Goal: Information Seeking & Learning: Learn about a topic

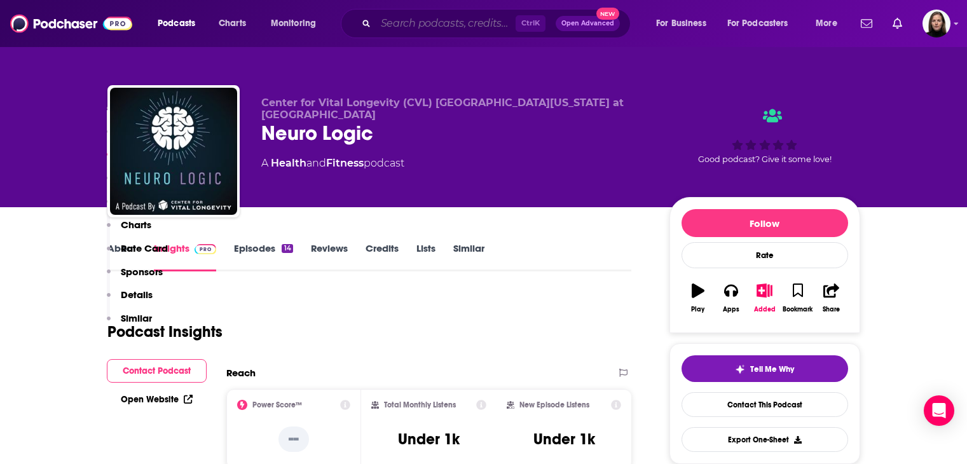
scroll to position [699, 0]
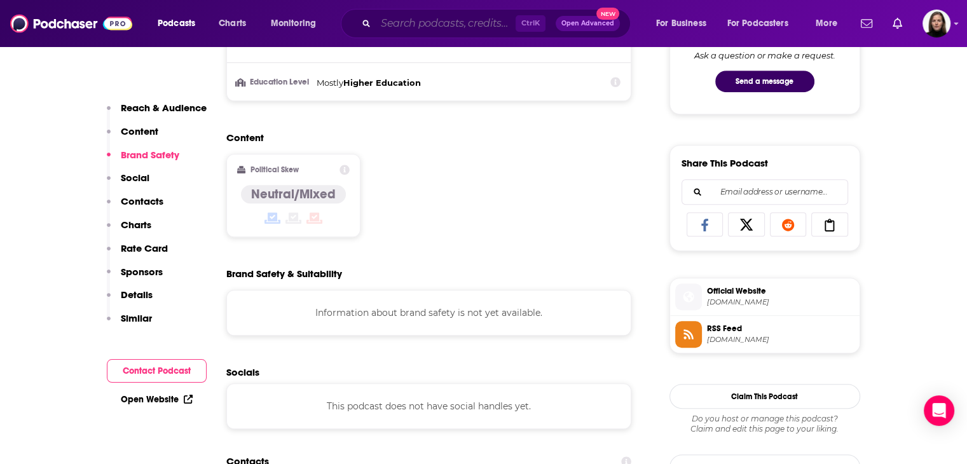
click at [389, 26] on input "Search podcasts, credits, & more..." at bounding box center [446, 23] width 140 height 20
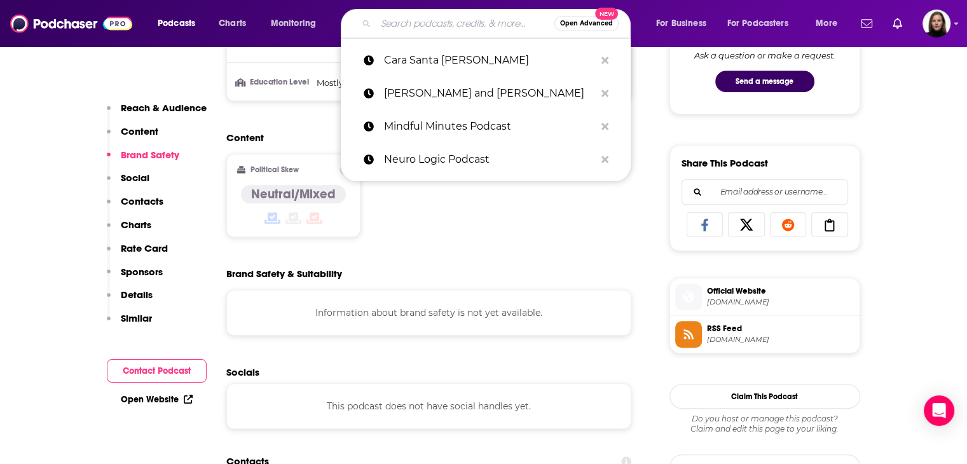
paste input "[PERSON_NAME]"
type input "Dr. Ann Shippy"
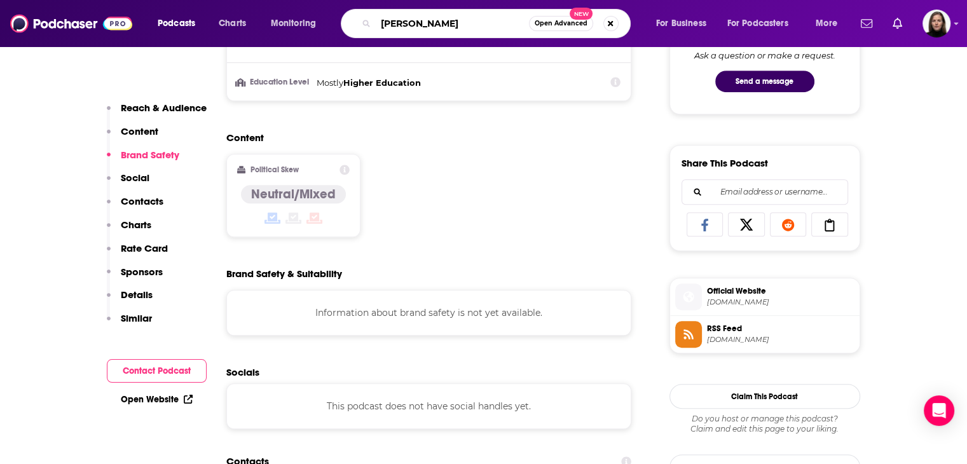
click at [477, 20] on input "Dr. Ann Shippy" at bounding box center [452, 23] width 153 height 20
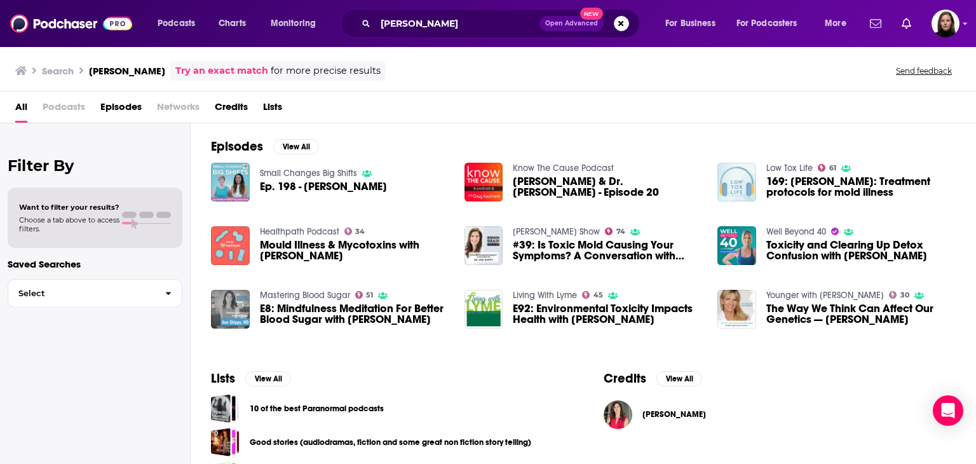
click at [736, 176] on img "169: Dr Ann Shippy: Treatment protocols for mold illness" at bounding box center [737, 182] width 39 height 39
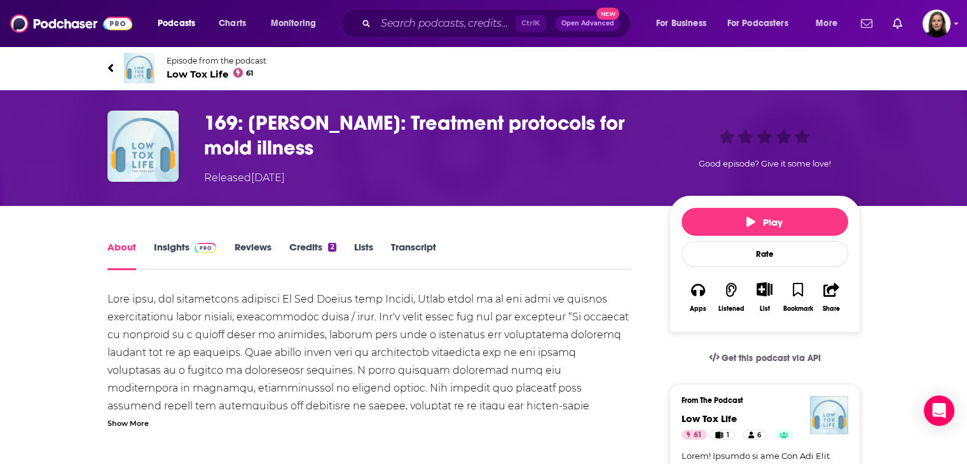
click at [174, 249] on link "Insights" at bounding box center [185, 255] width 63 height 29
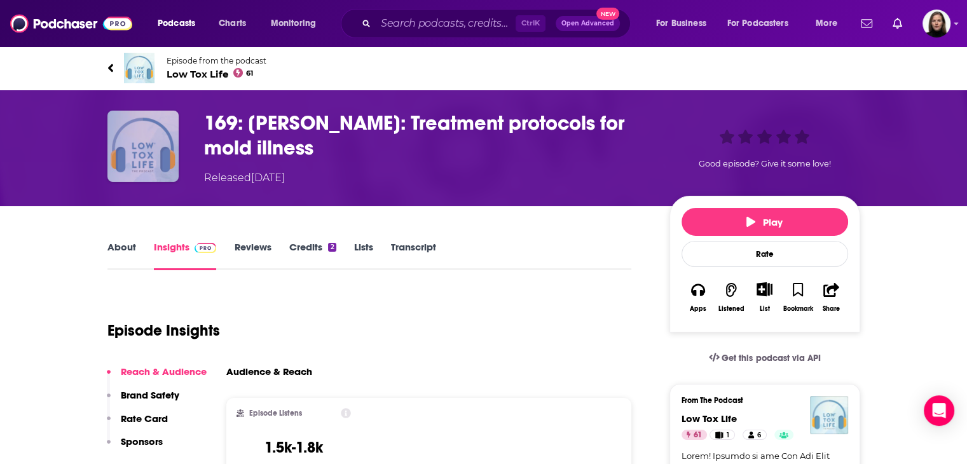
click at [129, 140] on img "169: Dr Ann Shippy: Treatment protocols for mold illness" at bounding box center [142, 146] width 71 height 71
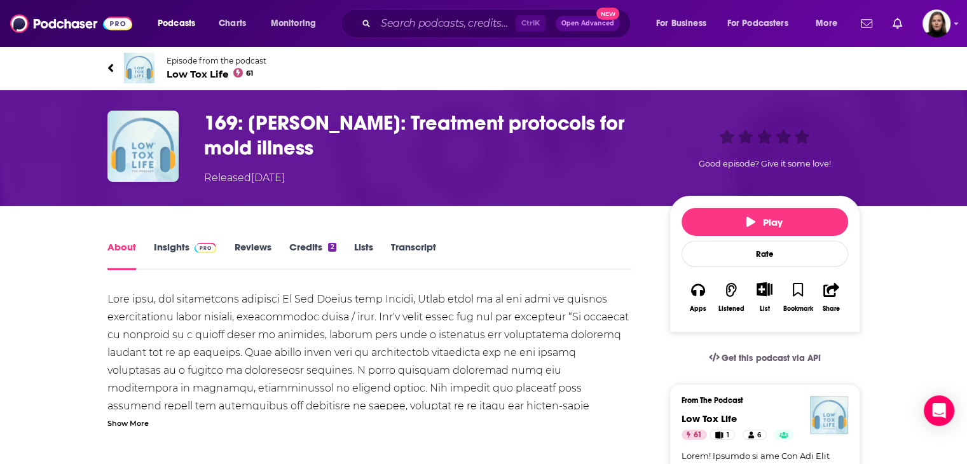
click at [181, 73] on span "Low Tox Life 61" at bounding box center [217, 74] width 100 height 12
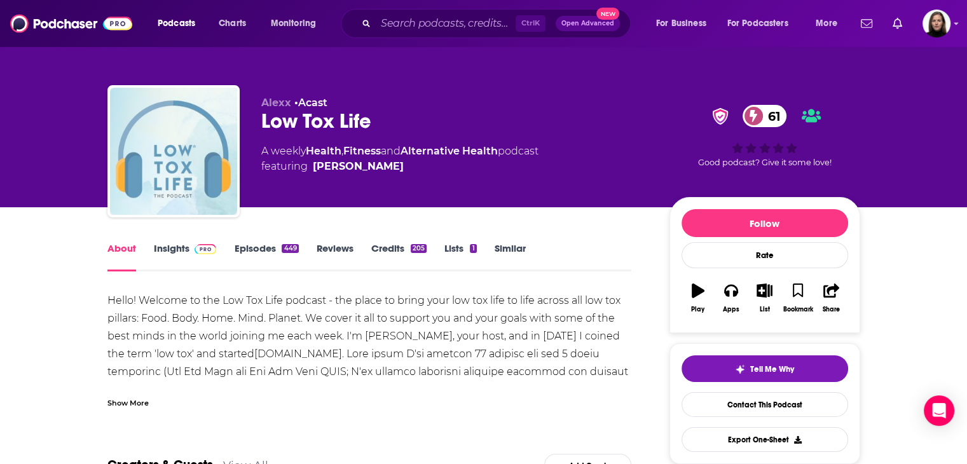
click at [177, 247] on link "Insights" at bounding box center [185, 256] width 63 height 29
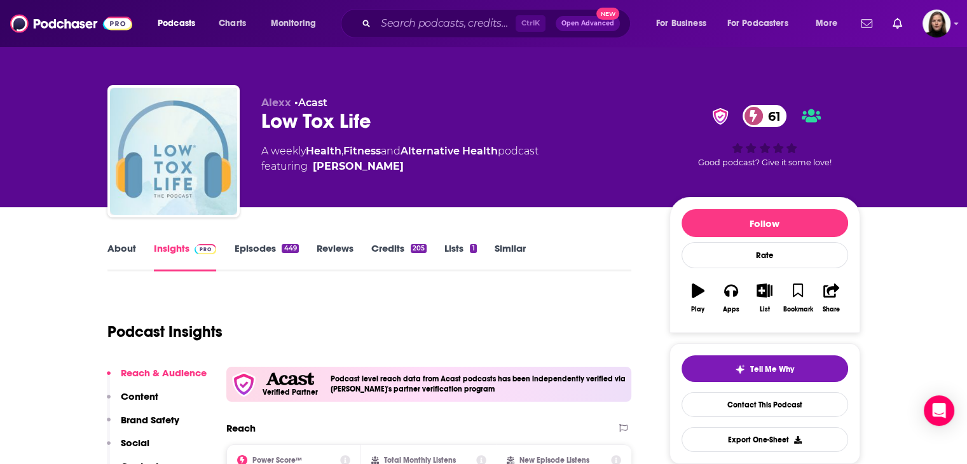
click at [130, 252] on link "About" at bounding box center [121, 256] width 29 height 29
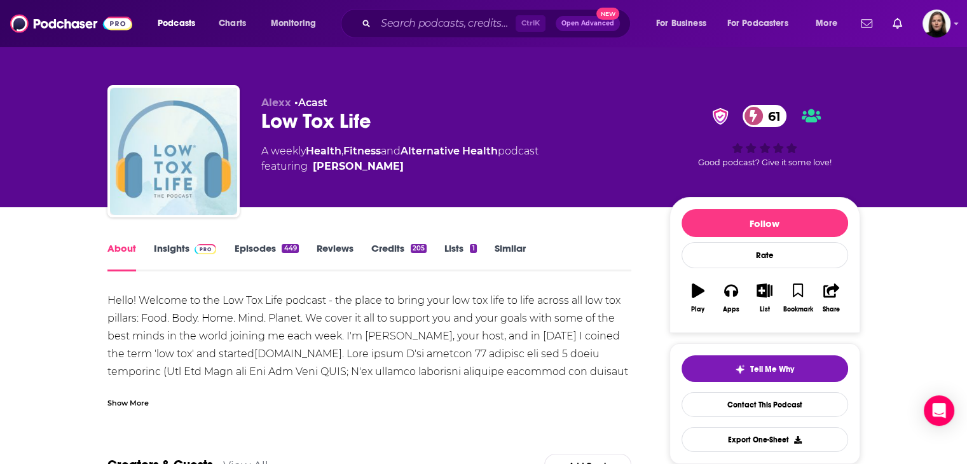
click at [140, 402] on div "Show More" at bounding box center [127, 402] width 41 height 12
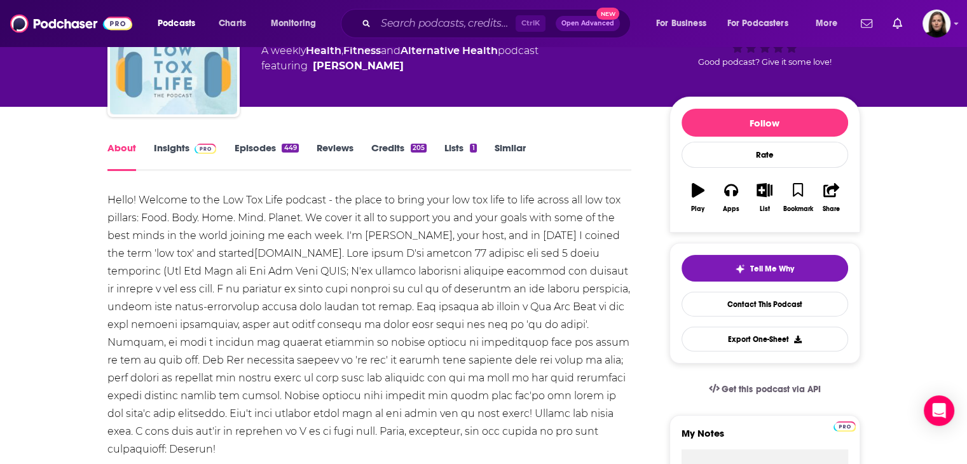
scroll to position [79, 0]
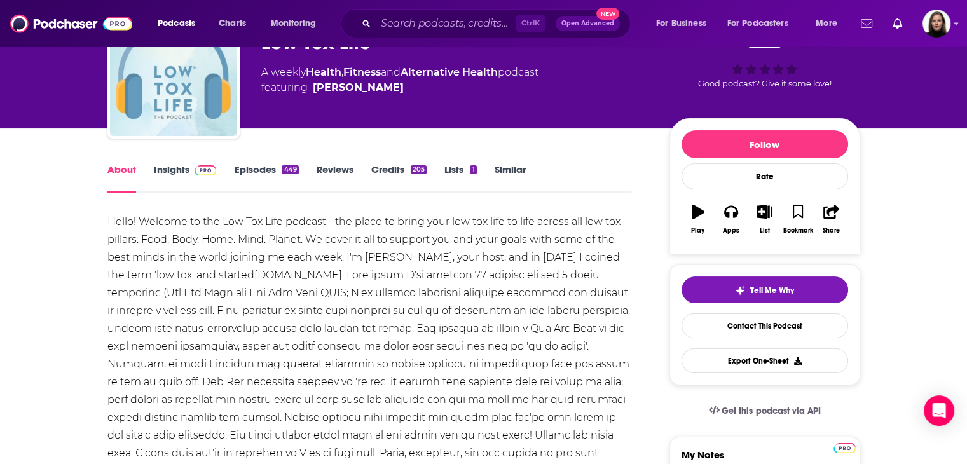
click at [180, 174] on link "Insights" at bounding box center [185, 177] width 63 height 29
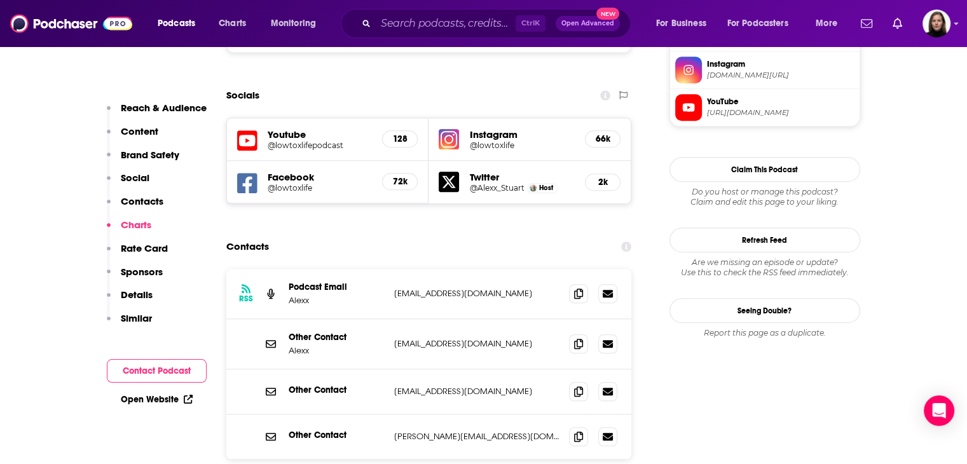
scroll to position [1080, 0]
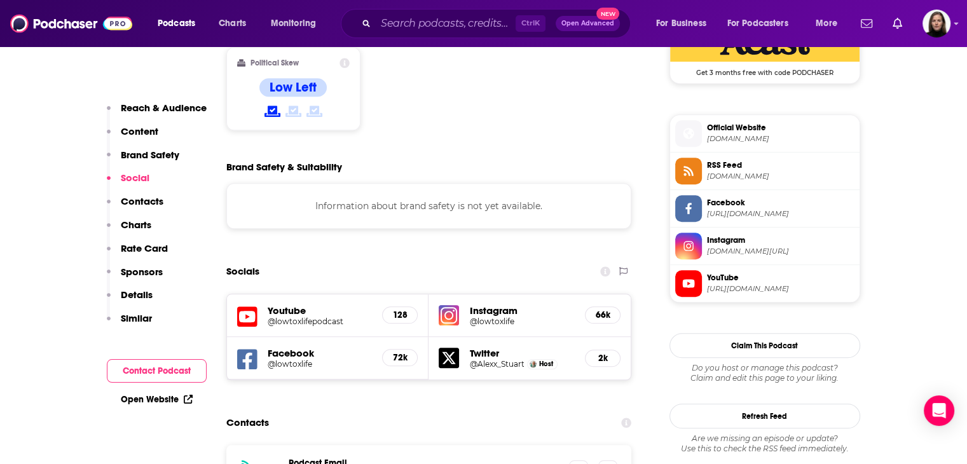
click at [481, 304] on h5 "Instagram" at bounding box center [522, 310] width 106 height 12
click at [488, 317] on h5 "@lowtoxlife" at bounding box center [522, 322] width 106 height 10
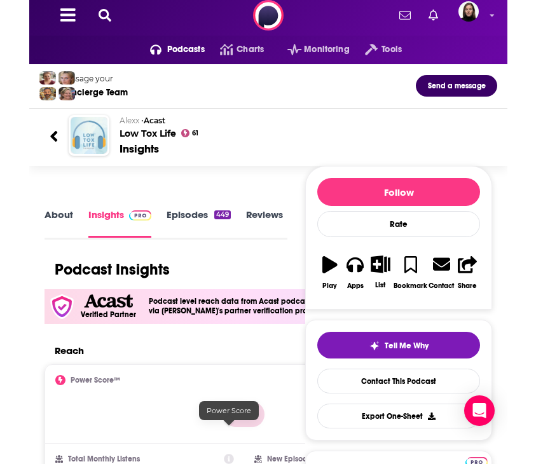
scroll to position [0, 24]
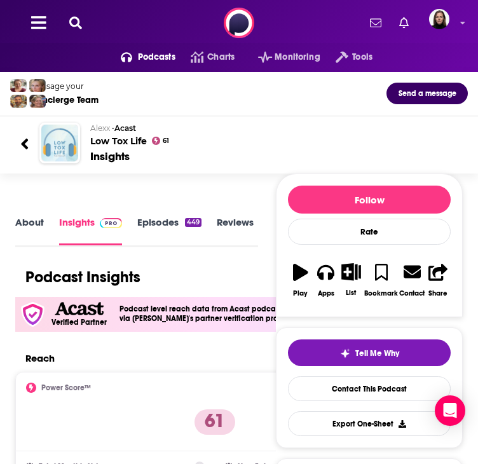
click at [223, 395] on div "Power Score™ 61" at bounding box center [215, 412] width 400 height 80
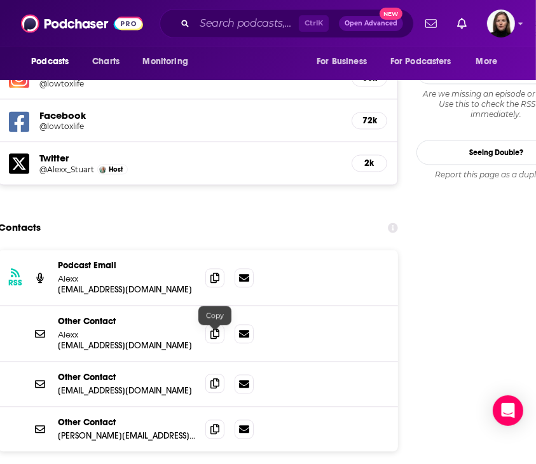
scroll to position [1462, 24]
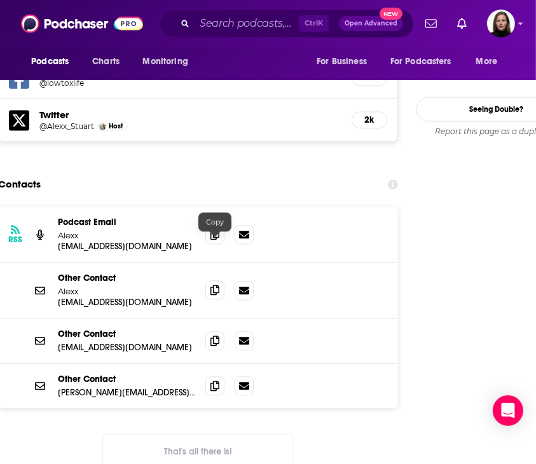
click at [219, 280] on span at bounding box center [214, 289] width 19 height 19
click at [217, 335] on icon at bounding box center [214, 340] width 9 height 10
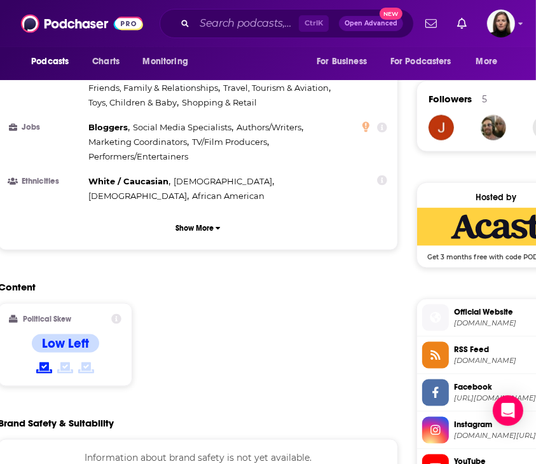
scroll to position [1144, 24]
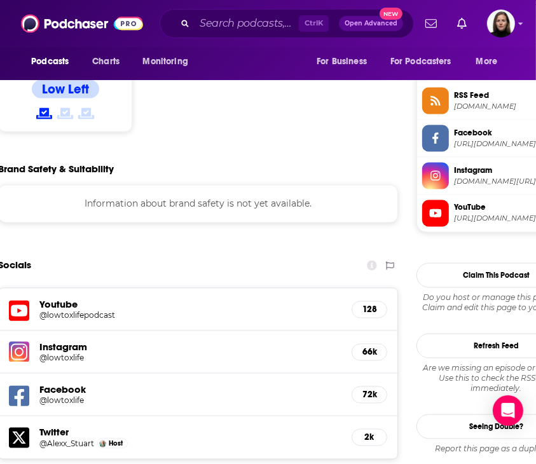
drag, startPoint x: 72, startPoint y: 304, endPoint x: 250, endPoint y: 327, distance: 179.3
click at [250, 374] on div "Facebook @lowtoxlife 72k" at bounding box center [198, 395] width 399 height 43
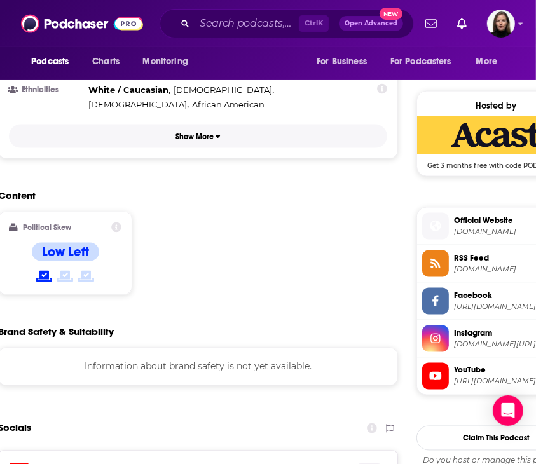
scroll to position [1080, 24]
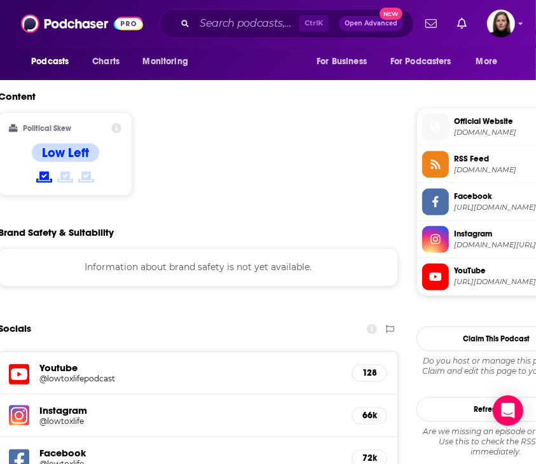
drag, startPoint x: 469, startPoint y: 200, endPoint x: 447, endPoint y: 281, distance: 84.2
click at [447, 281] on span at bounding box center [435, 277] width 27 height 13
click at [205, 18] on input "Search podcasts, credits, & more..." at bounding box center [246, 23] width 104 height 20
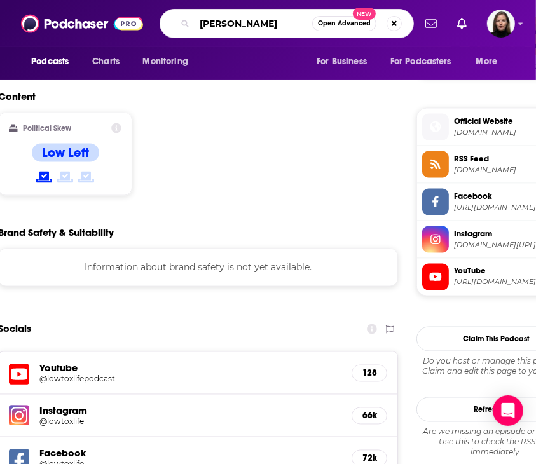
type input "wendy zuckerman"
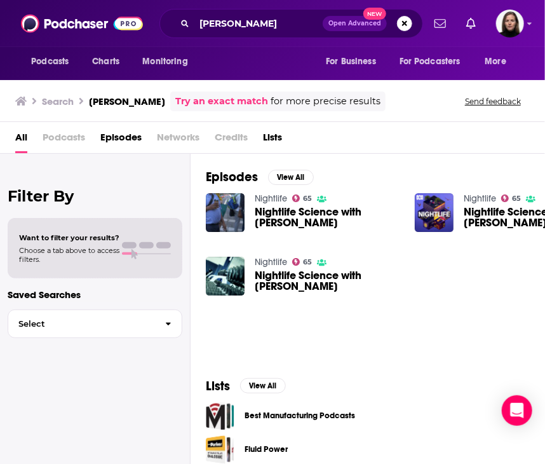
click at [275, 199] on link "Nightlife" at bounding box center [271, 198] width 32 height 11
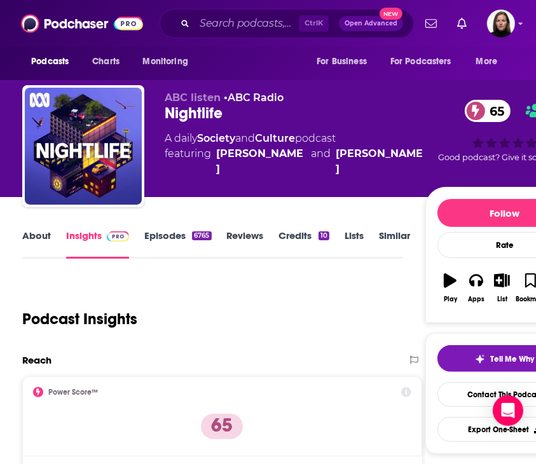
click at [37, 233] on link "About" at bounding box center [36, 243] width 29 height 29
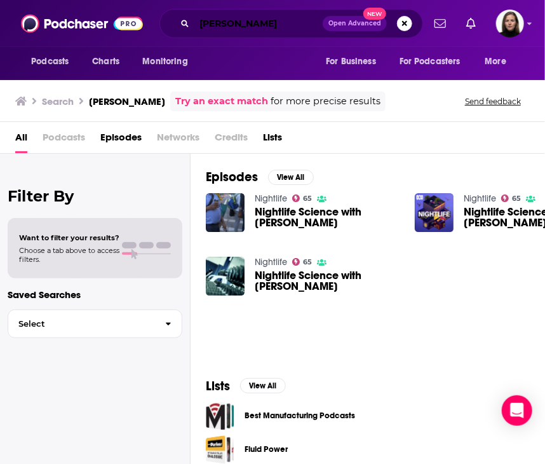
click at [285, 31] on input "wendy zuckerman" at bounding box center [258, 23] width 128 height 20
click at [22, 139] on span "All" at bounding box center [21, 140] width 12 height 26
click at [293, 27] on input "wendy zuckerman" at bounding box center [258, 23] width 128 height 20
click at [23, 136] on span "All" at bounding box center [21, 140] width 12 height 26
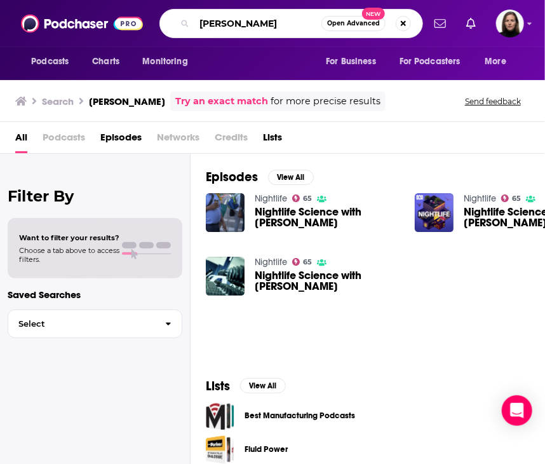
drag, startPoint x: 234, startPoint y: 24, endPoint x: 80, endPoint y: 41, distance: 154.8
click at [93, 34] on div "Podcasts Charts Monitoring wendy zuckerman Open Advanced New For Business For P…" at bounding box center [272, 23] width 545 height 47
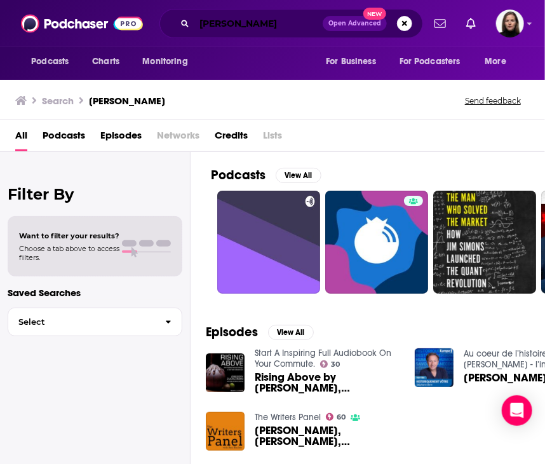
drag, startPoint x: 260, startPoint y: 24, endPoint x: 76, endPoint y: 16, distance: 184.5
click at [76, 16] on div "Podcasts Charts Monitoring zuckerman Open Advanced New For Business For Podcast…" at bounding box center [272, 23] width 545 height 47
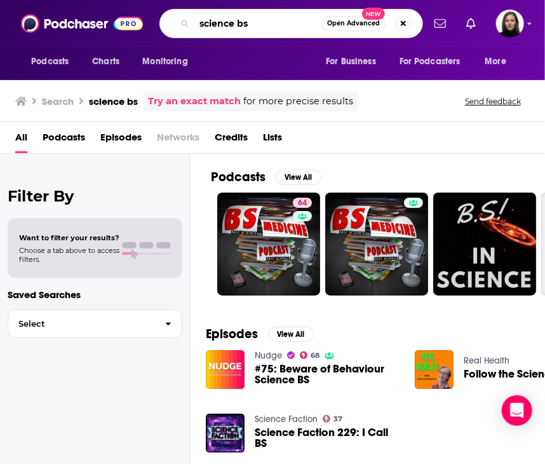
click at [260, 18] on input "science bs" at bounding box center [257, 23] width 127 height 20
type input "science vs"
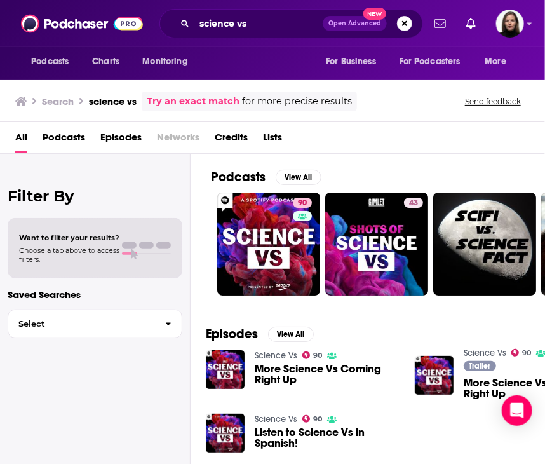
click at [271, 355] on link "Science Vs" at bounding box center [276, 355] width 43 height 11
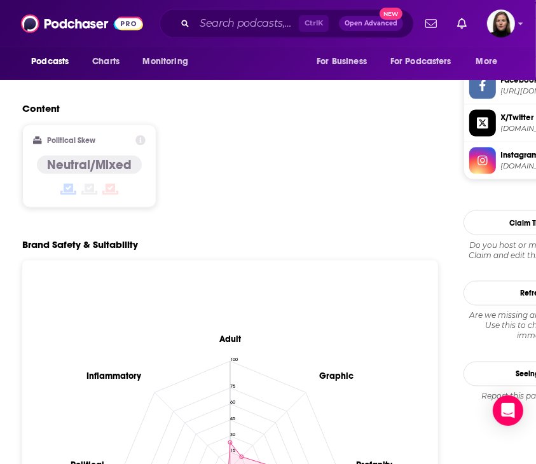
scroll to position [953, 0]
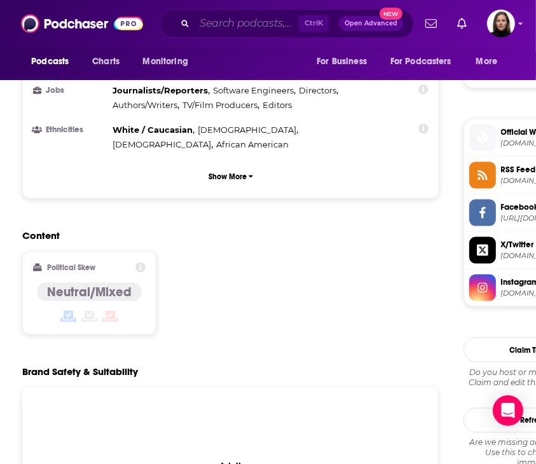
click at [247, 24] on input "Search podcasts, credits, & more..." at bounding box center [246, 23] width 104 height 20
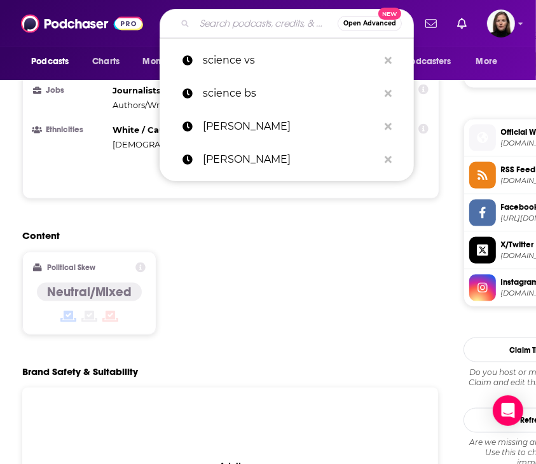
click at [216, 31] on input "Search podcasts, credits, & more..." at bounding box center [265, 23] width 143 height 20
type input "o"
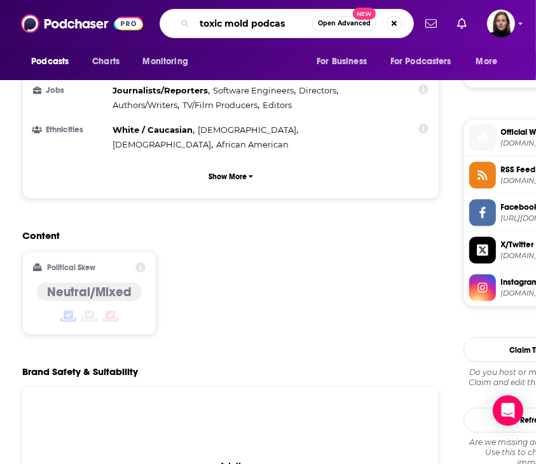
type input "toxic mold podcast"
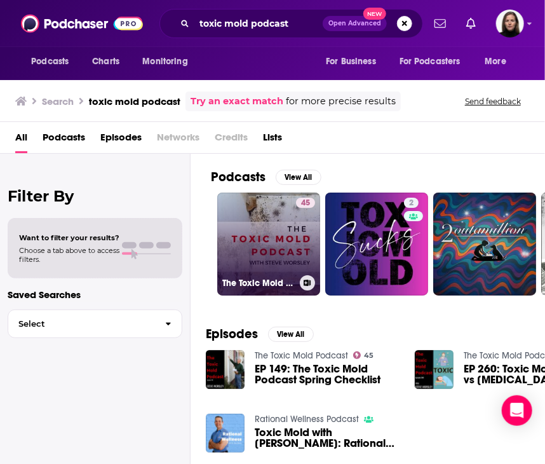
click at [296, 252] on div "45" at bounding box center [305, 237] width 19 height 78
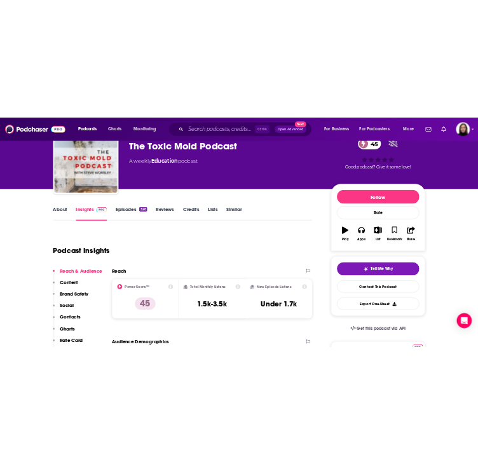
scroll to position [0, 32]
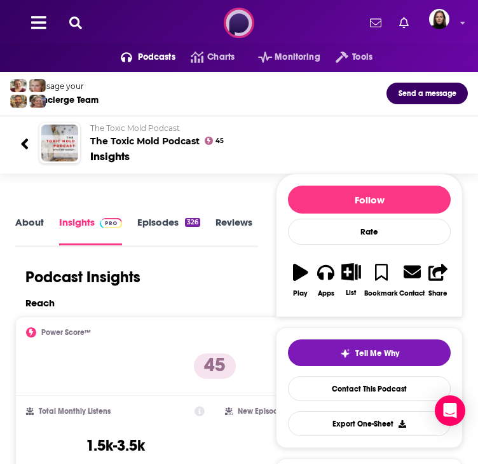
click at [224, 27] on img at bounding box center [239, 23] width 31 height 31
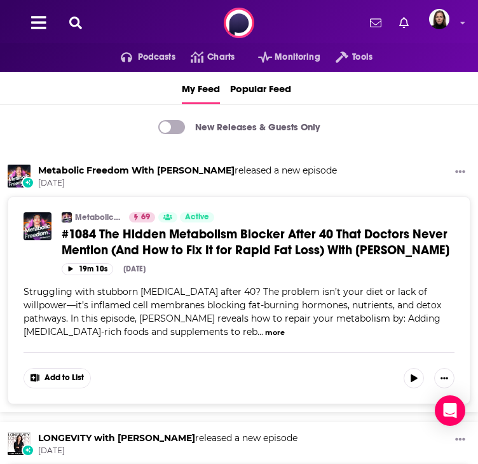
click at [59, 36] on div "Podcasts Charts Monitoring Tools For Business For Podcasters More" at bounding box center [239, 23] width 478 height 46
click at [0, 0] on button "Podcasts" at bounding box center [0, 0] width 0 height 0
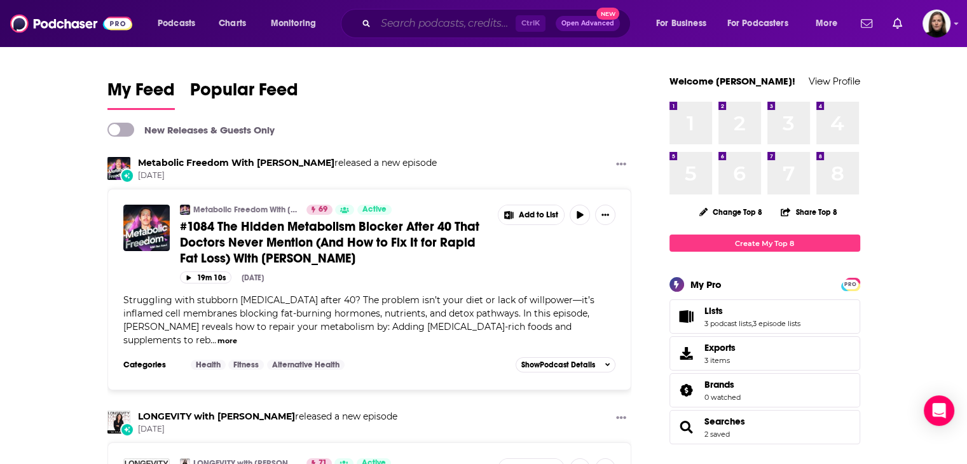
click at [421, 27] on input "Search podcasts, credits, & more..." at bounding box center [446, 23] width 140 height 20
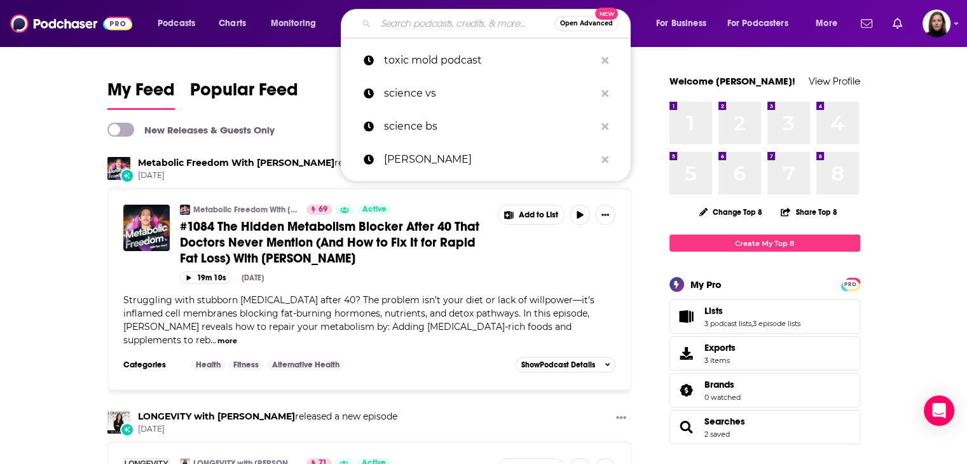
paste input "Dr. Ann Shippy"
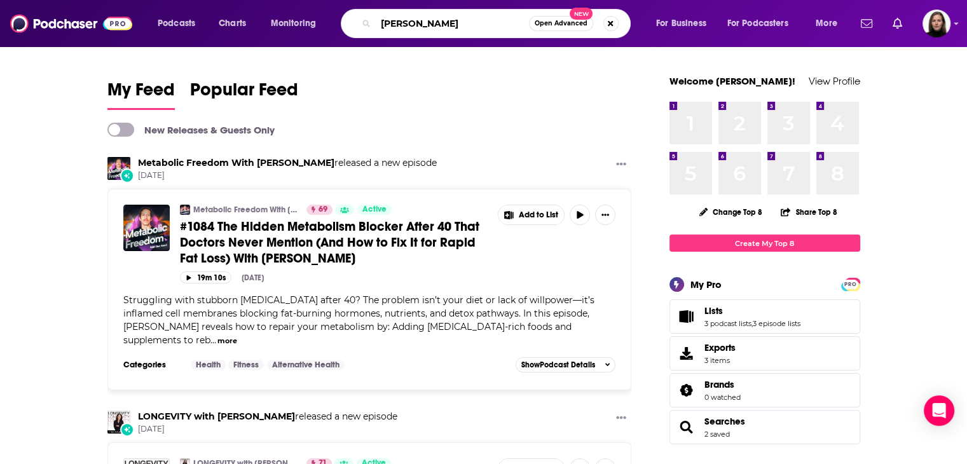
type input "Dr. Ann Shippy"
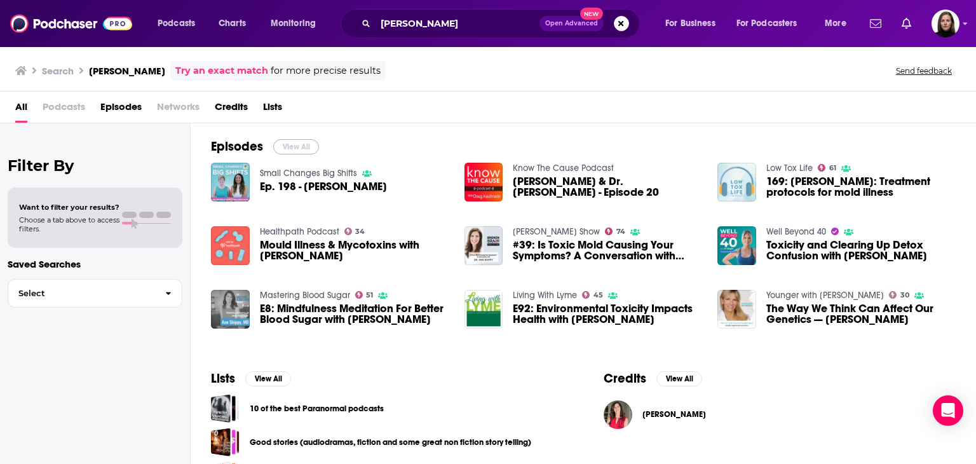
click at [290, 144] on button "View All" at bounding box center [296, 146] width 46 height 15
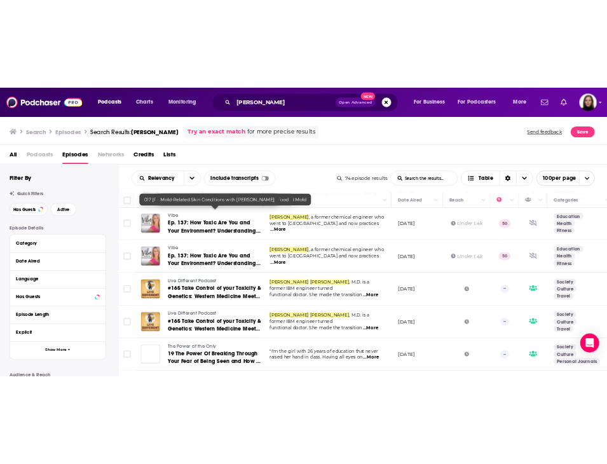
scroll to position [2415, 0]
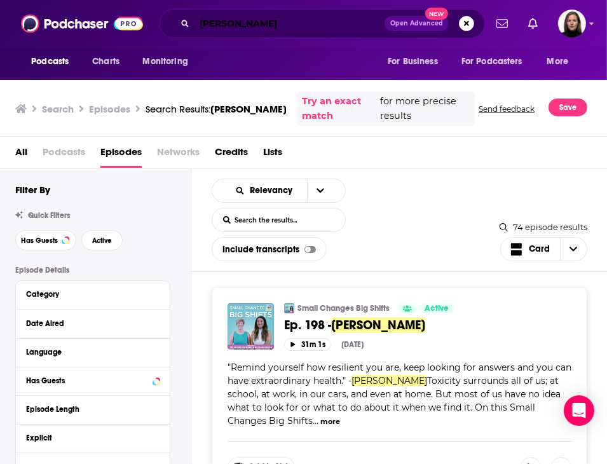
click at [346, 29] on input "Dr. Ann Shippy" at bounding box center [289, 23] width 190 height 20
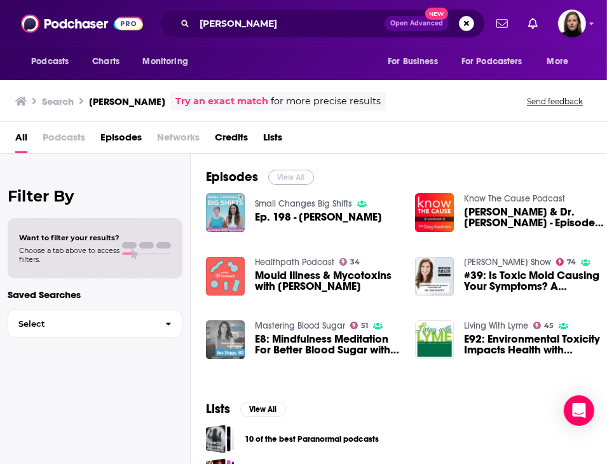
click at [303, 179] on button "View All" at bounding box center [291, 177] width 46 height 15
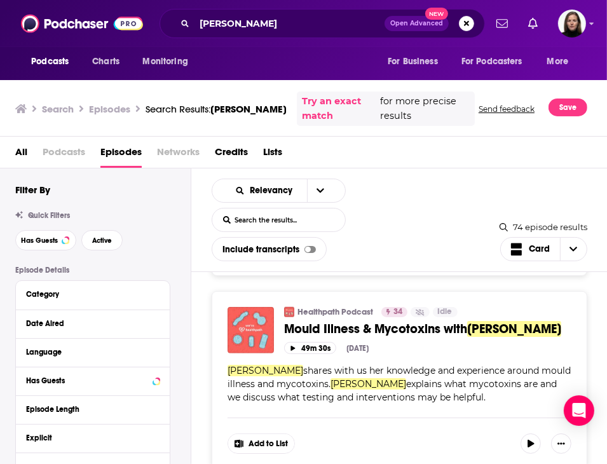
scroll to position [763, 0]
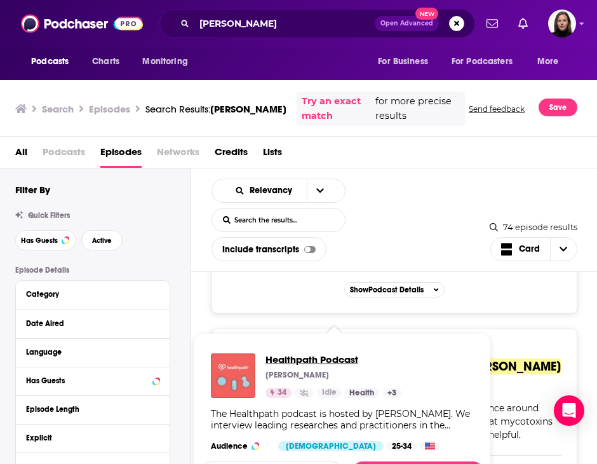
click at [336, 360] on span "Healthpath Podcast" at bounding box center [334, 359] width 136 height 12
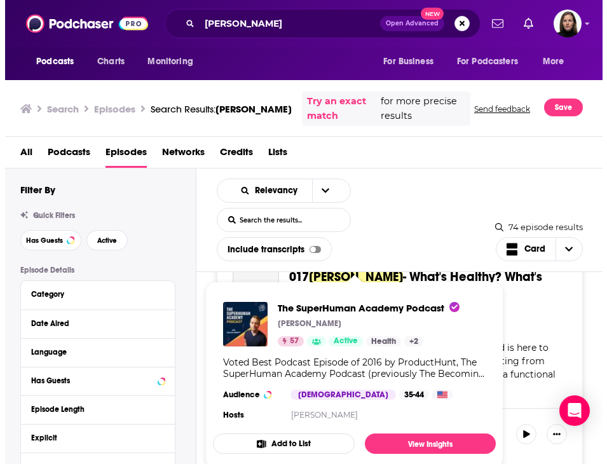
scroll to position [3941, 0]
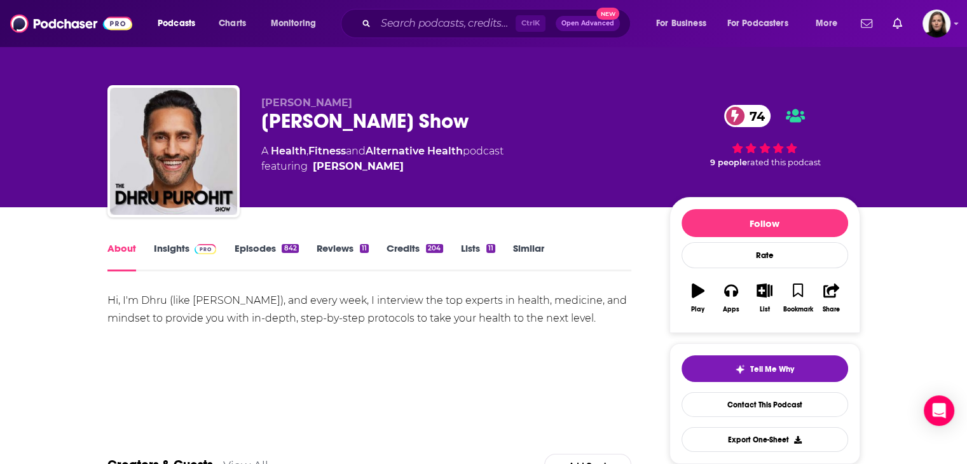
click at [177, 241] on div "About Insights Episodes 842 Reviews 11 Credits 204 Lists 11 Similar" at bounding box center [369, 255] width 524 height 31
click at [190, 247] on span at bounding box center [202, 248] width 27 height 12
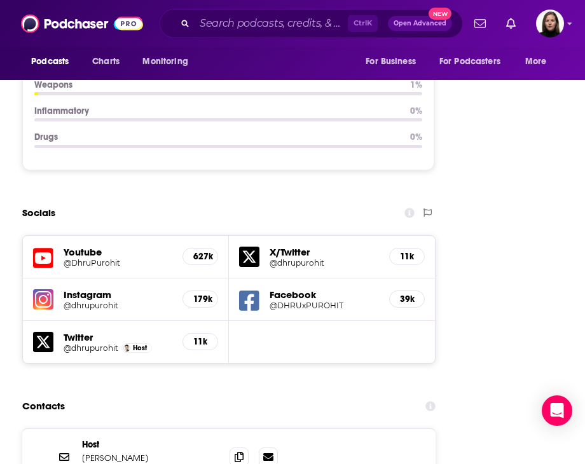
scroll to position [1843, 0]
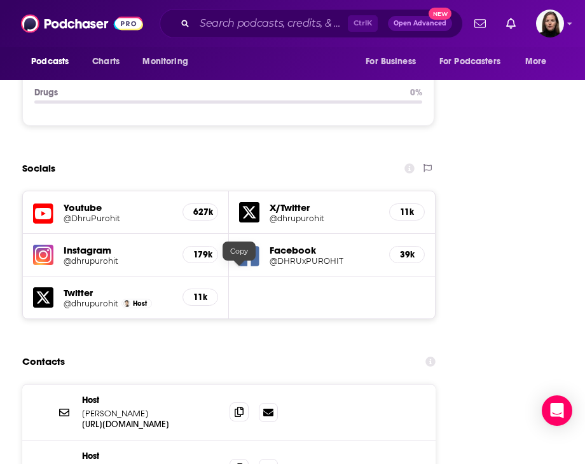
click at [242, 407] on icon at bounding box center [239, 412] width 9 height 10
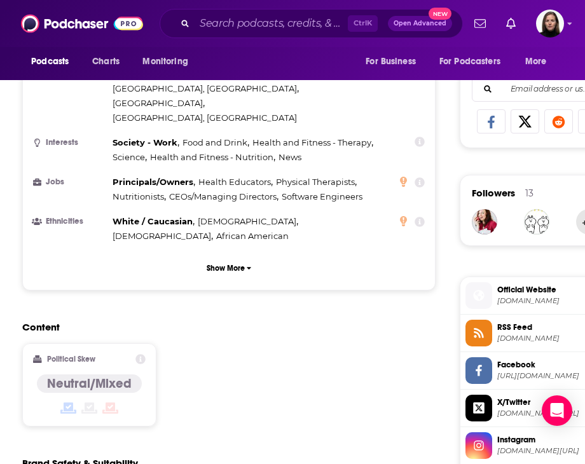
scroll to position [890, 0]
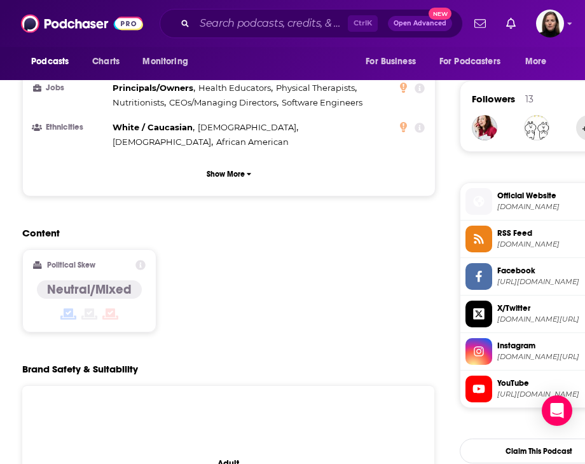
click at [509, 343] on span "Instagram" at bounding box center [555, 345] width 116 height 11
click at [520, 399] on span "YouTube https://www.youtube.com/@DhruPurohit" at bounding box center [552, 388] width 121 height 25
drag, startPoint x: 200, startPoint y: 21, endPoint x: 208, endPoint y: 15, distance: 10.9
click at [200, 21] on input "Search podcasts, credits, & more..." at bounding box center [270, 23] width 153 height 20
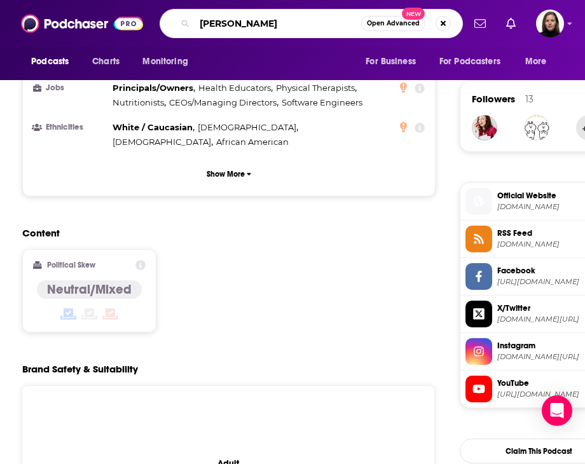
click at [249, 29] on input "dave aspreey" at bounding box center [277, 23] width 167 height 20
type input "[PERSON_NAME]"
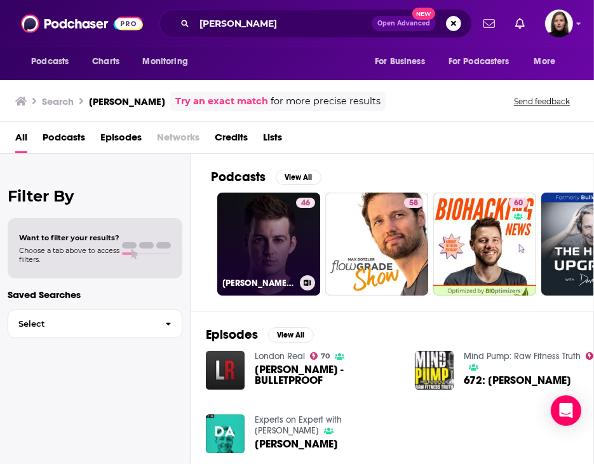
click at [252, 229] on link "46 Davey Asprey pres. FALLOUT RADIO" at bounding box center [268, 244] width 103 height 103
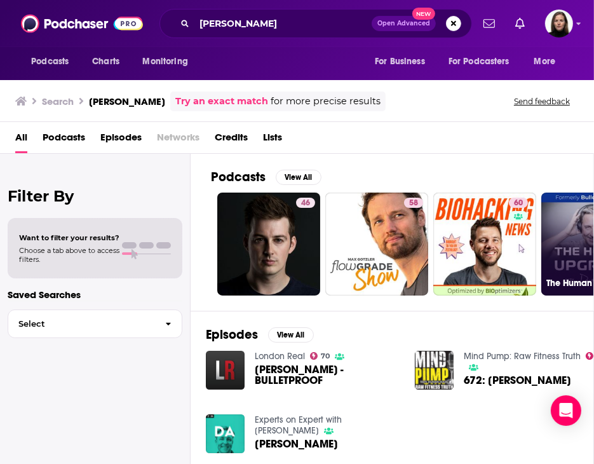
click at [576, 252] on link "79 The Human Upgrade: Biohacking for Longevity & Performance" at bounding box center [593, 244] width 103 height 103
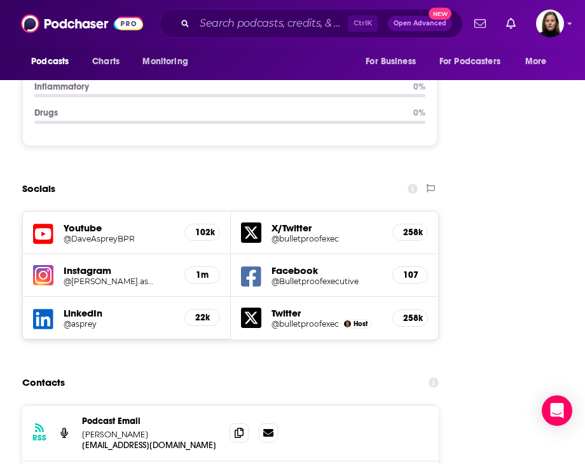
scroll to position [1843, 0]
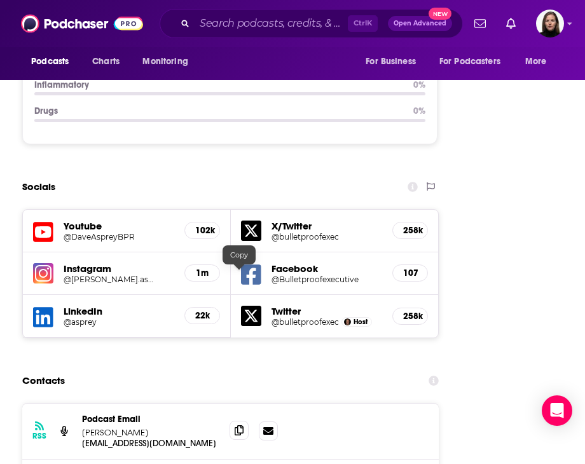
click at [242, 425] on icon at bounding box center [239, 430] width 9 height 10
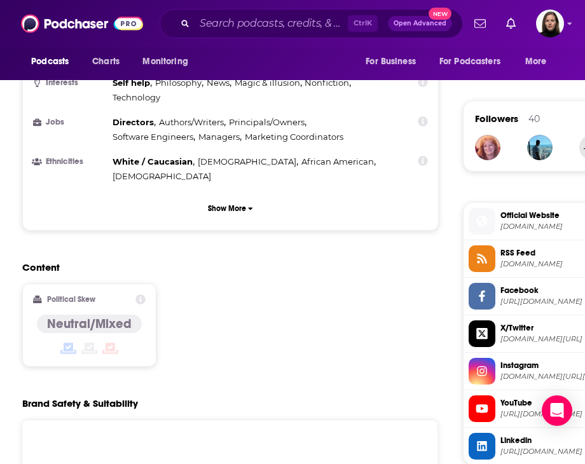
scroll to position [953, 0]
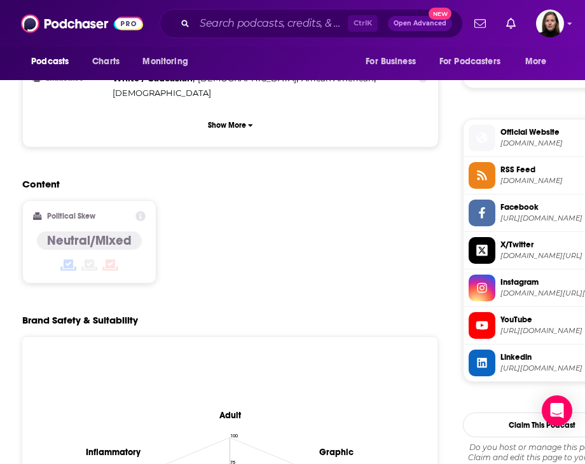
click at [529, 281] on span "Instagram" at bounding box center [558, 281] width 116 height 11
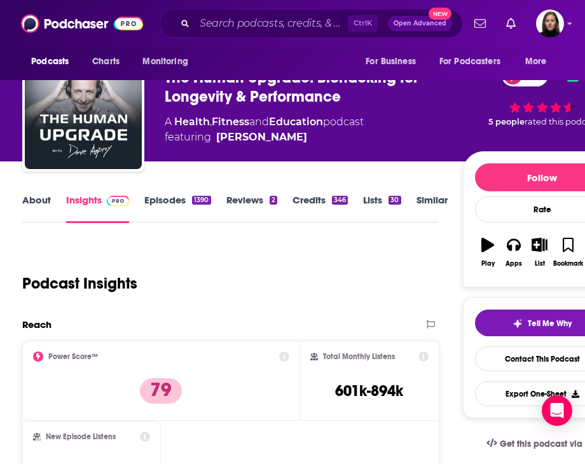
scroll to position [64, 0]
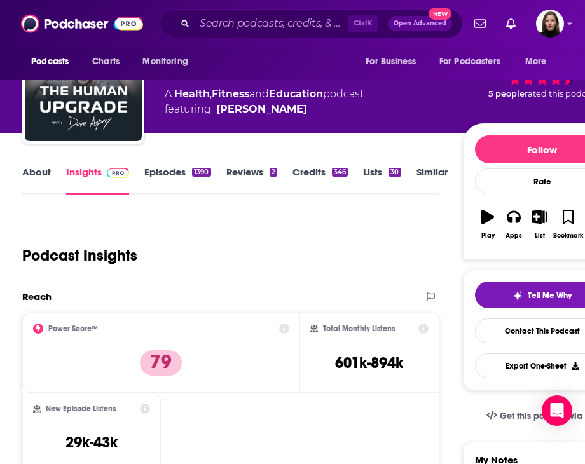
click at [432, 166] on link "Similar" at bounding box center [431, 180] width 31 height 29
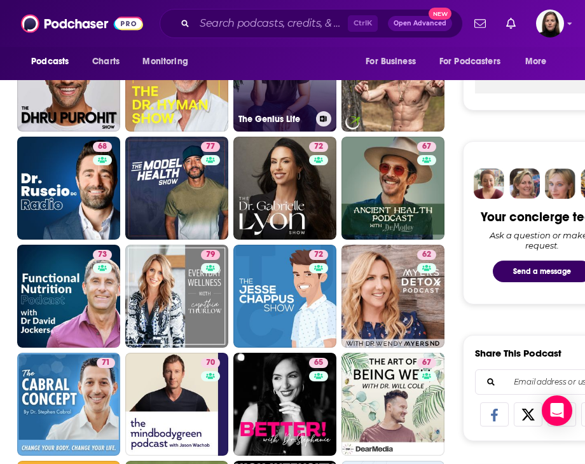
scroll to position [508, 0]
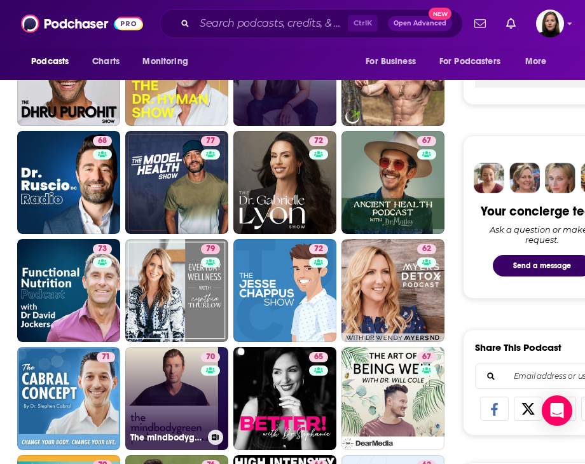
click at [188, 392] on link "70 The mindbodygreen Podcast" at bounding box center [176, 398] width 103 height 103
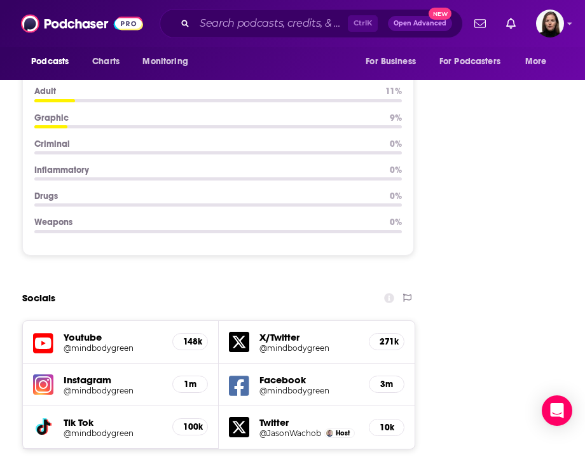
scroll to position [1780, 0]
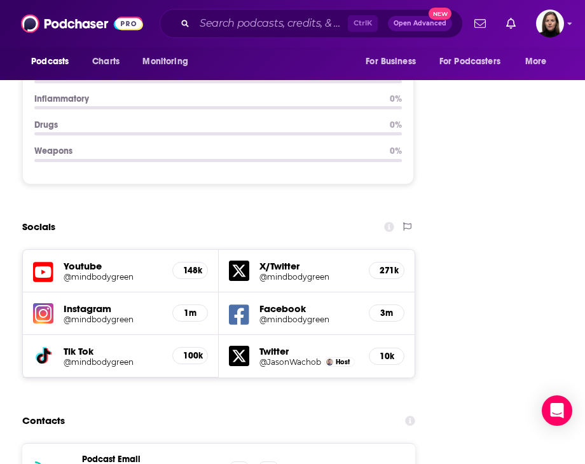
drag, startPoint x: 241, startPoint y: 343, endPoint x: 572, endPoint y: 344, distance: 331.1
click at [241, 461] on span at bounding box center [238, 470] width 19 height 19
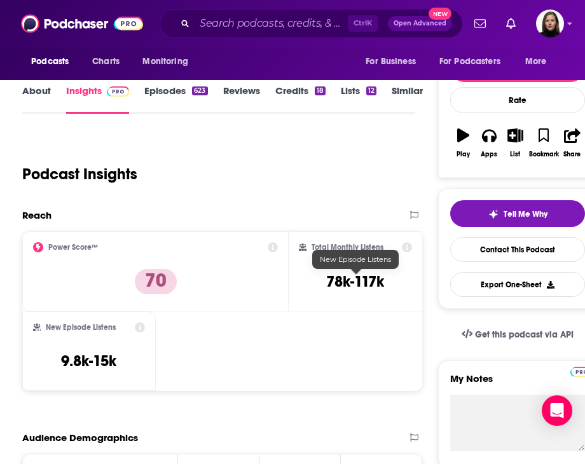
scroll to position [64, 0]
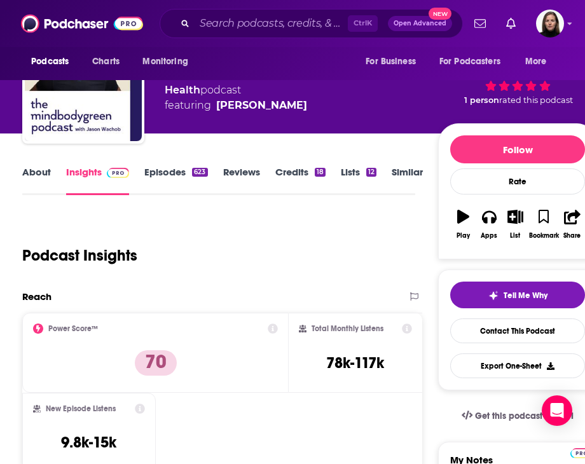
click at [399, 173] on link "Similar" at bounding box center [407, 180] width 31 height 29
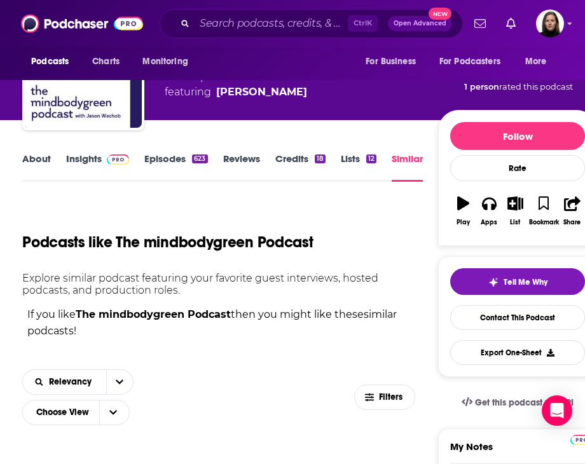
scroll to position [254, 0]
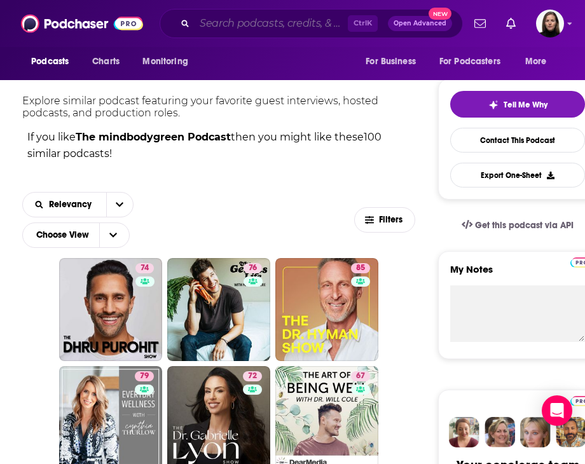
click at [206, 24] on input "Search podcasts, credits, & more..." at bounding box center [270, 23] width 153 height 20
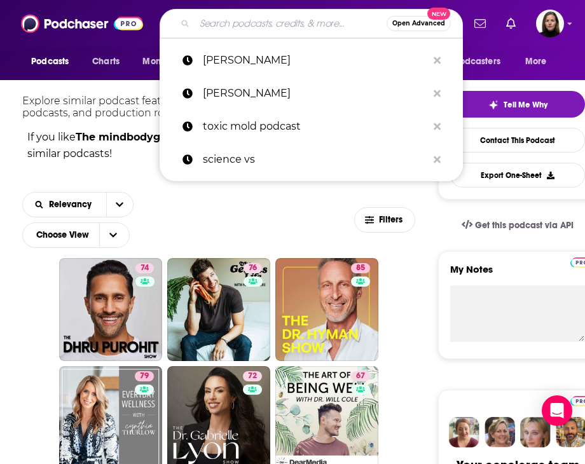
paste input "The Secret Life of Mold Podcast"
type input "The Secret Life of Mold Podcast"
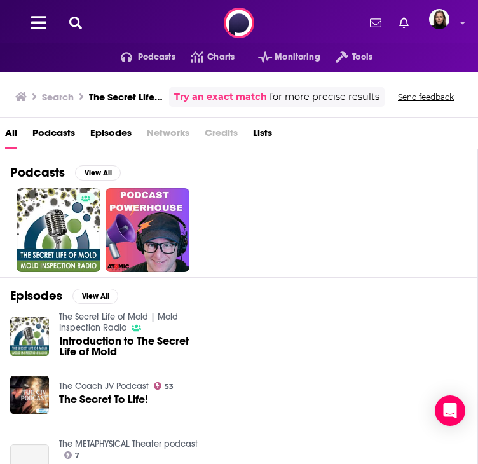
scroll to position [0, 32]
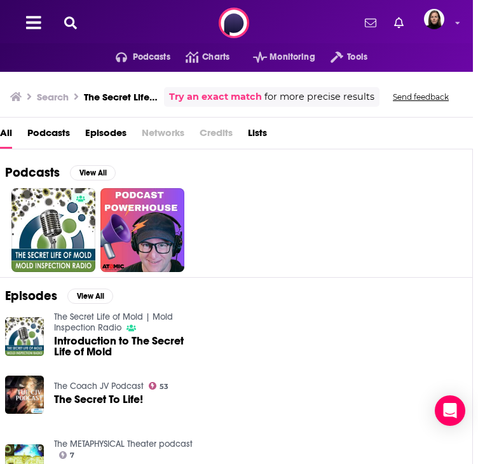
click at [92, 333] on link "The Secret Life of Mold | Mold Inspection Radio" at bounding box center [113, 322] width 119 height 22
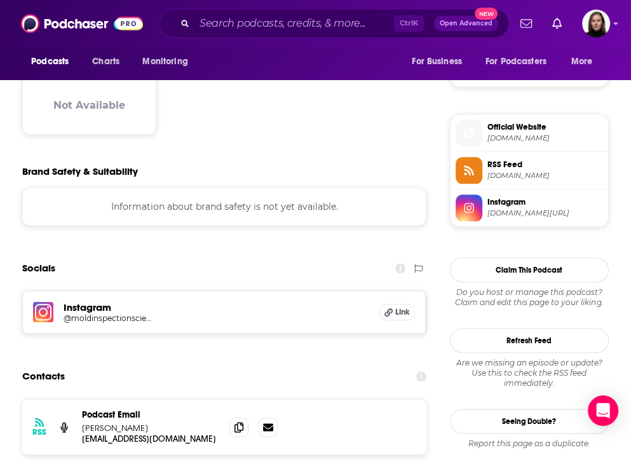
scroll to position [763, 0]
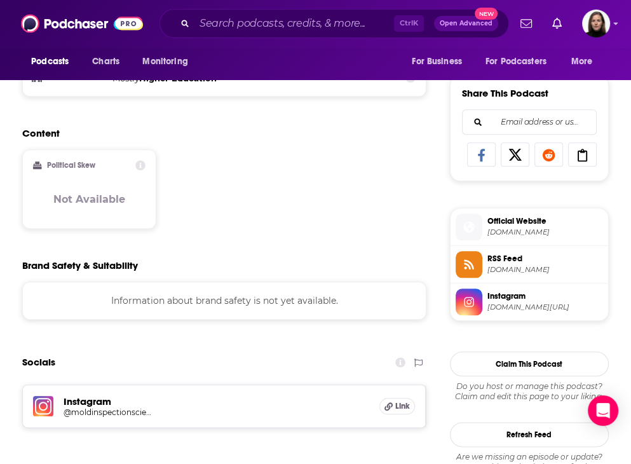
click at [503, 228] on span "moldsci.com" at bounding box center [545, 233] width 116 height 10
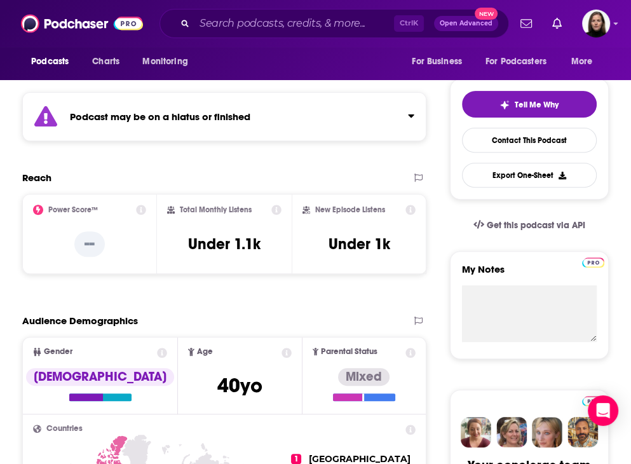
scroll to position [0, 0]
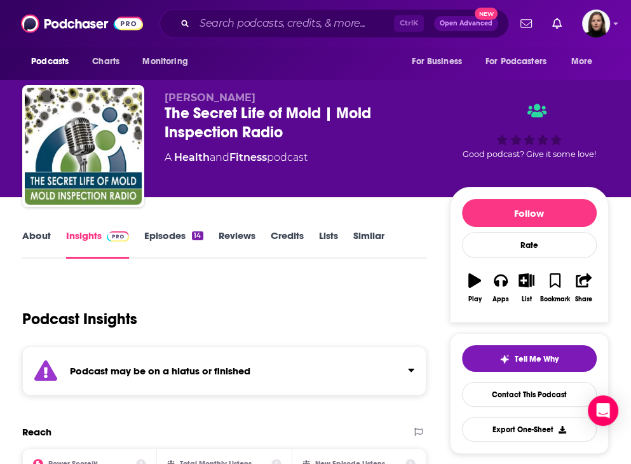
click at [364, 238] on link "Similar" at bounding box center [368, 243] width 31 height 29
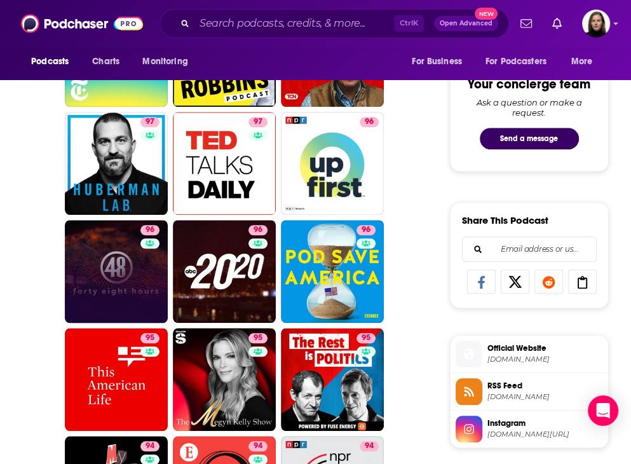
scroll to position [508, 0]
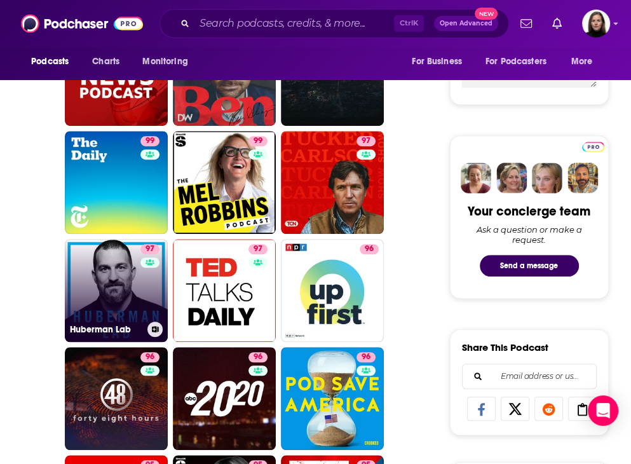
click at [93, 290] on link "97 Huberman Lab" at bounding box center [116, 290] width 103 height 103
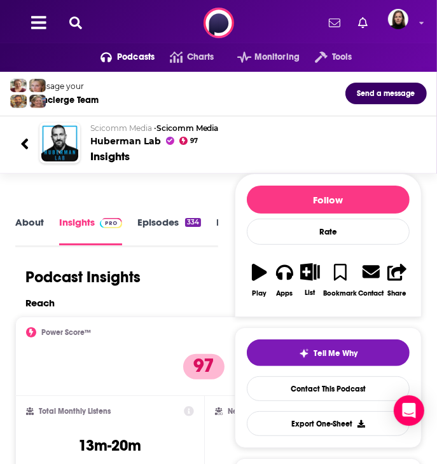
click at [99, 152] on div "Insights" at bounding box center [109, 156] width 39 height 14
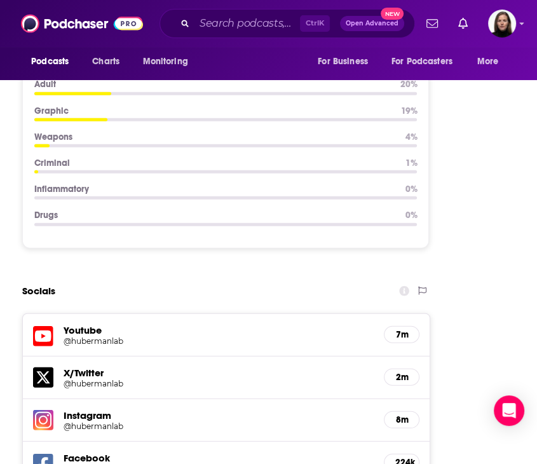
scroll to position [1843, 0]
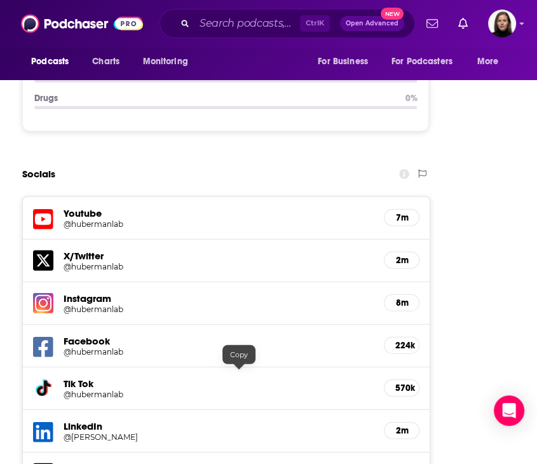
drag, startPoint x: 239, startPoint y: 378, endPoint x: 199, endPoint y: 366, distance: 41.6
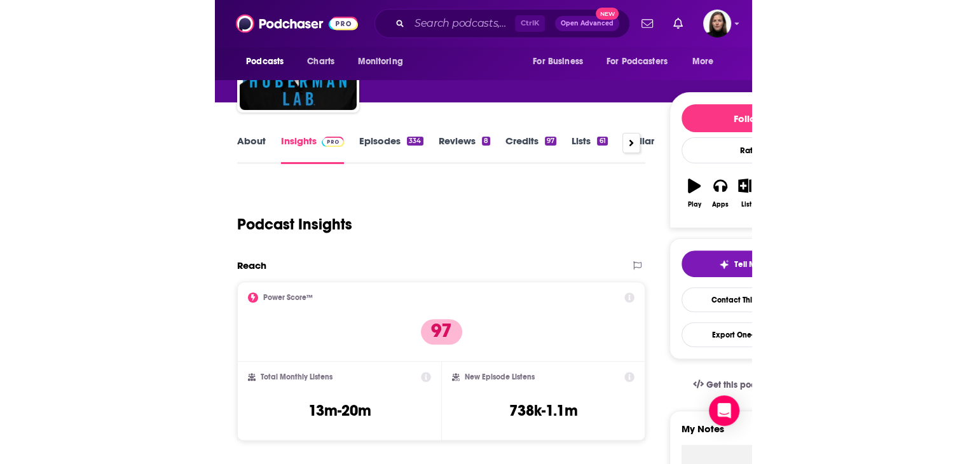
scroll to position [191, 0]
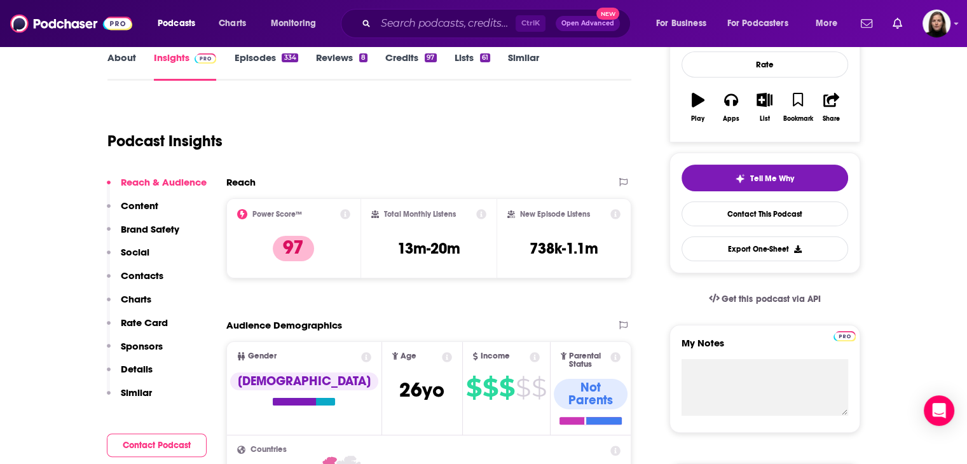
click at [523, 58] on link "Similar" at bounding box center [523, 65] width 31 height 29
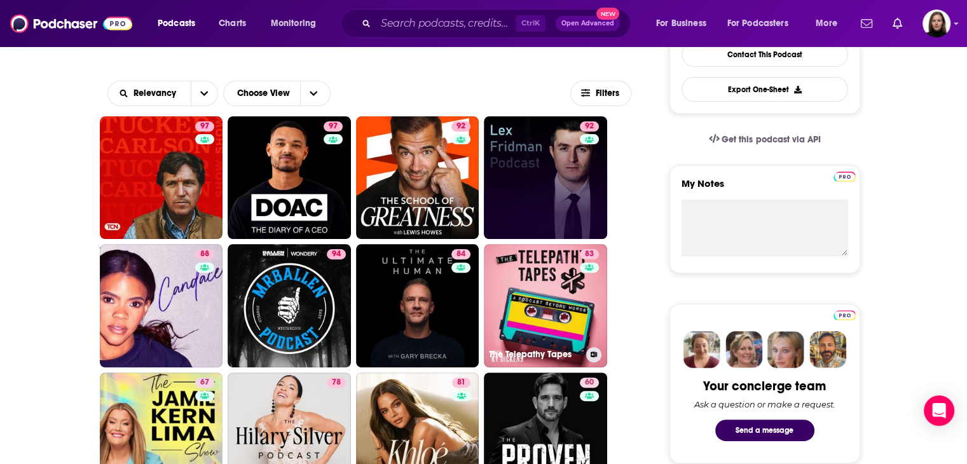
scroll to position [381, 0]
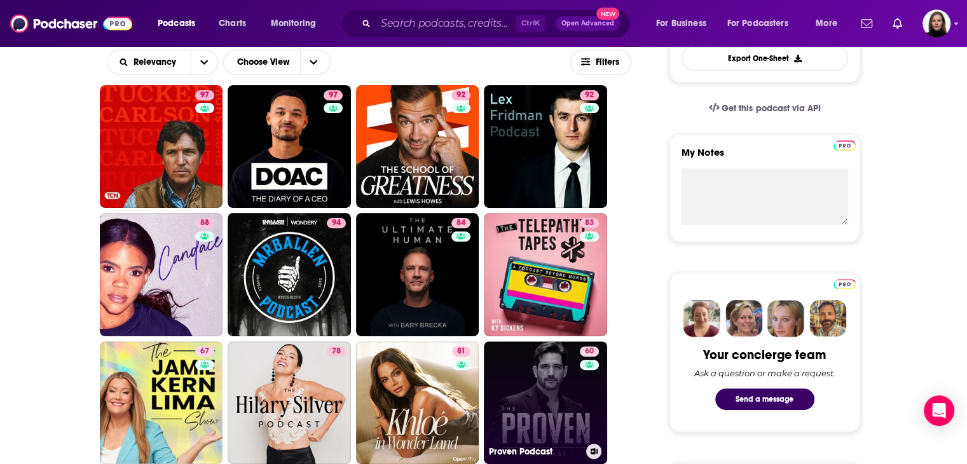
click at [569, 393] on link "60 Proven Podcast" at bounding box center [545, 402] width 123 height 123
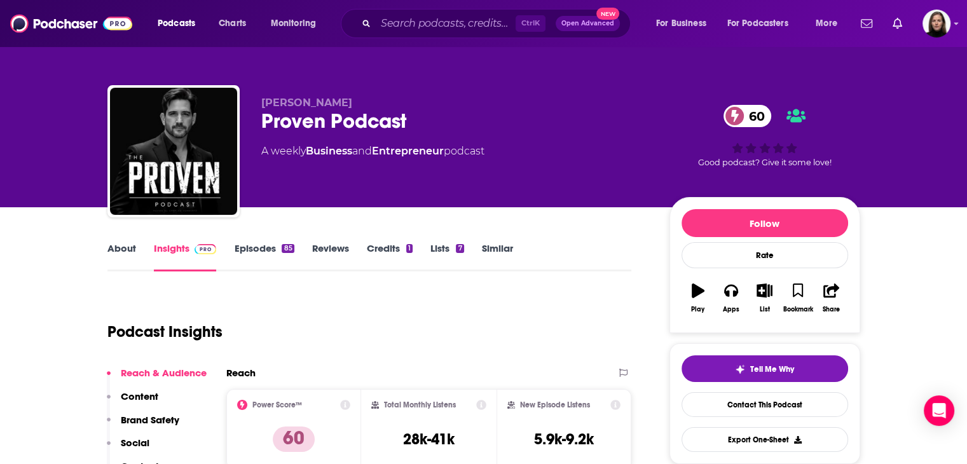
click at [107, 252] on link "About" at bounding box center [121, 256] width 29 height 29
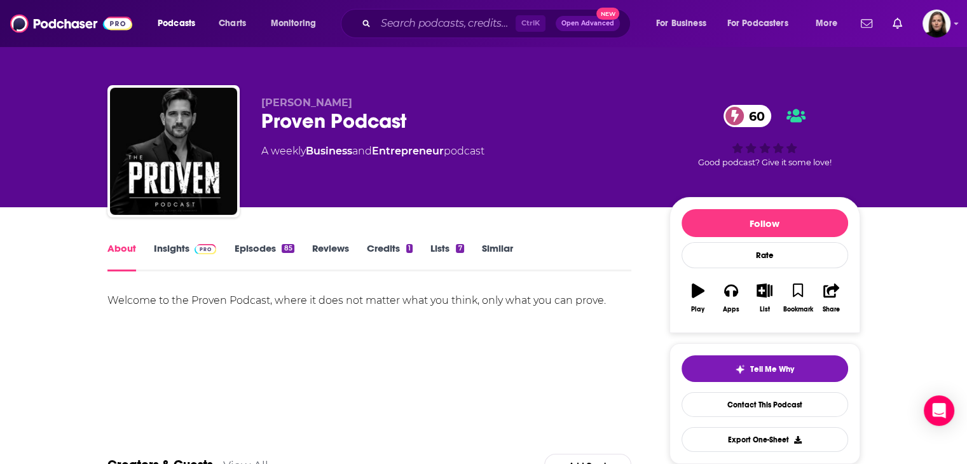
click at [196, 246] on img at bounding box center [205, 249] width 22 height 10
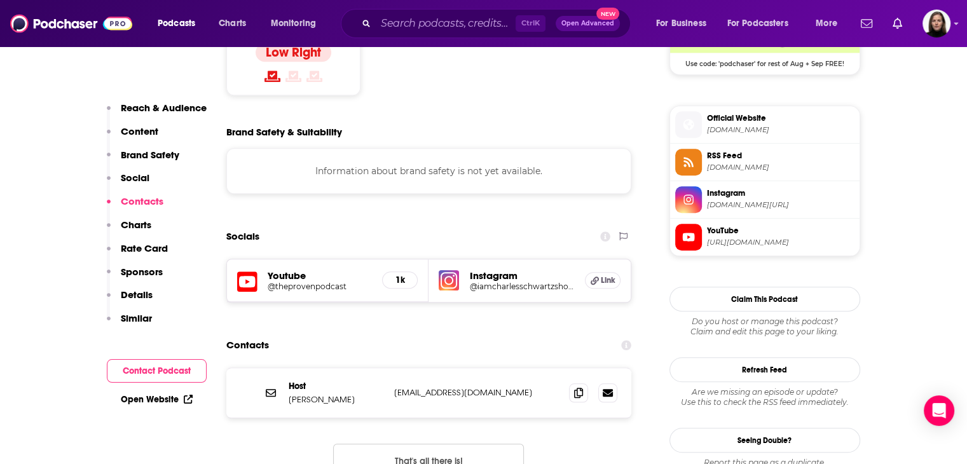
scroll to position [1208, 0]
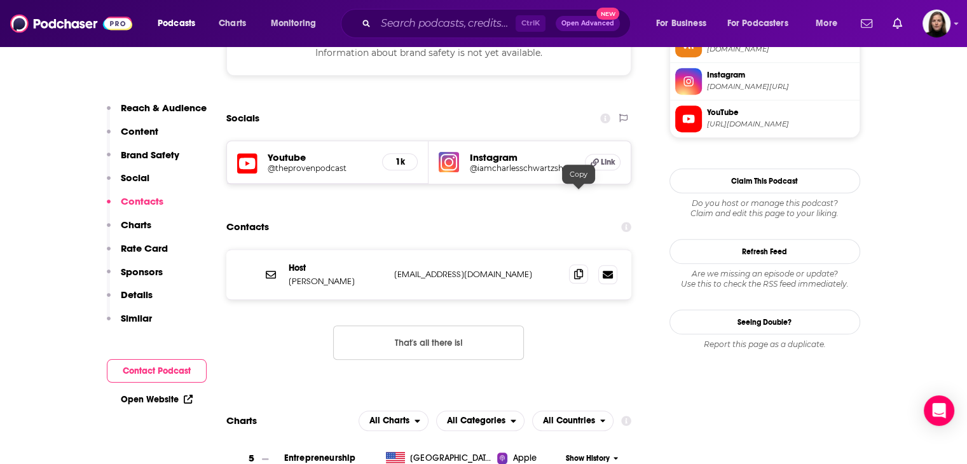
click at [576, 269] on icon at bounding box center [578, 274] width 9 height 10
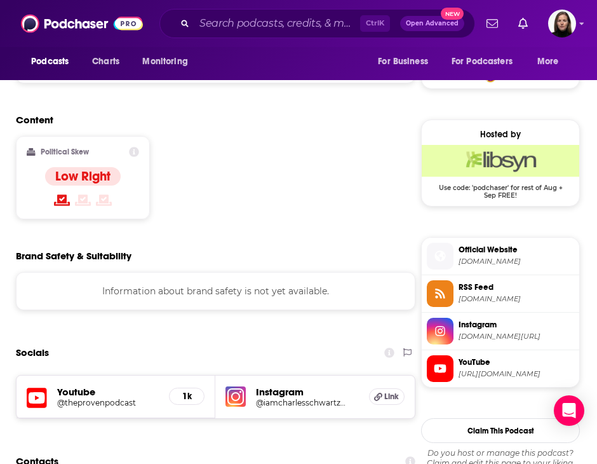
scroll to position [953, 6]
click at [479, 331] on span "instagram.com/iamcharlesschwartzshow" at bounding box center [517, 336] width 116 height 10
click at [470, 366] on span "YouTube" at bounding box center [517, 361] width 116 height 11
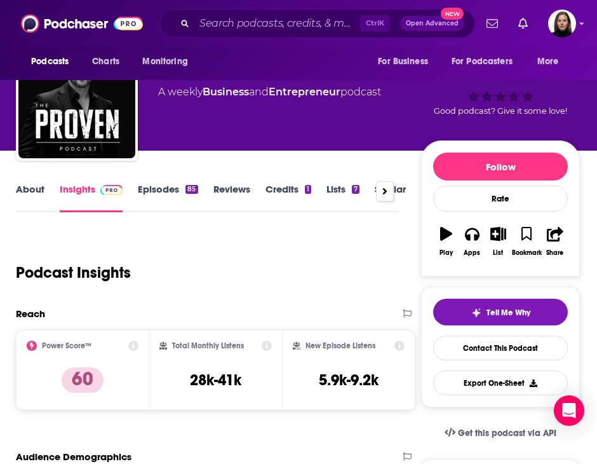
scroll to position [0, 6]
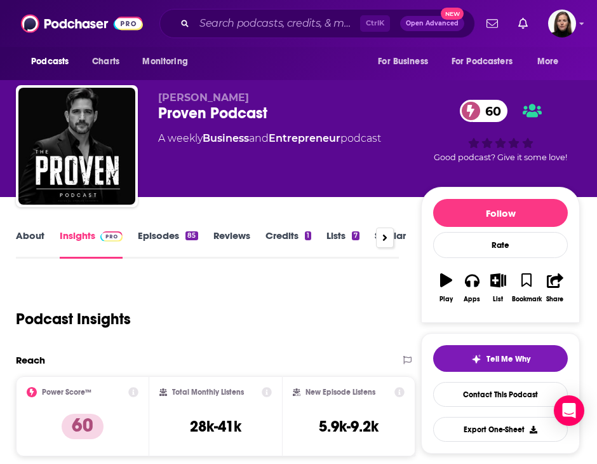
click at [404, 235] on link "Similar" at bounding box center [390, 243] width 31 height 29
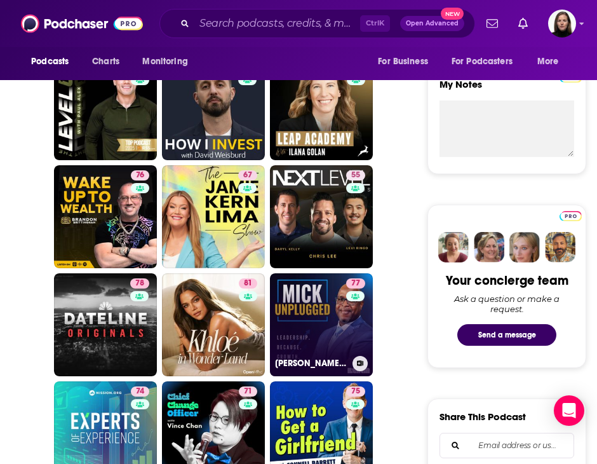
scroll to position [445, 0]
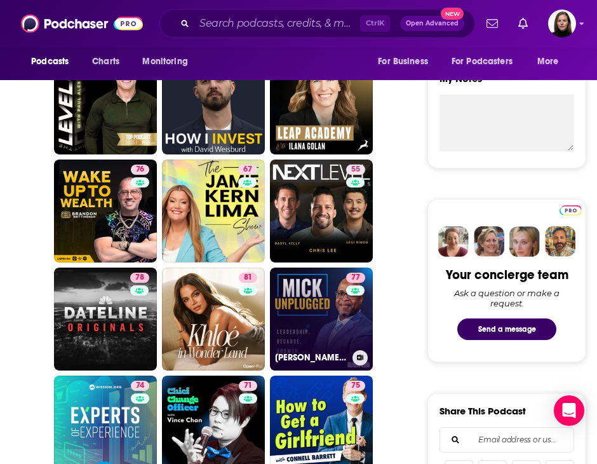
click at [334, 349] on link "77 Mick Unplugged" at bounding box center [321, 319] width 103 height 103
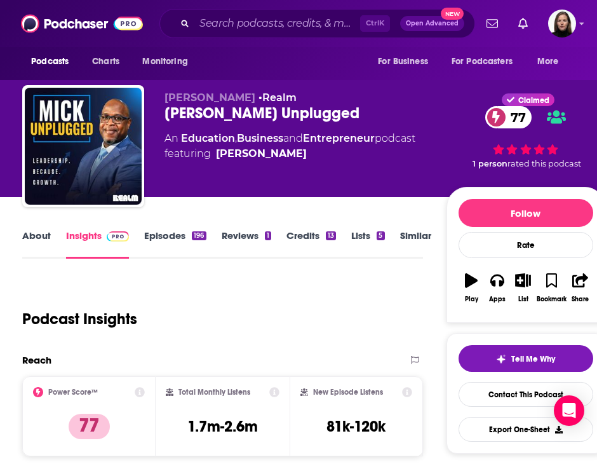
click at [48, 240] on link "About" at bounding box center [36, 243] width 29 height 29
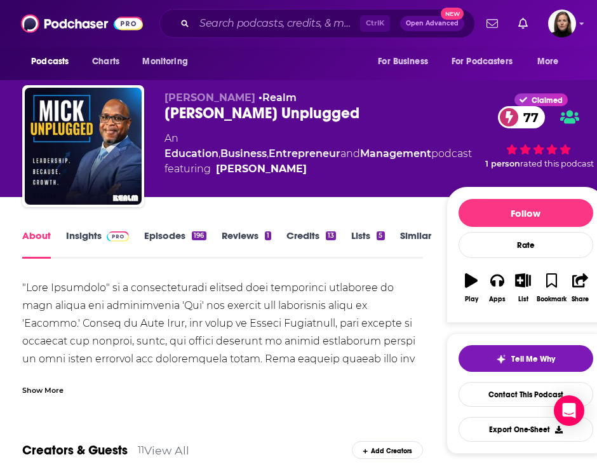
click at [93, 240] on link "Insights" at bounding box center [97, 243] width 63 height 29
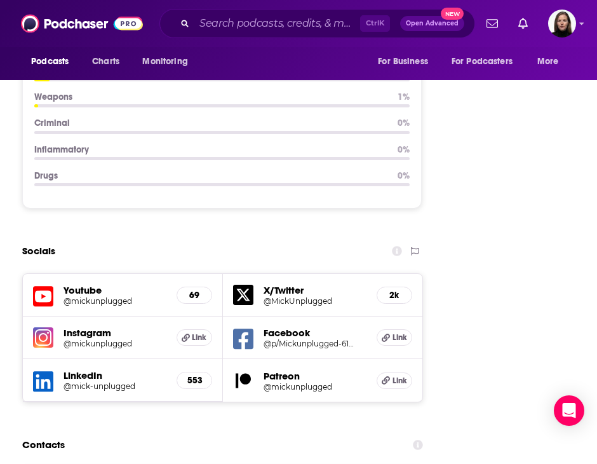
scroll to position [1843, 0]
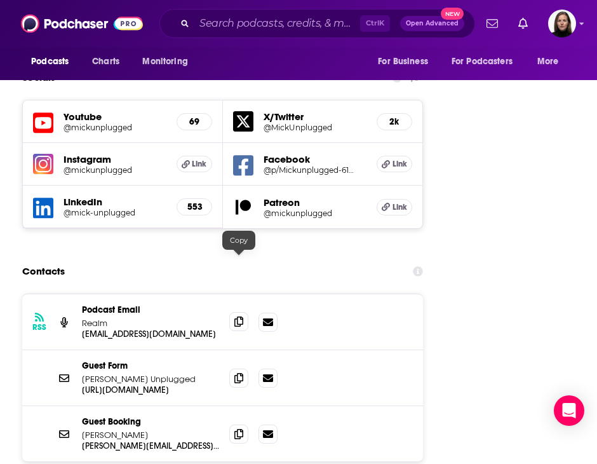
click at [247, 312] on span at bounding box center [238, 321] width 19 height 19
click at [239, 317] on icon at bounding box center [239, 322] width 9 height 10
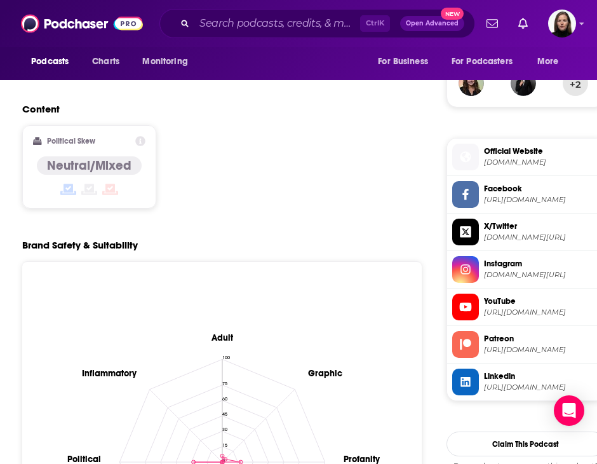
scroll to position [953, 0]
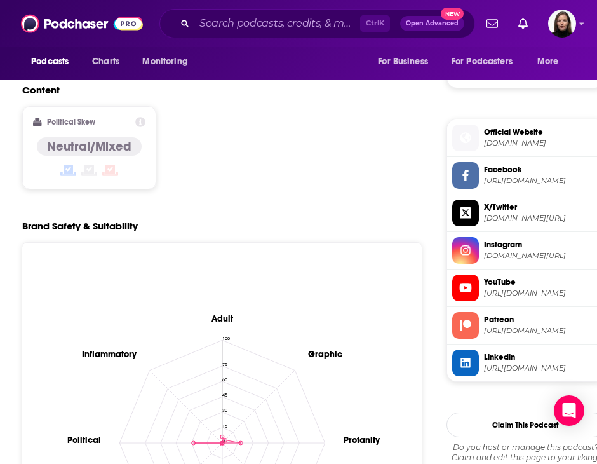
click at [528, 254] on span "instagram.com/mickunplugged" at bounding box center [542, 256] width 116 height 10
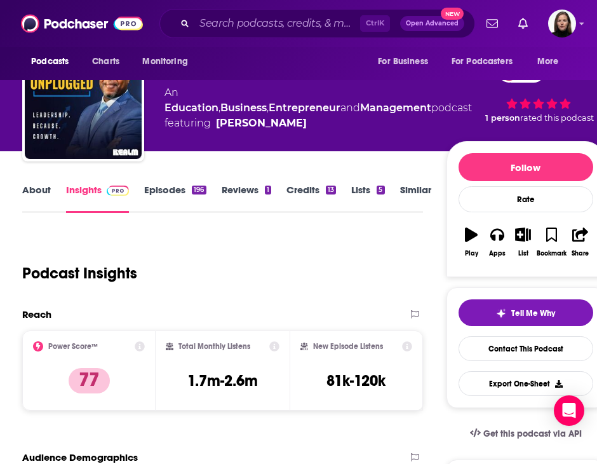
scroll to position [0, 0]
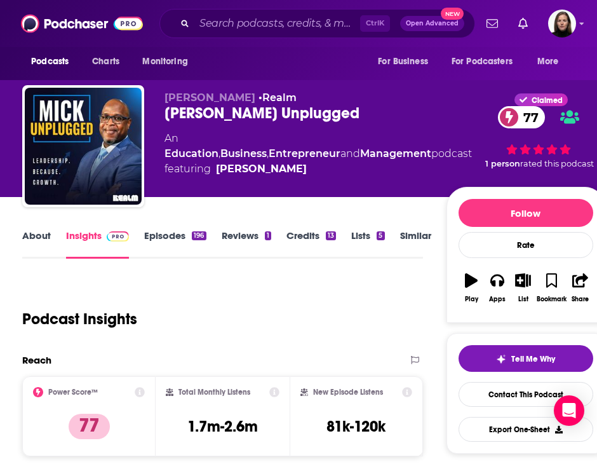
click at [413, 236] on link "Similar" at bounding box center [415, 243] width 31 height 29
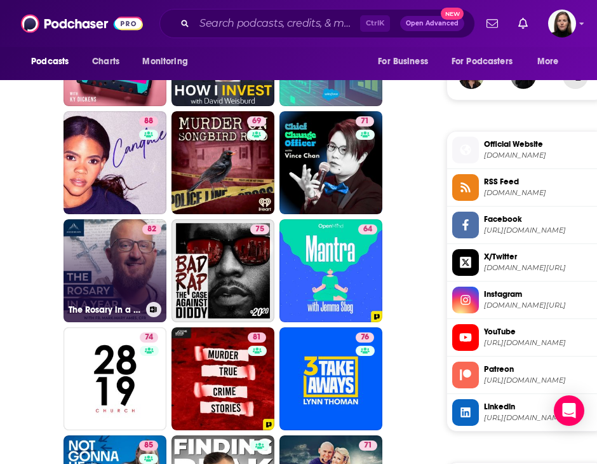
scroll to position [1017, 0]
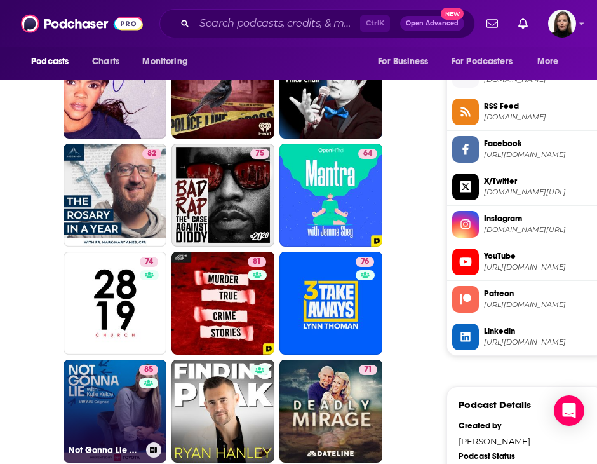
click at [103, 360] on link "85 Not Gonna Lie with Kylie Kelce" at bounding box center [115, 411] width 103 height 103
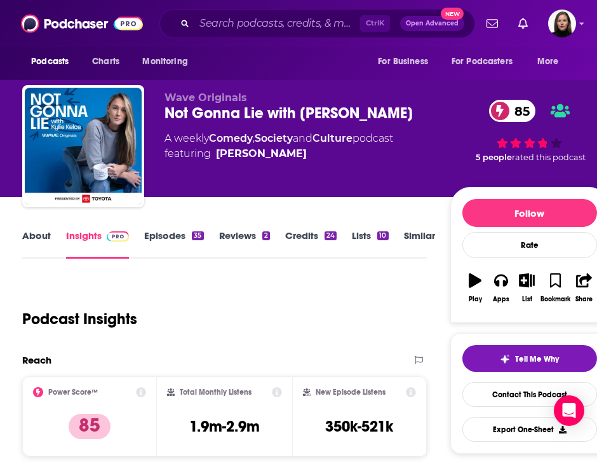
click at [42, 237] on link "About" at bounding box center [36, 243] width 29 height 29
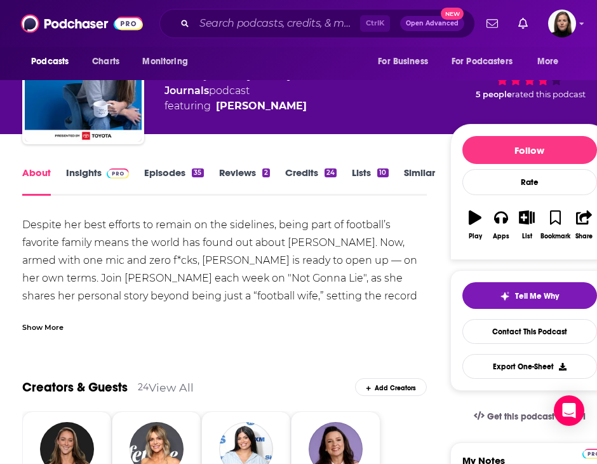
scroll to position [64, 0]
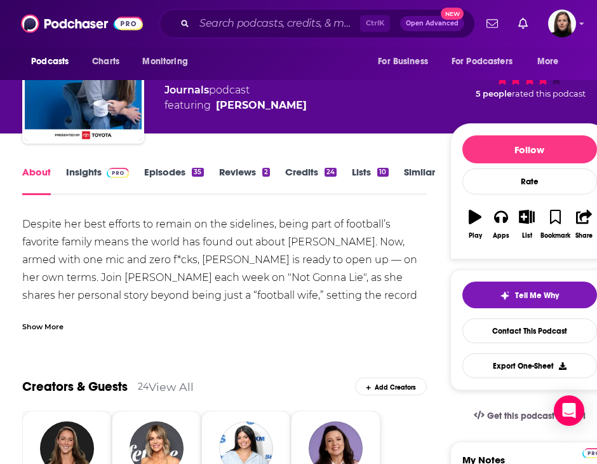
click at [46, 328] on div "Show More" at bounding box center [42, 326] width 41 height 12
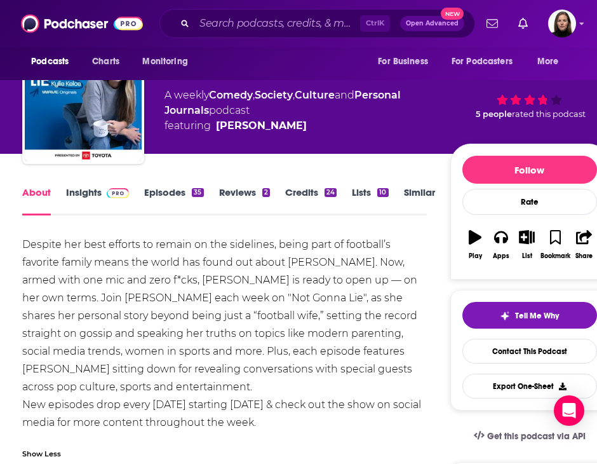
scroll to position [0, 0]
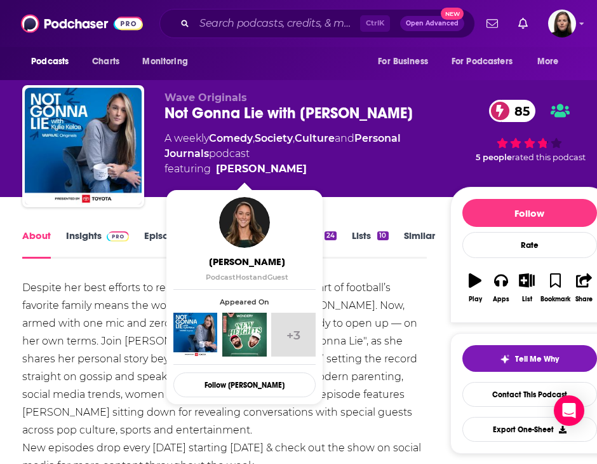
click at [412, 240] on link "Similar" at bounding box center [419, 243] width 31 height 29
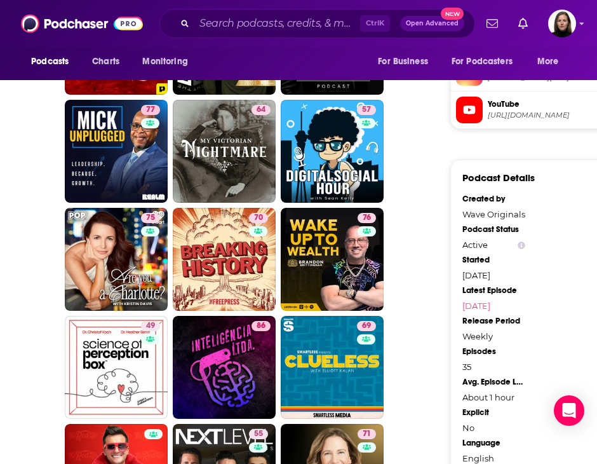
scroll to position [1208, 0]
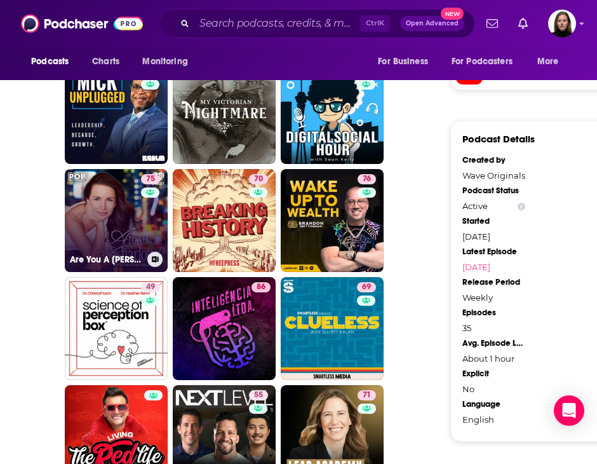
click at [105, 203] on link "75 Are You A Charlotte?" at bounding box center [116, 220] width 103 height 103
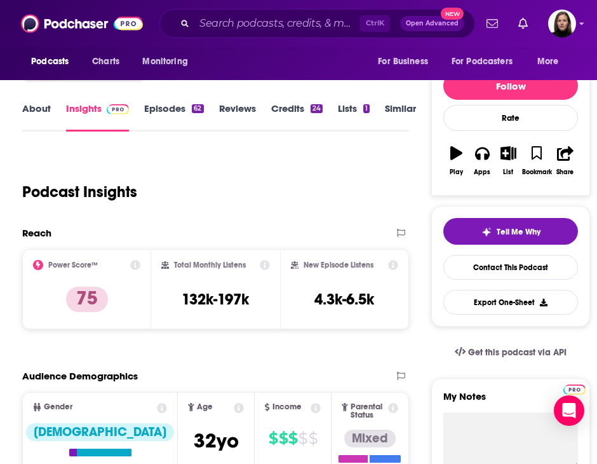
scroll to position [127, 0]
click at [46, 113] on link "About" at bounding box center [36, 116] width 29 height 29
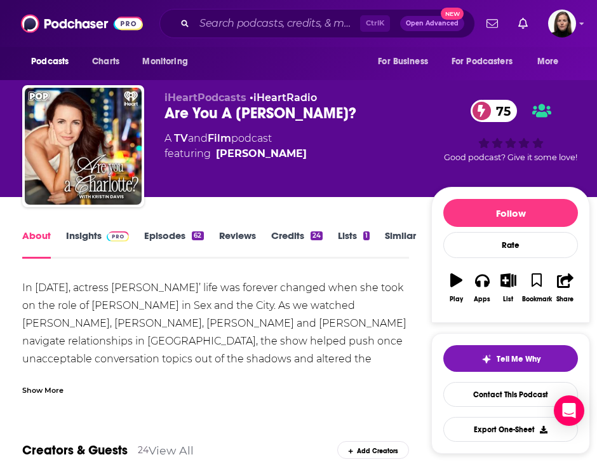
click at [55, 390] on div "Show More" at bounding box center [42, 389] width 41 height 12
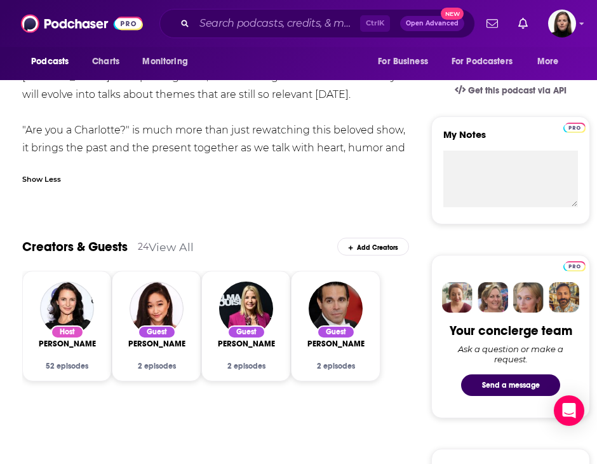
scroll to position [381, 0]
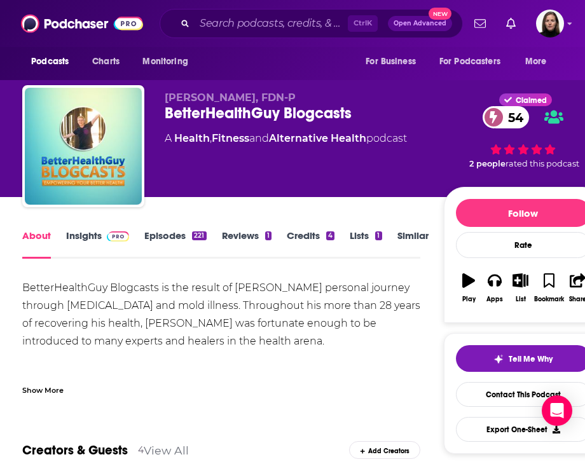
click at [94, 235] on link "Insights" at bounding box center [97, 243] width 63 height 29
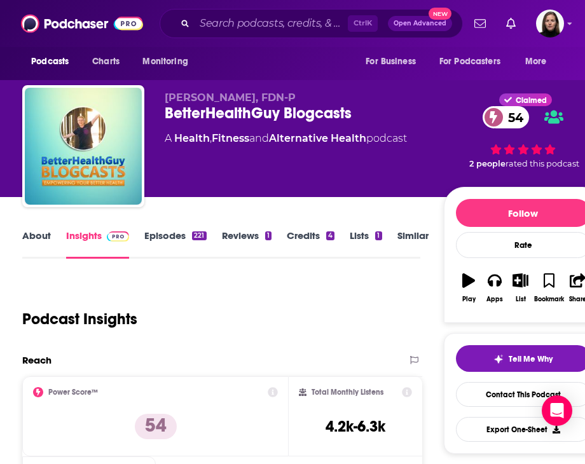
click at [413, 235] on link "Similar" at bounding box center [412, 243] width 31 height 29
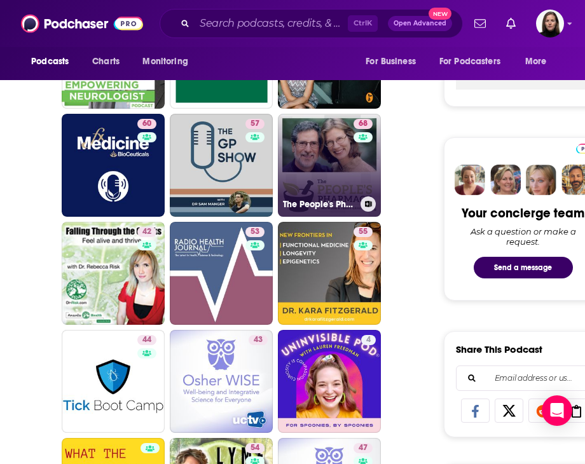
scroll to position [508, 0]
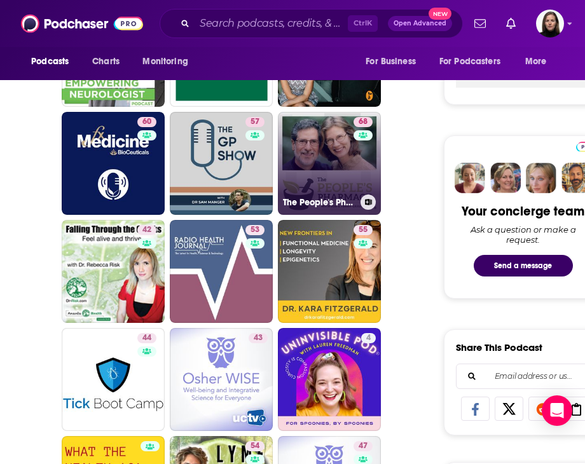
click at [354, 172] on div "68" at bounding box center [364, 156] width 22 height 78
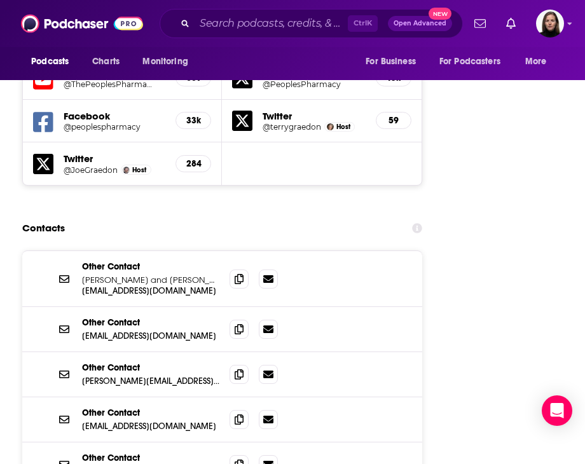
scroll to position [1907, 0]
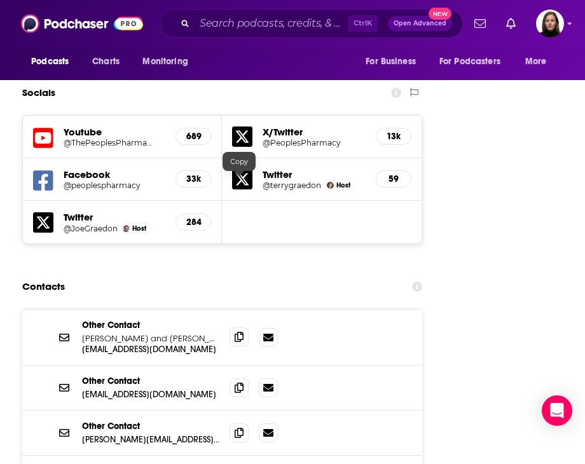
click at [236, 332] on icon at bounding box center [239, 337] width 9 height 10
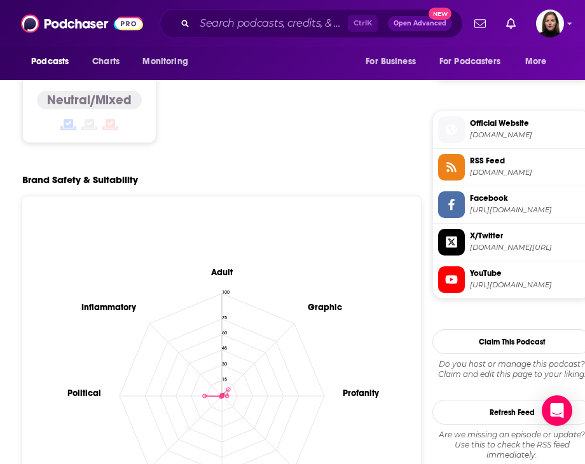
scroll to position [1080, 0]
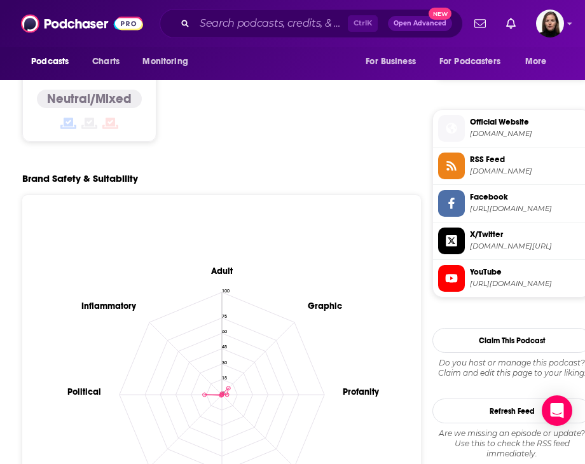
click at [511, 279] on span "https://www.youtube.com/@ThePeoplesPharmacy" at bounding box center [528, 284] width 116 height 10
click at [521, 198] on span "Facebook" at bounding box center [528, 196] width 116 height 11
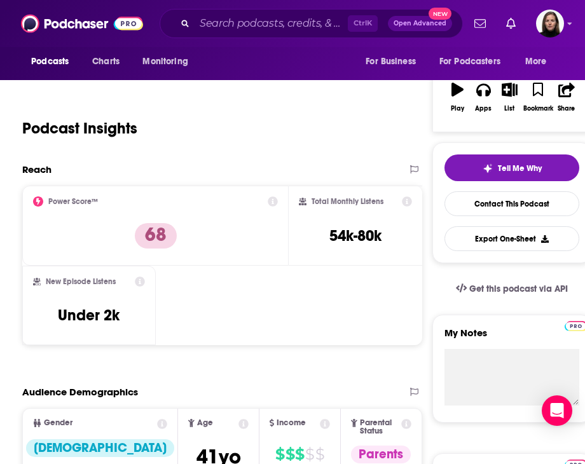
scroll to position [0, 0]
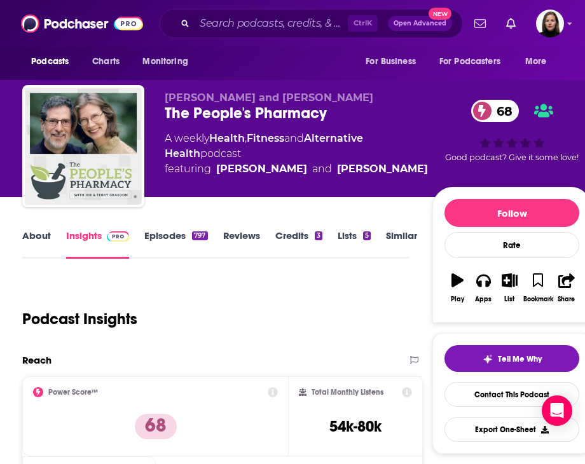
click at [399, 231] on link "Similar" at bounding box center [401, 243] width 31 height 29
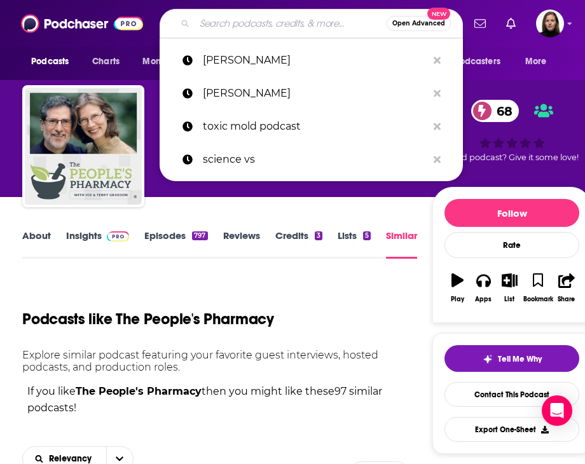
click at [233, 25] on input "Search podcasts, credits, & more..." at bounding box center [290, 23] width 192 height 20
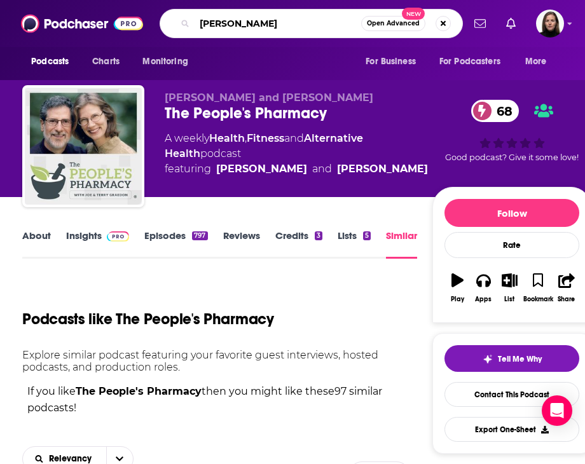
type input "frank rich"
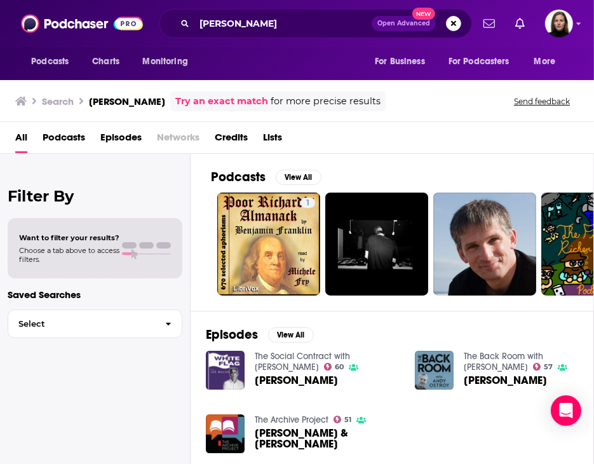
click at [300, 382] on span "Frank Rich" at bounding box center [296, 380] width 83 height 11
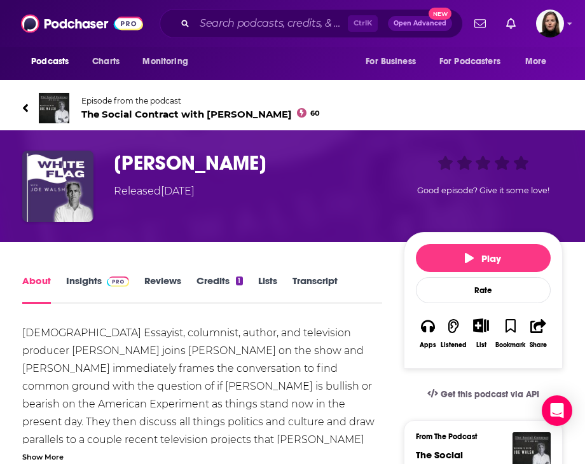
click at [140, 170] on h1 "Frank Rich" at bounding box center [256, 163] width 285 height 25
click at [93, 282] on link "Insights" at bounding box center [97, 289] width 63 height 29
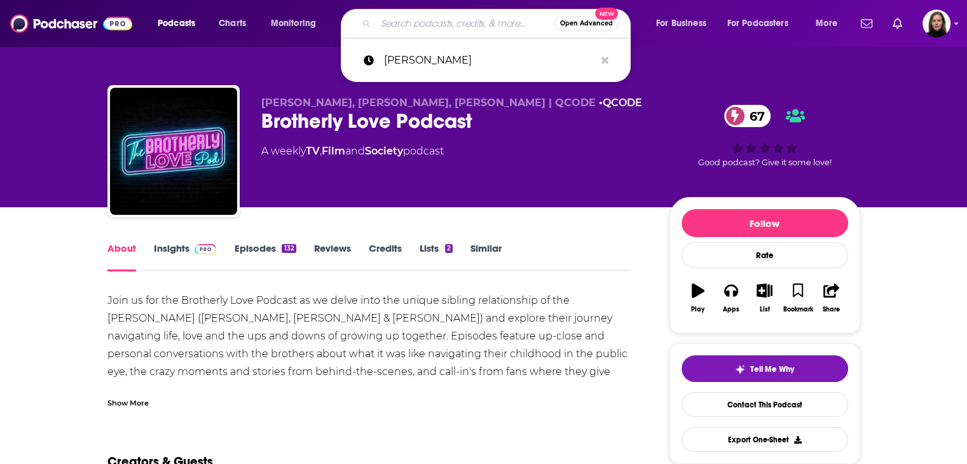
click at [477, 29] on input "Search podcasts, credits, & more..." at bounding box center [465, 23] width 179 height 20
paste input "Living At Your Finest"
type input "Living At Your Finest"
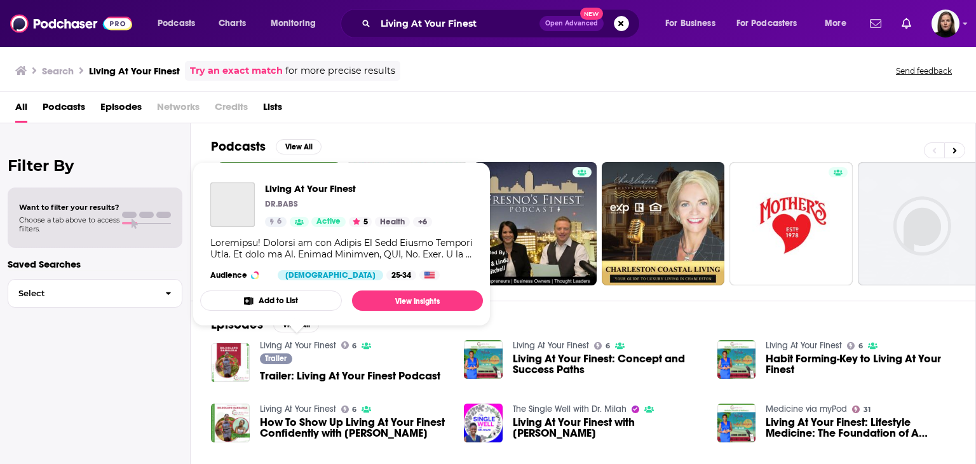
click at [315, 345] on link "Living At Your Finest" at bounding box center [298, 345] width 76 height 11
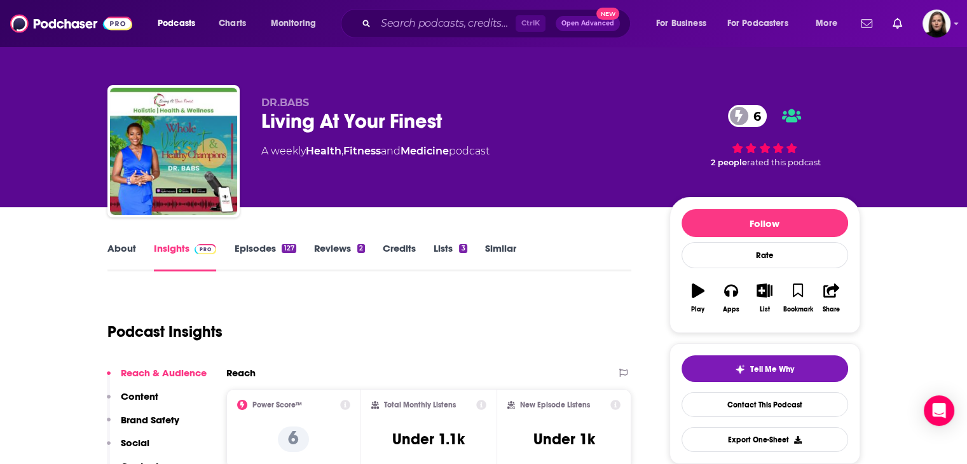
click at [124, 249] on link "About" at bounding box center [121, 256] width 29 height 29
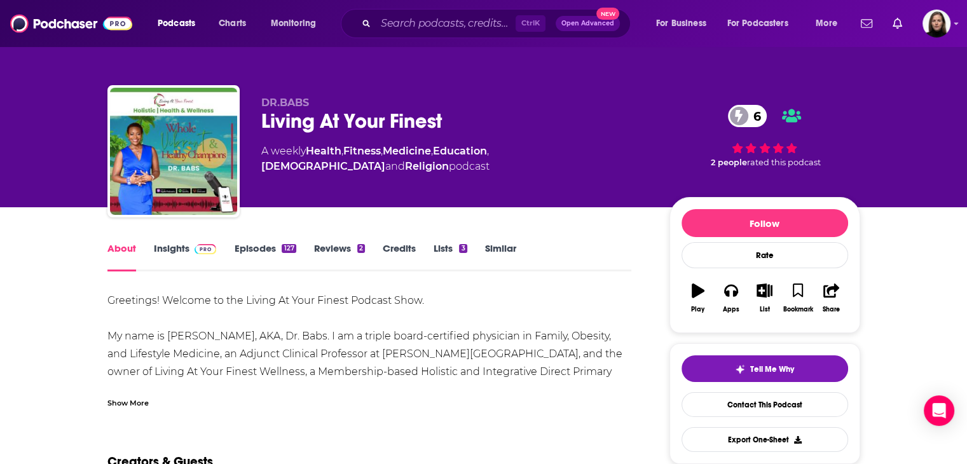
click at [135, 402] on div "Show More" at bounding box center [127, 402] width 41 height 12
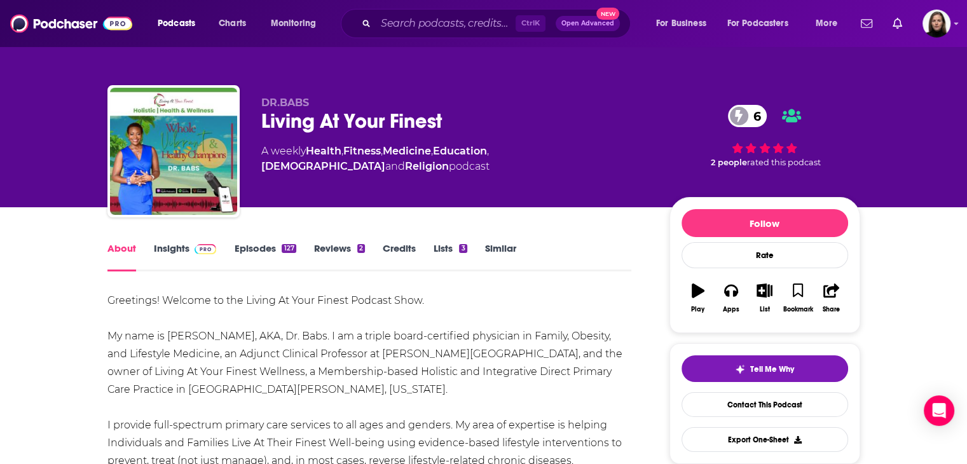
drag, startPoint x: 179, startPoint y: 250, endPoint x: 277, endPoint y: 15, distance: 254.7
click at [179, 250] on link "Insights" at bounding box center [185, 256] width 63 height 29
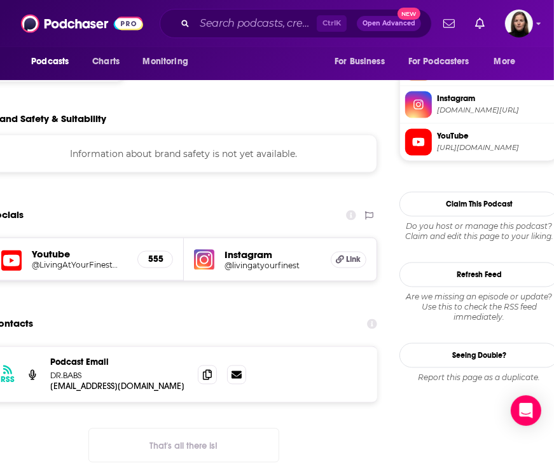
scroll to position [1208, 32]
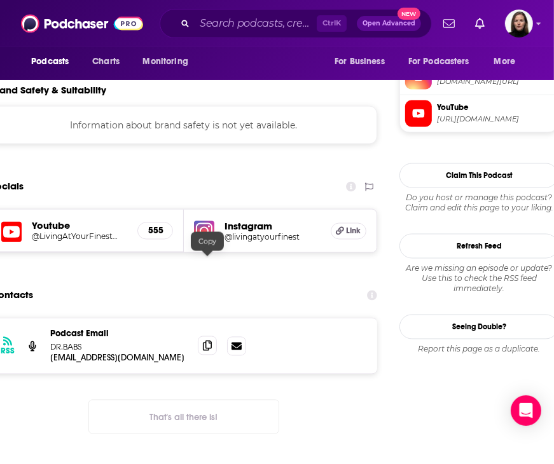
click at [208, 336] on span at bounding box center [207, 345] width 19 height 19
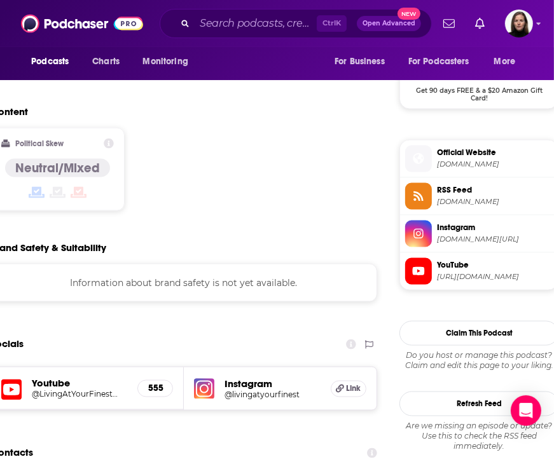
scroll to position [1049, 32]
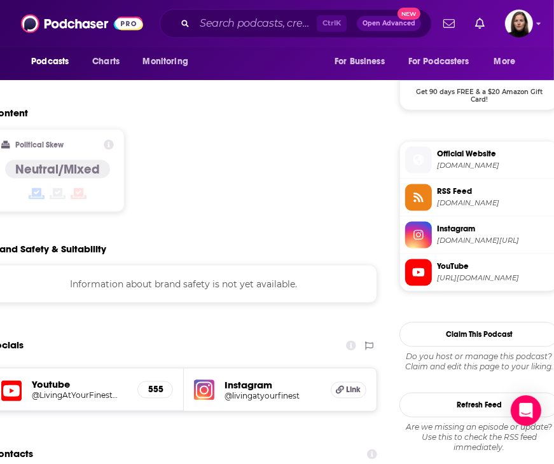
click at [456, 274] on span "https://www.youtube.com/@LivingAtYourFinestWellness" at bounding box center [495, 278] width 116 height 10
click at [476, 232] on span "Instagram" at bounding box center [495, 228] width 116 height 11
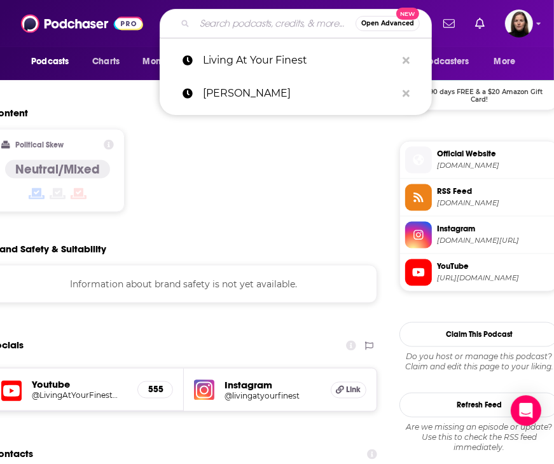
paste input "Health is Everything"
type input "Health is Everything"
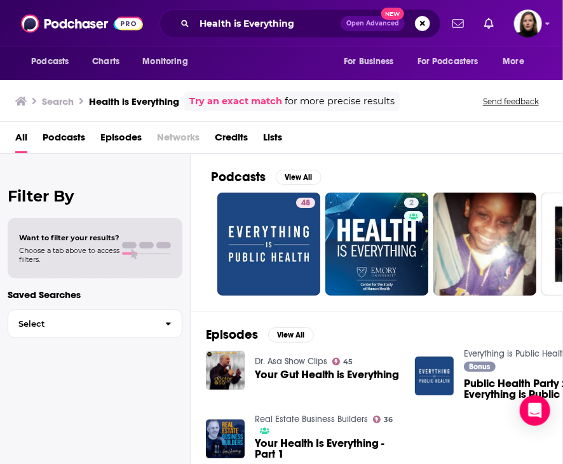
click at [308, 11] on div "Health is Everything Open Advanced New" at bounding box center [301, 23] width 282 height 29
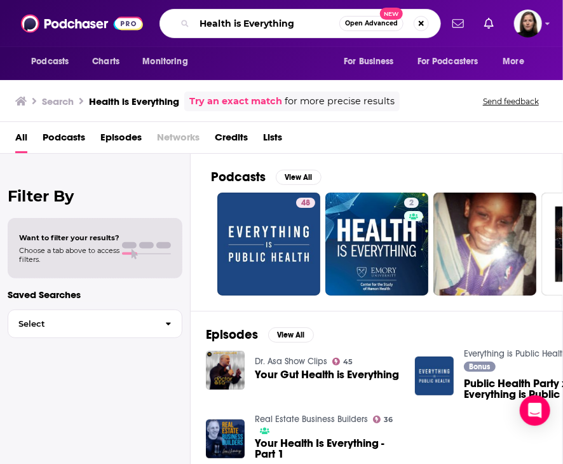
click at [312, 21] on input "Health is Everything" at bounding box center [266, 23] width 145 height 20
type input "Health is Everything michelle"
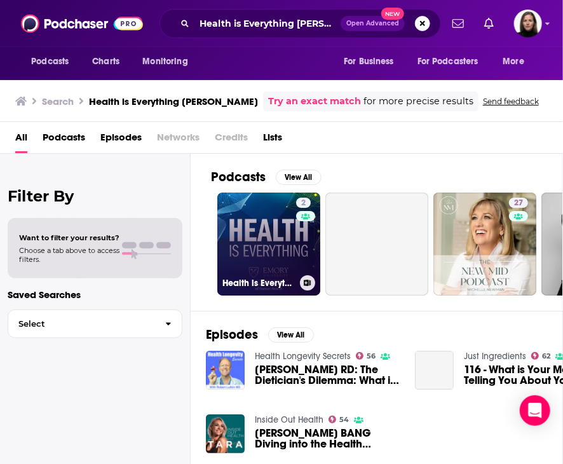
click at [269, 224] on link "2 Health is Everything™" at bounding box center [268, 244] width 103 height 103
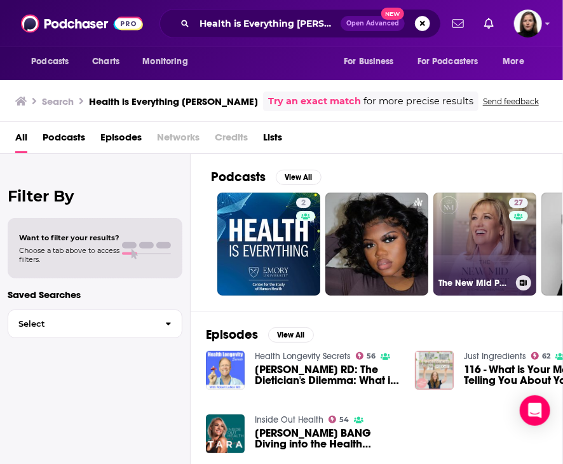
click at [477, 247] on link "27 The New Mid Podcast with Michelle Newman" at bounding box center [484, 244] width 103 height 103
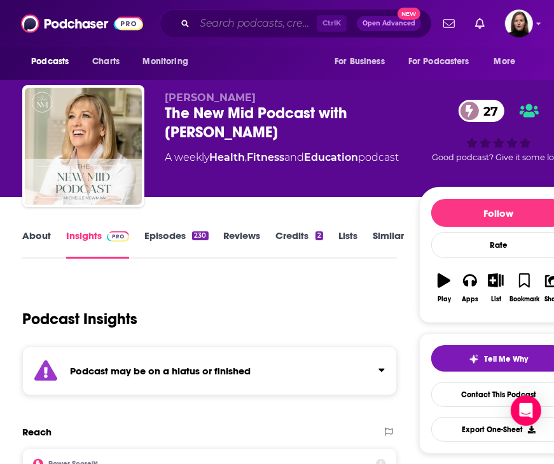
click at [226, 21] on input "Search podcasts, credits, & more..." at bounding box center [255, 23] width 122 height 20
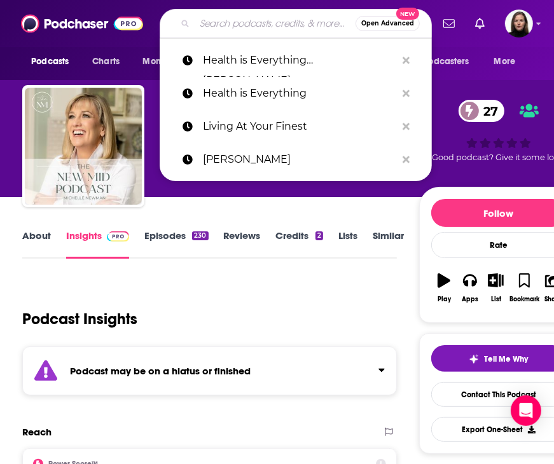
paste input "Atlanta Wellness Clinic Podcast"
type input "Atlanta Wellness Clinic Podcast"
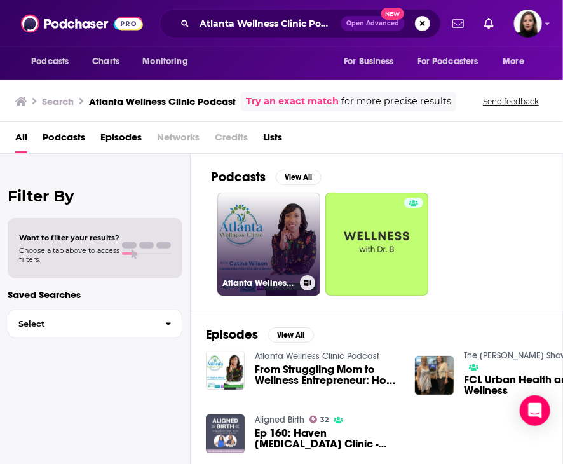
click at [262, 243] on link "Atlanta Wellness Clinic Podcast" at bounding box center [268, 244] width 103 height 103
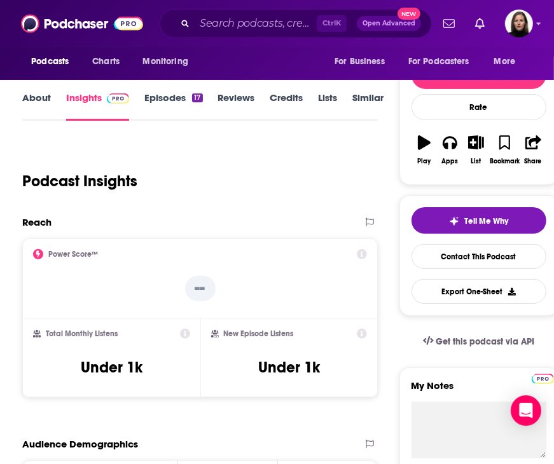
scroll to position [64, 0]
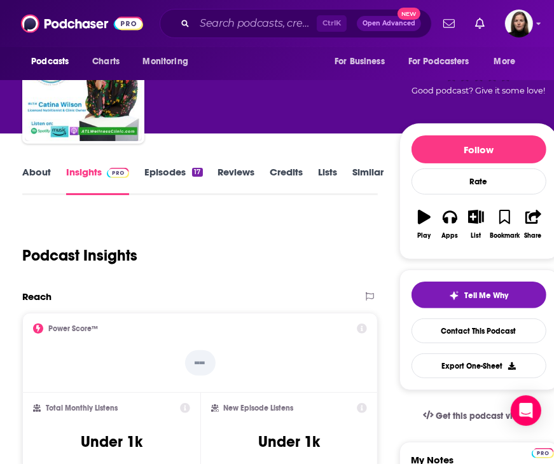
click at [365, 181] on link "Similar" at bounding box center [368, 180] width 31 height 29
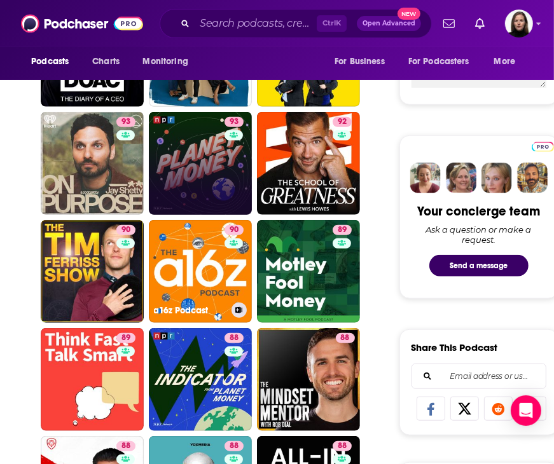
scroll to position [699, 0]
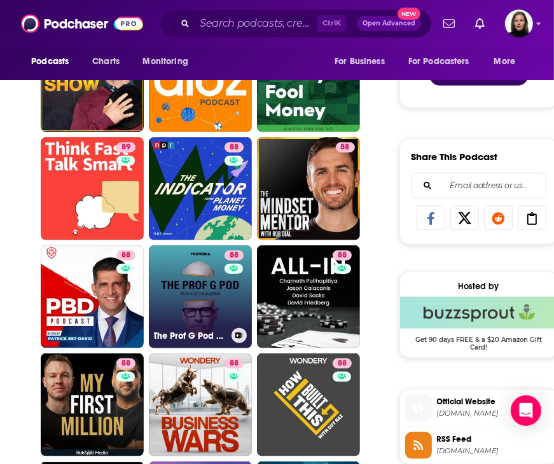
click at [233, 321] on div "88" at bounding box center [235, 289] width 22 height 78
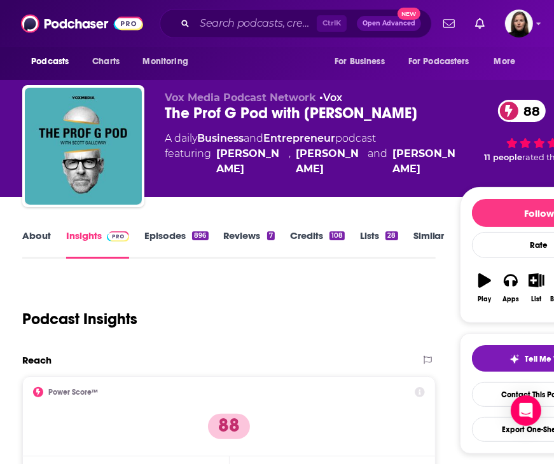
click at [41, 232] on link "About" at bounding box center [36, 243] width 29 height 29
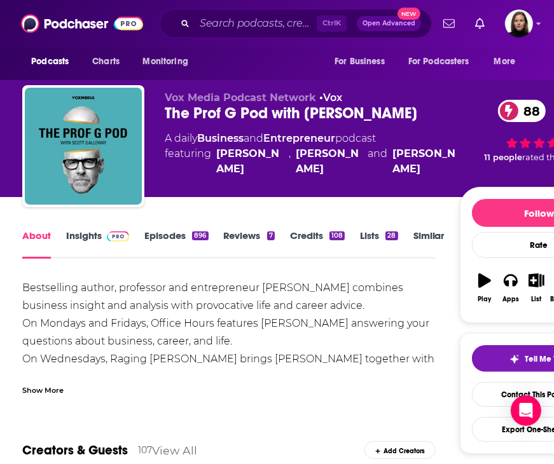
click at [53, 388] on div "Show More" at bounding box center [42, 389] width 41 height 12
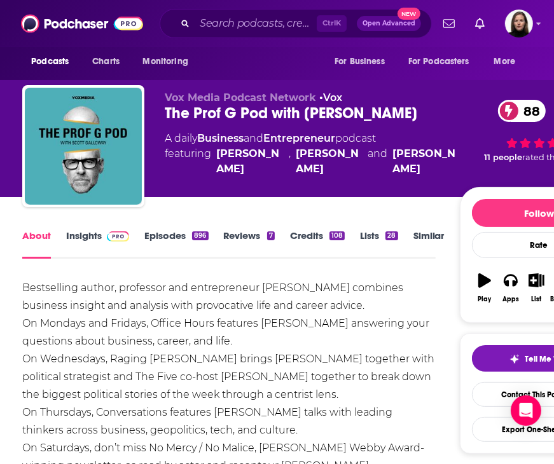
click at [83, 235] on link "Insights" at bounding box center [97, 243] width 63 height 29
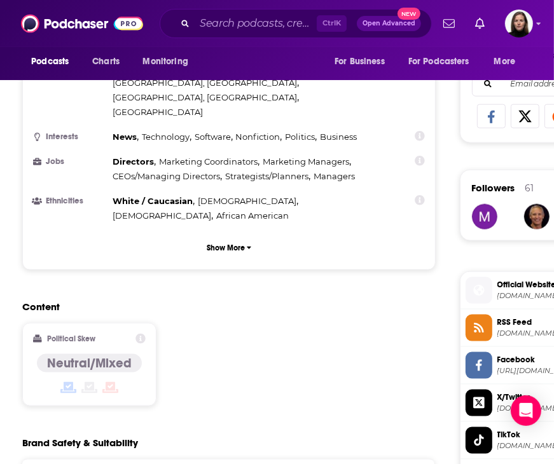
scroll to position [1017, 0]
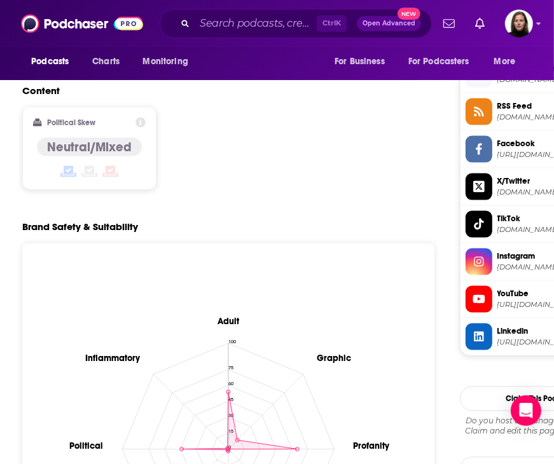
click at [477, 298] on span "YouTube https://www.youtube.com/@TheProfGShow" at bounding box center [552, 298] width 121 height 25
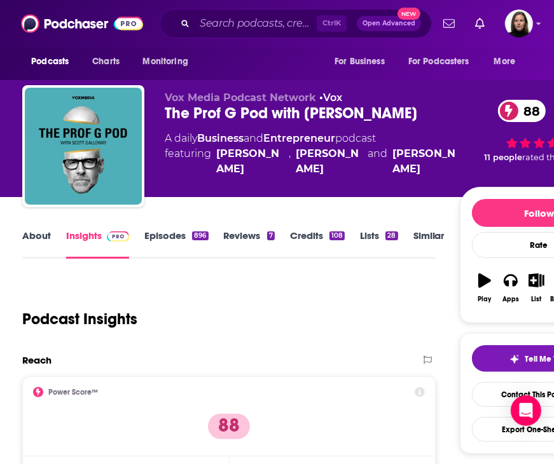
scroll to position [0, 0]
click at [210, 21] on input "Search podcasts, credits, & more..." at bounding box center [255, 23] width 122 height 20
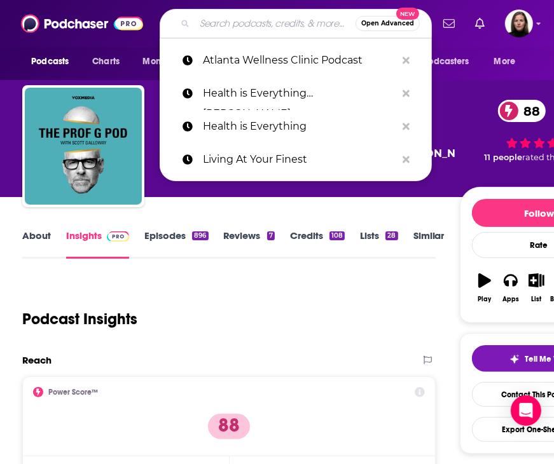
paste input "The Active Atlanta Podcast"
type input "The Active Atlanta Podcast"
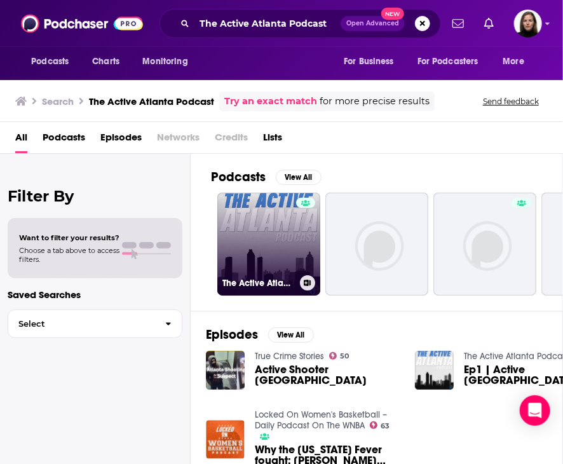
click at [277, 252] on link "The Active Atlanta Podcast" at bounding box center [268, 244] width 103 height 103
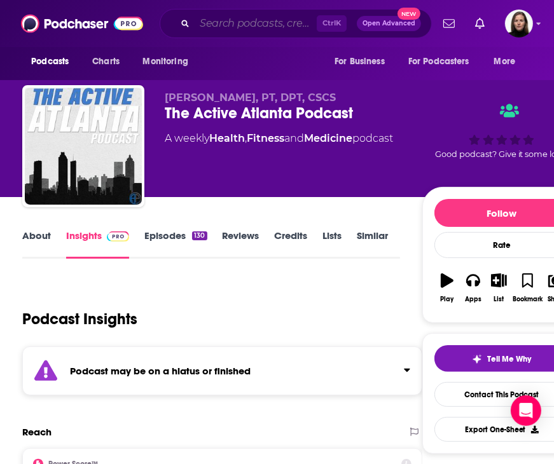
click at [217, 33] on input "Search podcasts, credits, & more..." at bounding box center [255, 23] width 122 height 20
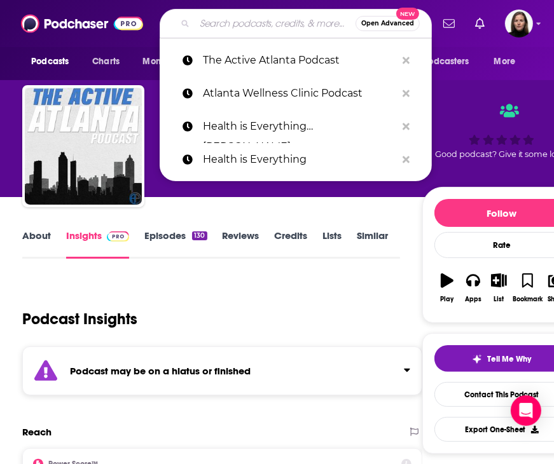
paste input "Dr. Cara – The Easewell Podcas"
type input "Dr. Cara – The Easewell Podcas"
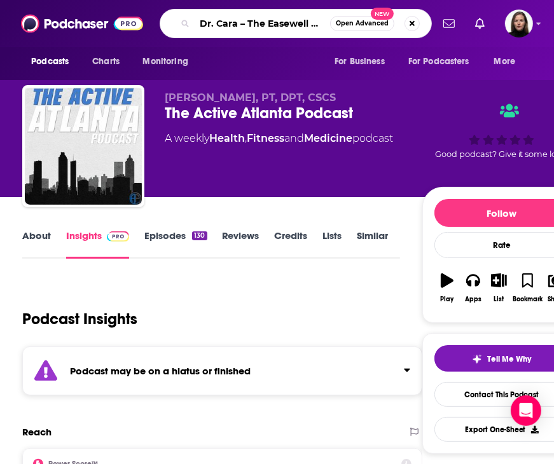
scroll to position [0, 18]
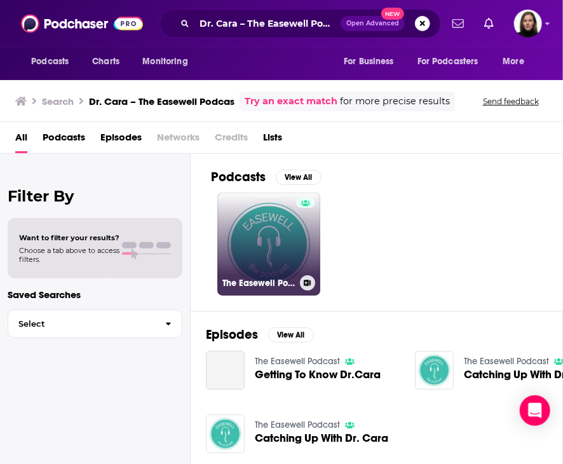
click at [264, 235] on link "The Easewell Podcast" at bounding box center [268, 244] width 103 height 103
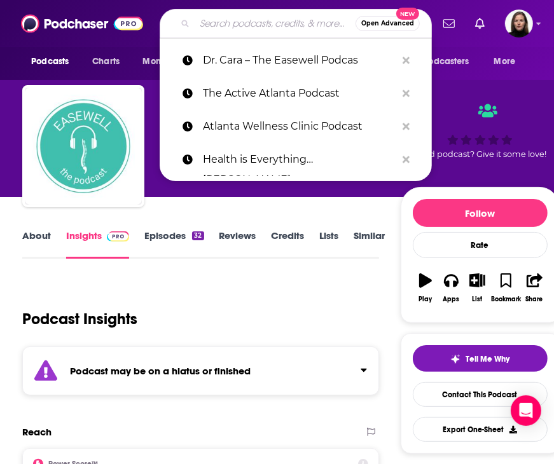
paste input "Optimize Your Game"
type input "Optimize Your Game"
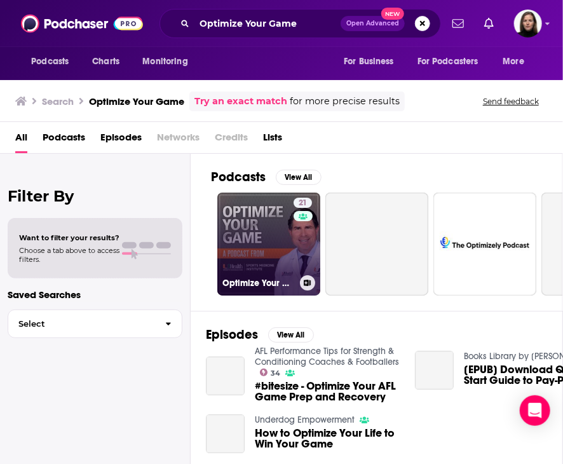
click at [275, 236] on link "21 Optimize Your Game, a Podcast from the University of Miami Sports Medicine I…" at bounding box center [268, 244] width 103 height 103
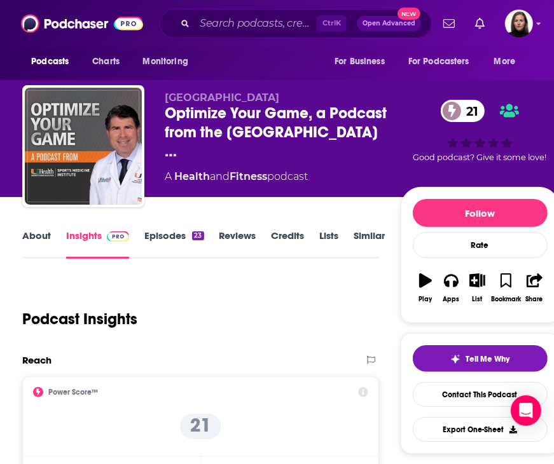
click at [29, 239] on link "About" at bounding box center [36, 243] width 29 height 29
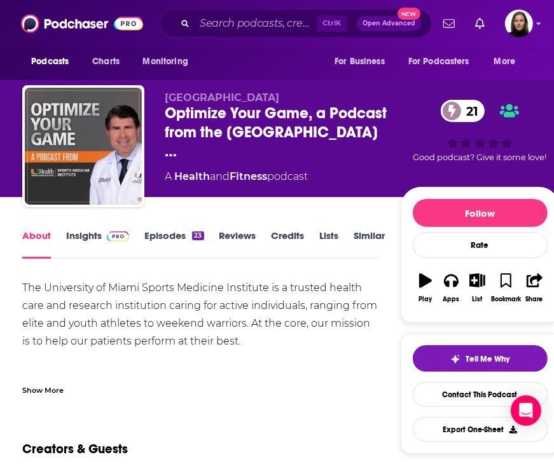
click at [54, 392] on div "Show More" at bounding box center [42, 389] width 41 height 12
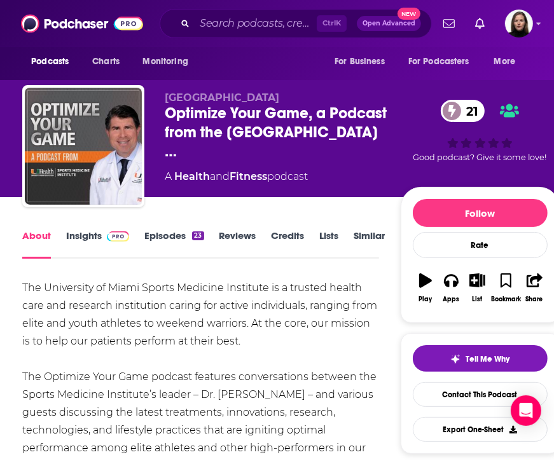
click at [107, 236] on img at bounding box center [118, 236] width 22 height 10
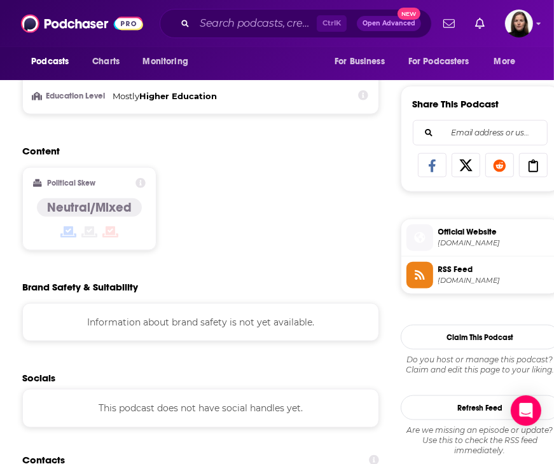
scroll to position [953, 0]
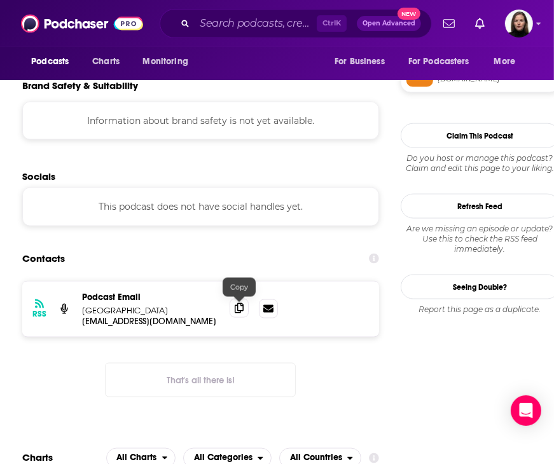
drag, startPoint x: 238, startPoint y: 308, endPoint x: 395, endPoint y: 321, distance: 156.9
click at [239, 308] on icon at bounding box center [239, 309] width 9 height 10
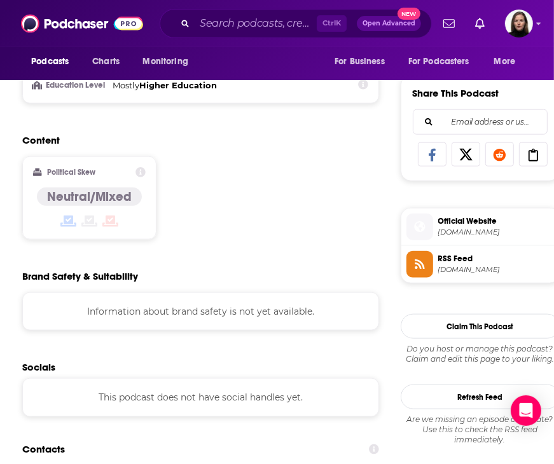
click at [450, 231] on span "uhealthsports.com" at bounding box center [496, 233] width 116 height 10
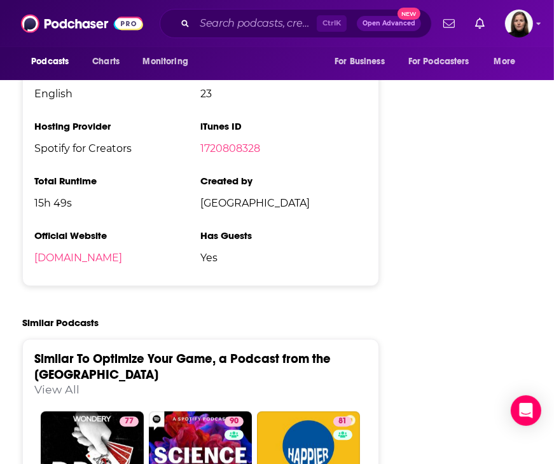
scroll to position [1970, 0]
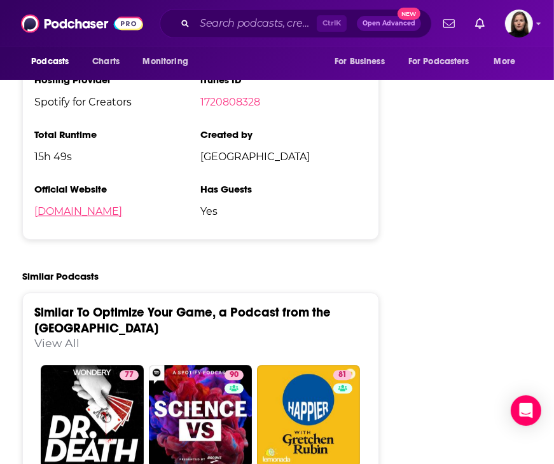
click at [109, 217] on link "uhealthsports.com" at bounding box center [78, 211] width 88 height 12
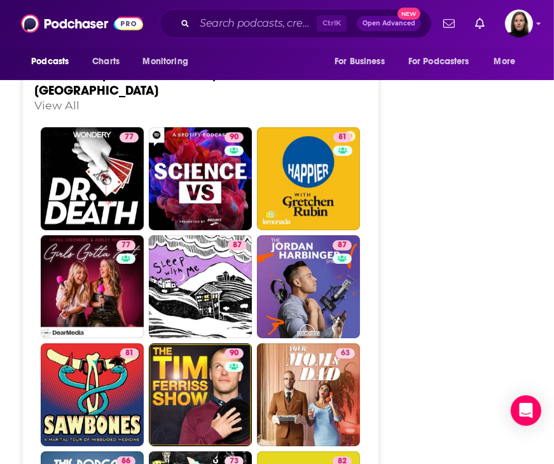
scroll to position [2225, 0]
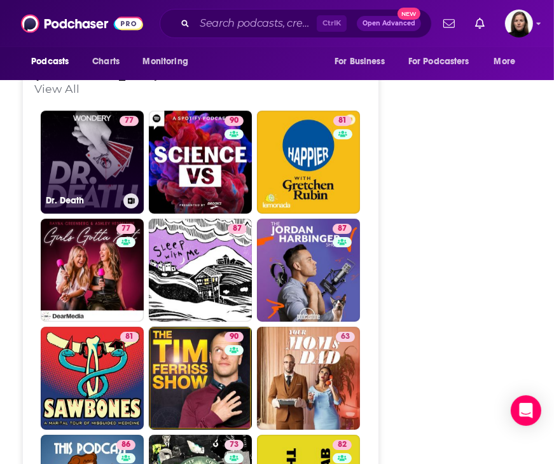
click at [99, 164] on link "77 Dr. Death" at bounding box center [92, 162] width 103 height 103
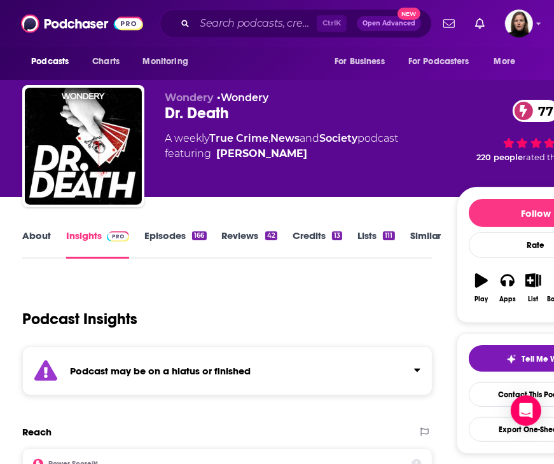
type input "https://www.podchaser.com/podcasts/optimize-your-game-a-podcast-f-5558192"
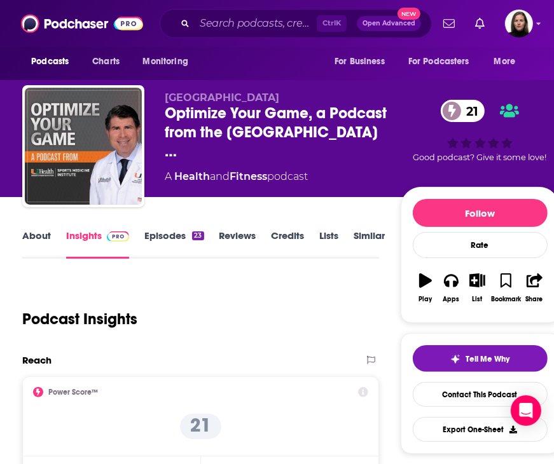
click at [362, 242] on link "Similar" at bounding box center [369, 243] width 31 height 29
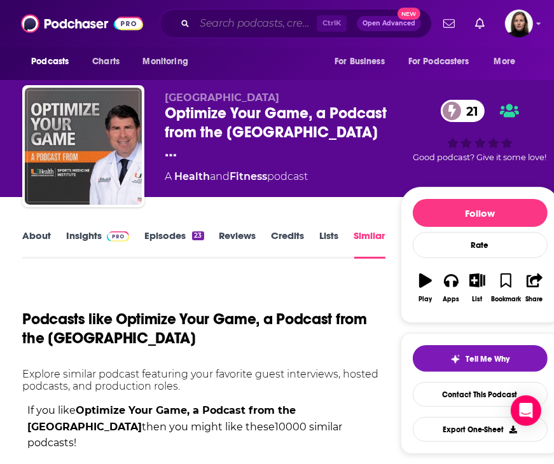
click at [214, 19] on input "Search podcasts, credits, & more..." at bounding box center [255, 23] width 122 height 20
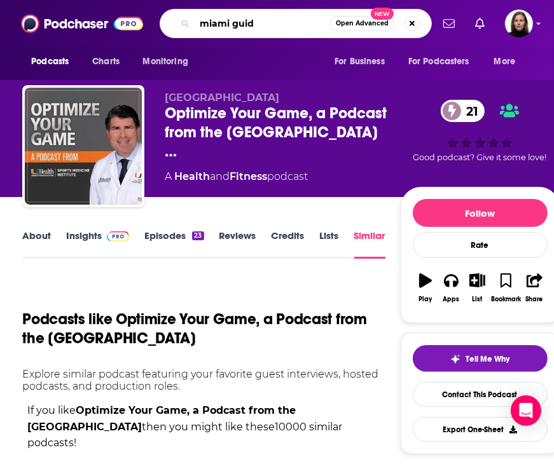
type input "miami guide"
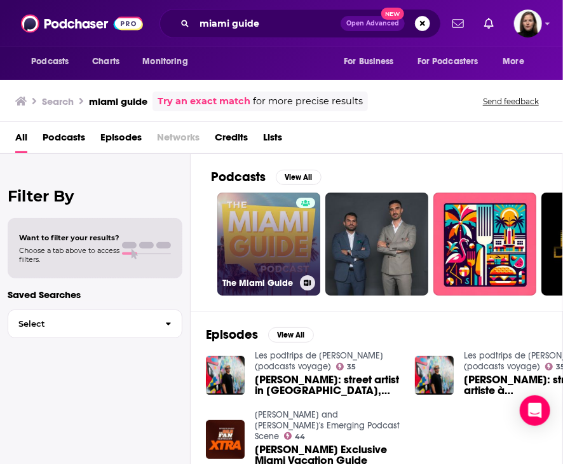
click at [275, 231] on link "The Miami Guide" at bounding box center [268, 244] width 103 height 103
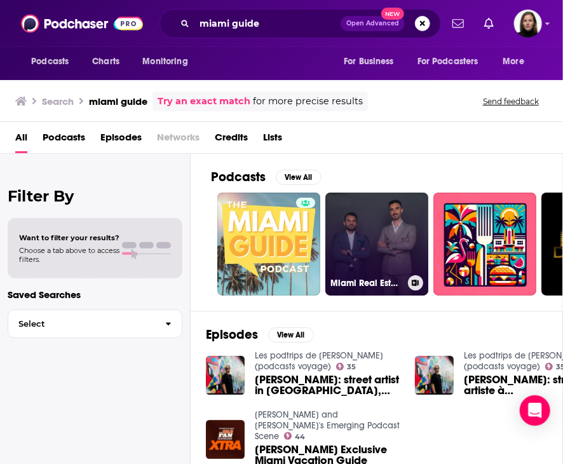
click at [355, 233] on link "Miami Real Estate Secrets" at bounding box center [376, 244] width 103 height 103
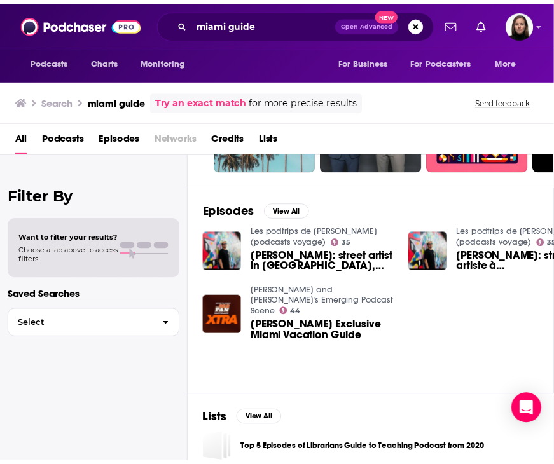
scroll to position [127, 0]
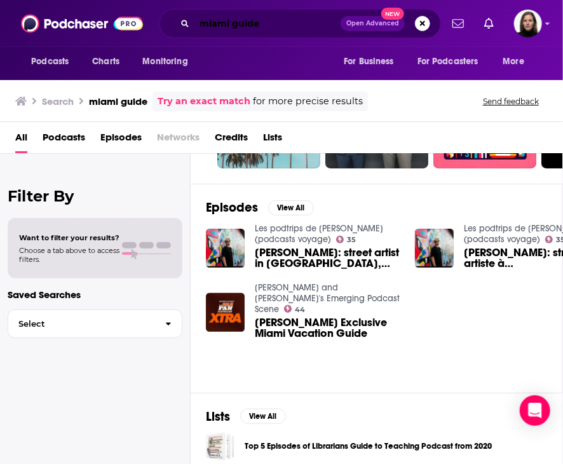
click at [287, 29] on input "miami guide" at bounding box center [267, 23] width 146 height 20
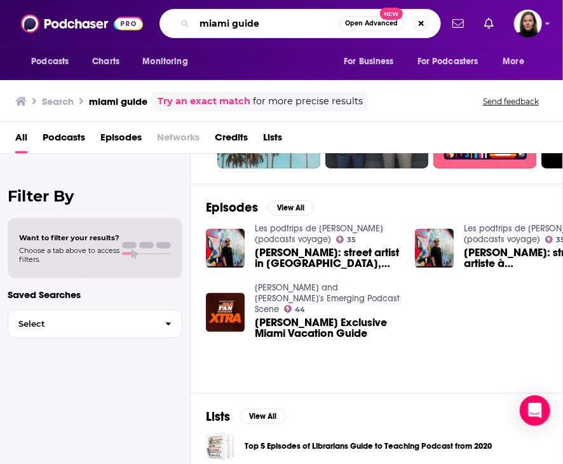
drag, startPoint x: 287, startPoint y: 29, endPoint x: 166, endPoint y: 31, distance: 120.8
click at [166, 31] on div "miami guide Open Advanced New" at bounding box center [301, 23] width 282 height 29
paste input "The Wellness Roundtabl"
type input "The Wellness Roundtable"
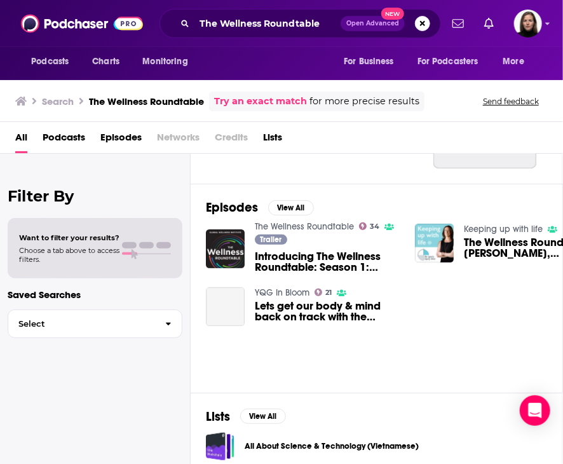
click at [308, 226] on link "The Wellness Roundtable" at bounding box center [304, 226] width 99 height 11
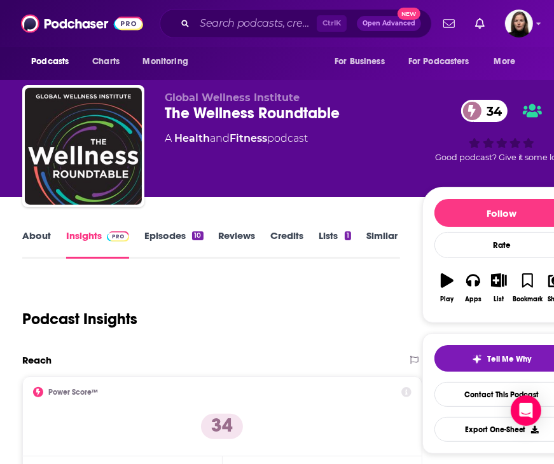
click at [80, 236] on link "Insights" at bounding box center [97, 243] width 63 height 29
click at [41, 237] on link "About" at bounding box center [36, 243] width 29 height 29
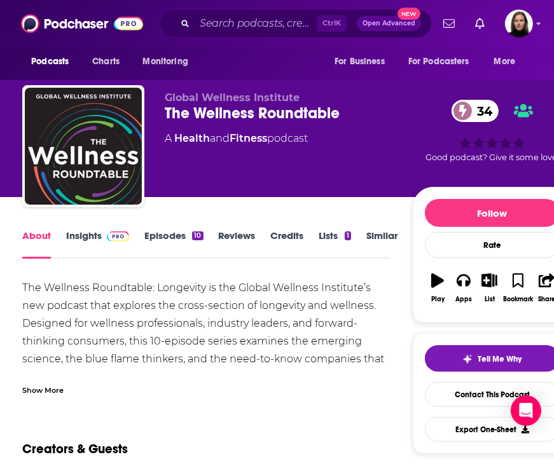
click at [38, 385] on div "Show More" at bounding box center [42, 389] width 41 height 12
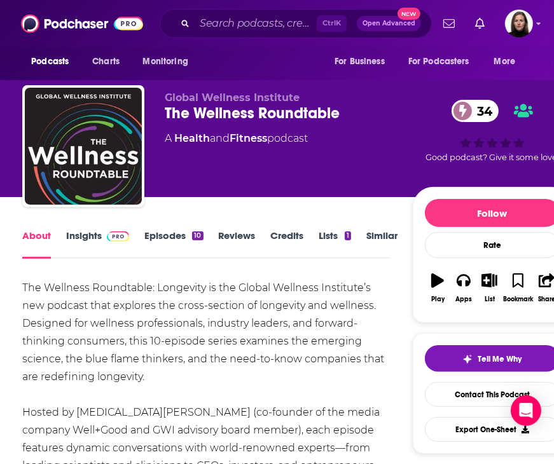
click at [98, 231] on link "Insights" at bounding box center [97, 243] width 63 height 29
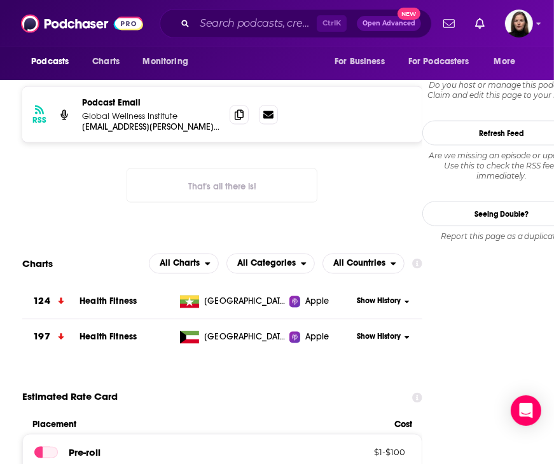
scroll to position [953, 0]
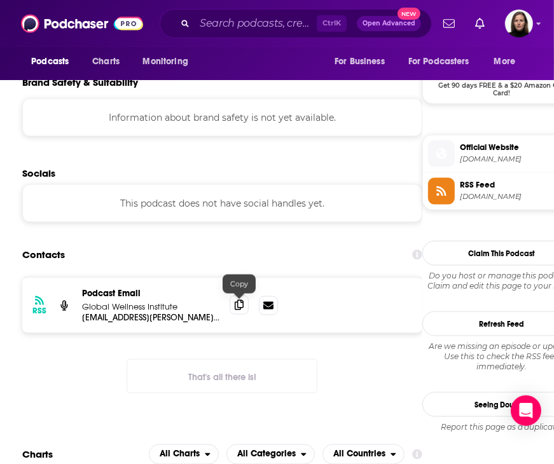
click at [242, 308] on icon at bounding box center [239, 305] width 9 height 10
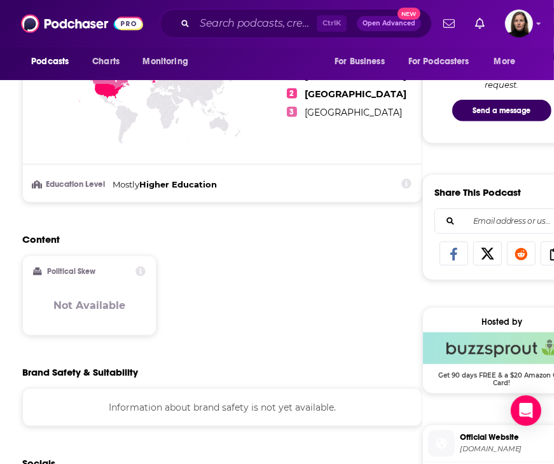
scroll to position [826, 0]
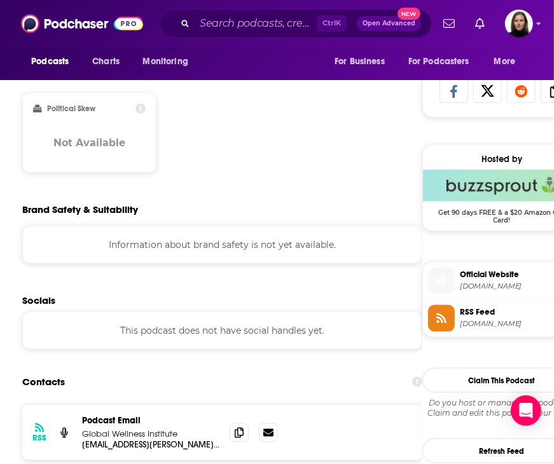
click at [470, 283] on span "globalwellnessinstitute.org" at bounding box center [518, 287] width 116 height 10
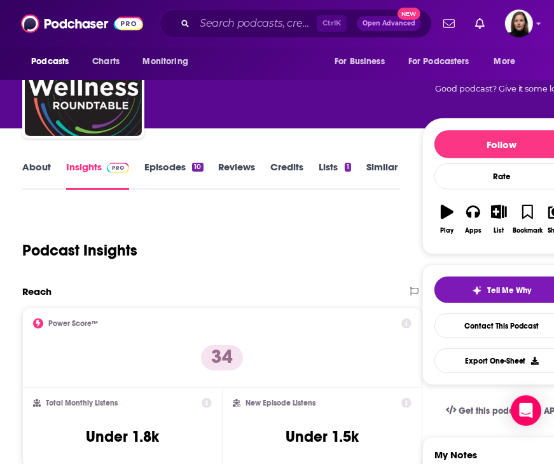
scroll to position [0, 0]
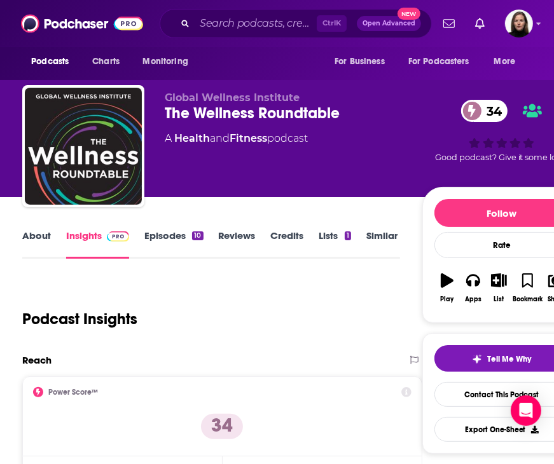
click at [378, 235] on link "Similar" at bounding box center [381, 243] width 31 height 29
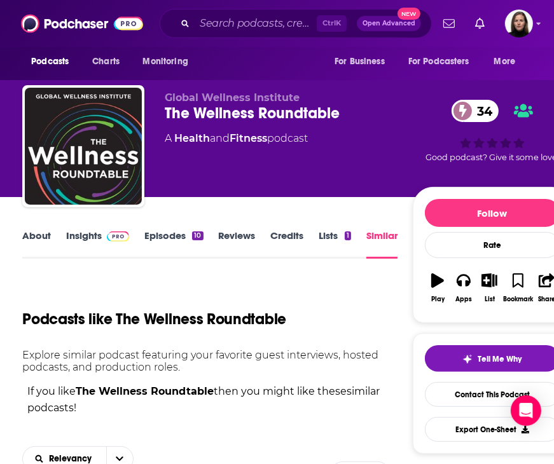
click at [382, 235] on link "Similar" at bounding box center [381, 243] width 31 height 29
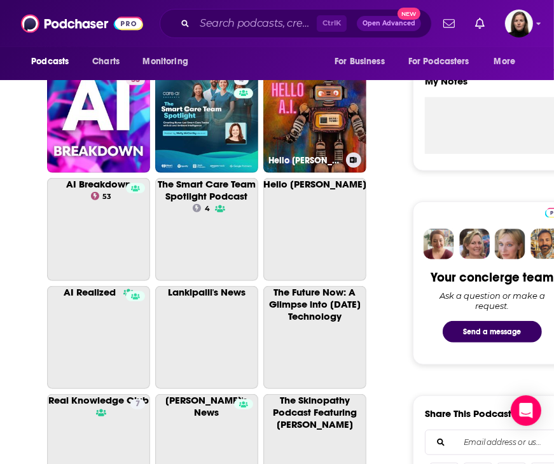
scroll to position [445, 0]
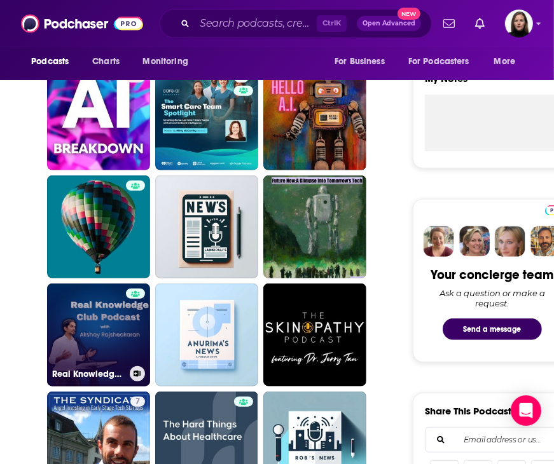
click at [114, 311] on link "Real Knowledge Club" at bounding box center [98, 334] width 103 height 103
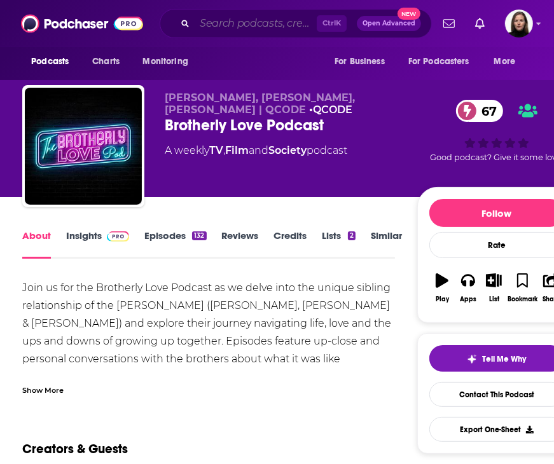
click at [275, 16] on input "Search podcasts, credits, & more..." at bounding box center [255, 23] width 122 height 20
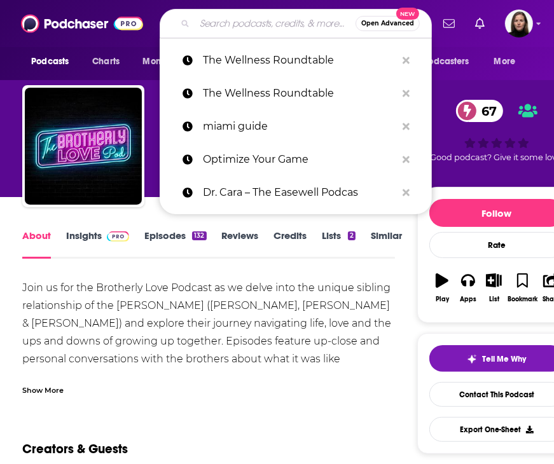
paste input "The [PERSON_NAME] Show"
type input "The [PERSON_NAME] Show"
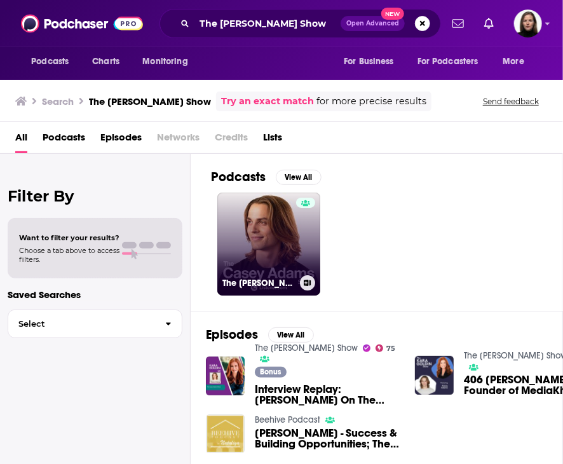
click at [243, 238] on link "The [PERSON_NAME] Show" at bounding box center [268, 244] width 103 height 103
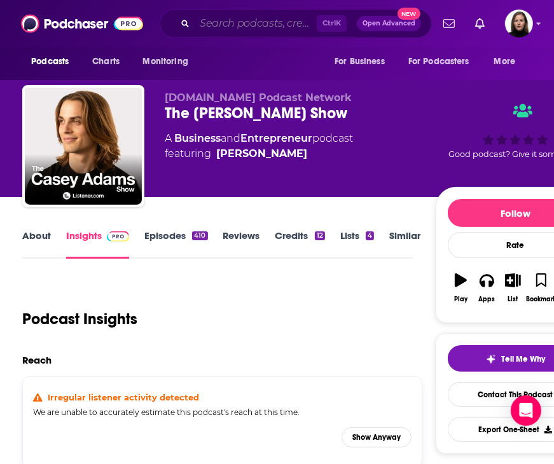
click at [285, 24] on input "Search podcasts, credits, & more..." at bounding box center [255, 23] width 122 height 20
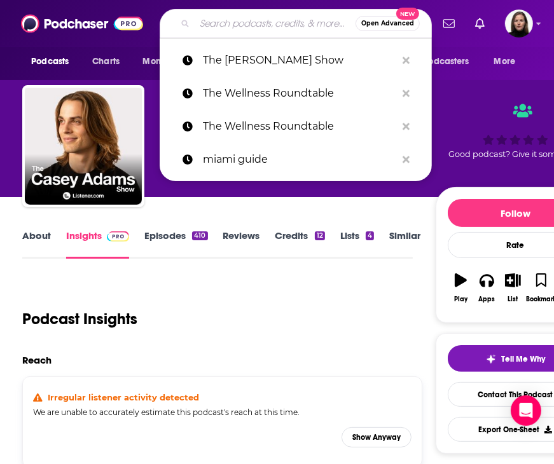
paste input ". [PERSON_NAME]"
type input ". [PERSON_NAME]"
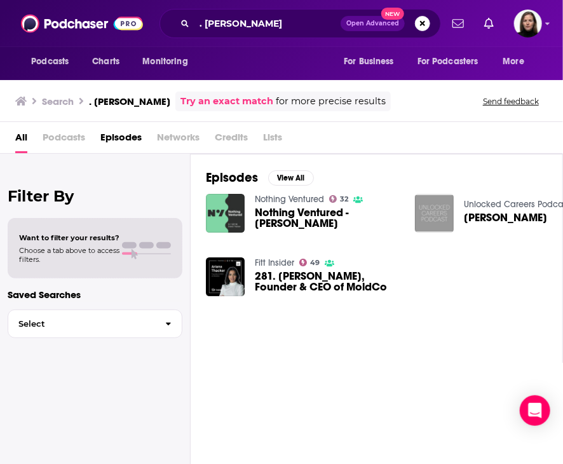
click at [278, 259] on link "Fitt Insider" at bounding box center [274, 262] width 39 height 11
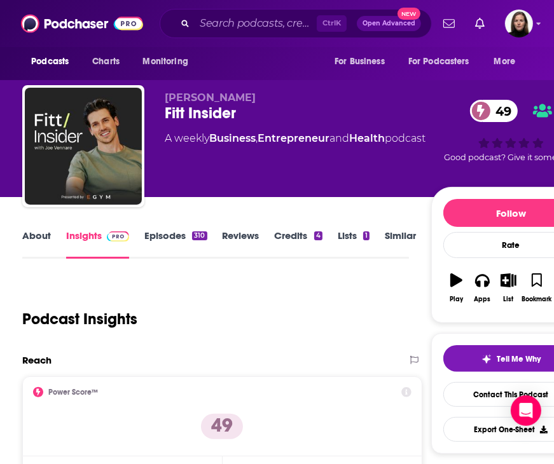
click at [42, 234] on link "About" at bounding box center [36, 243] width 29 height 29
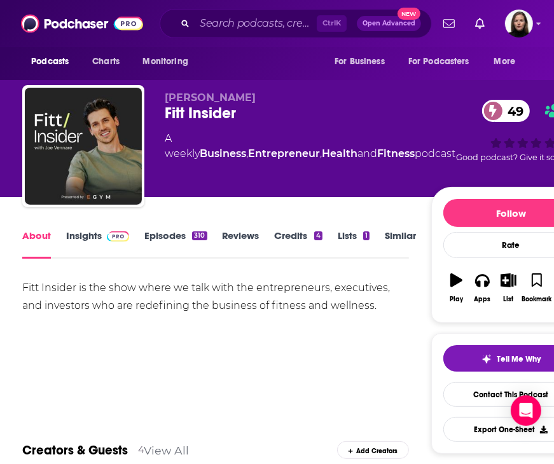
click at [74, 238] on link "Insights" at bounding box center [97, 243] width 63 height 29
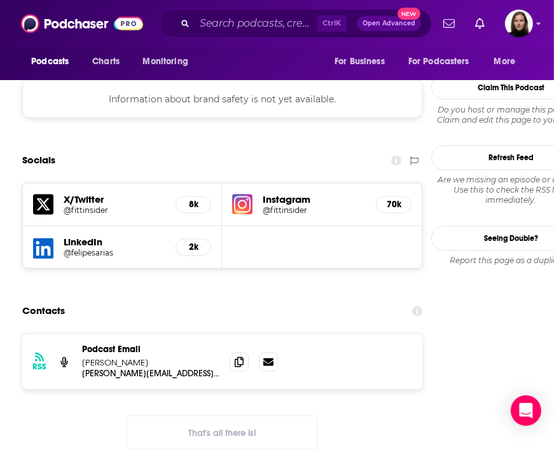
scroll to position [1335, 0]
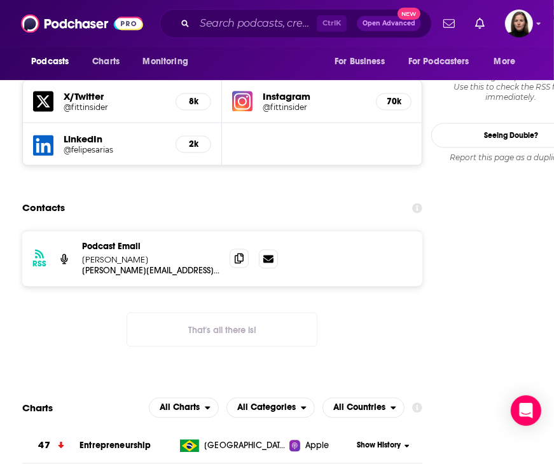
click at [244, 249] on span at bounding box center [238, 258] width 19 height 19
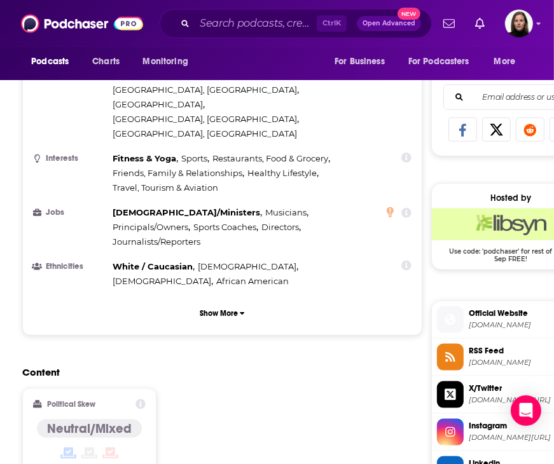
scroll to position [953, 0]
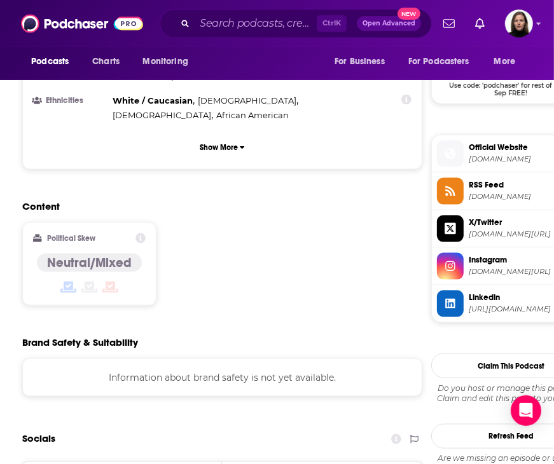
click at [510, 268] on span "[DOMAIN_NAME][URL]" at bounding box center [526, 272] width 116 height 10
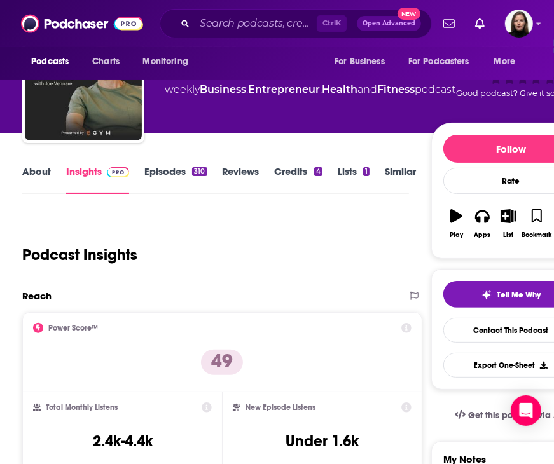
scroll to position [0, 0]
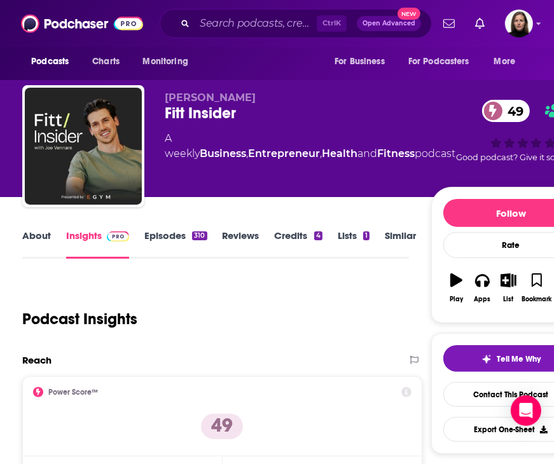
click at [400, 235] on link "Similar" at bounding box center [400, 243] width 31 height 29
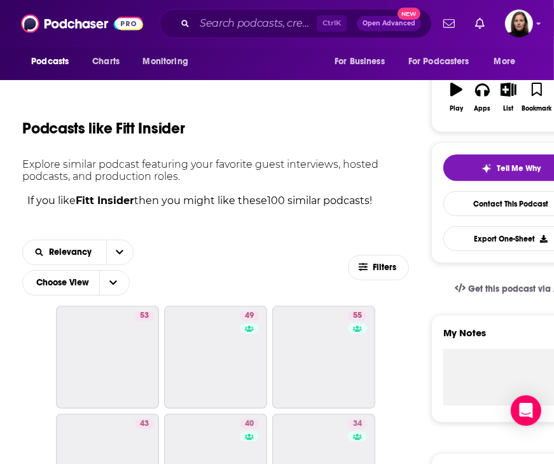
scroll to position [381, 0]
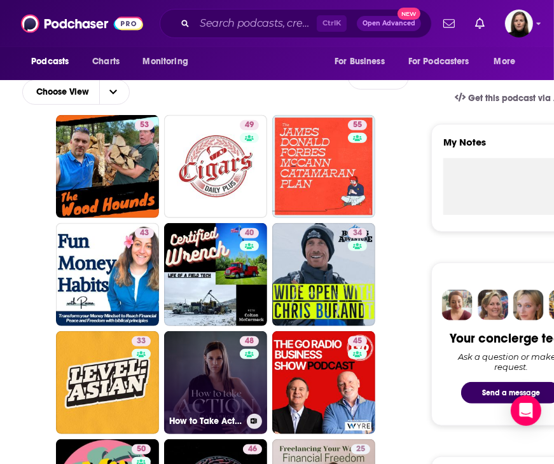
click at [226, 375] on link "48 How to Take Action" at bounding box center [215, 382] width 103 height 103
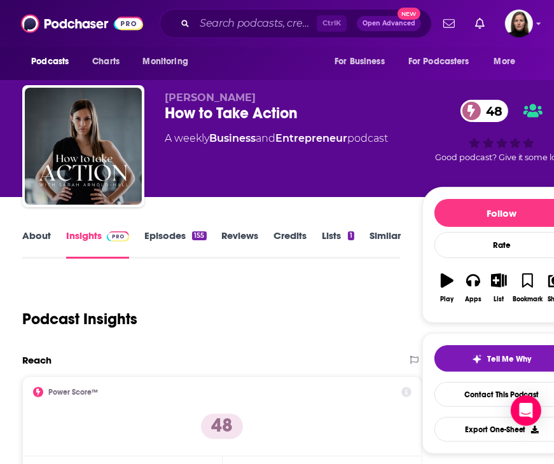
click at [34, 242] on link "About" at bounding box center [36, 243] width 29 height 29
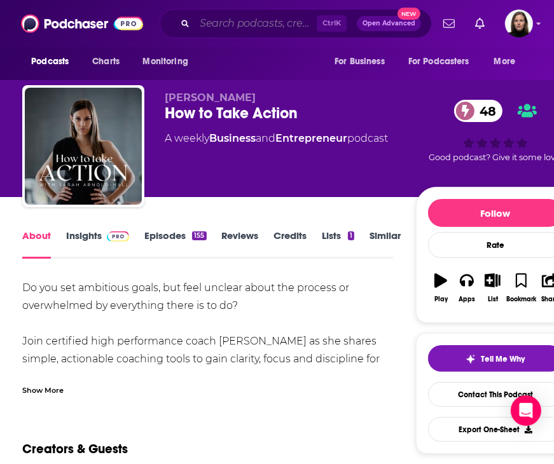
drag, startPoint x: 172, startPoint y: 1, endPoint x: 275, endPoint y: 30, distance: 106.3
click at [275, 30] on input "Search podcasts, credits, & more..." at bounding box center [255, 23] width 122 height 20
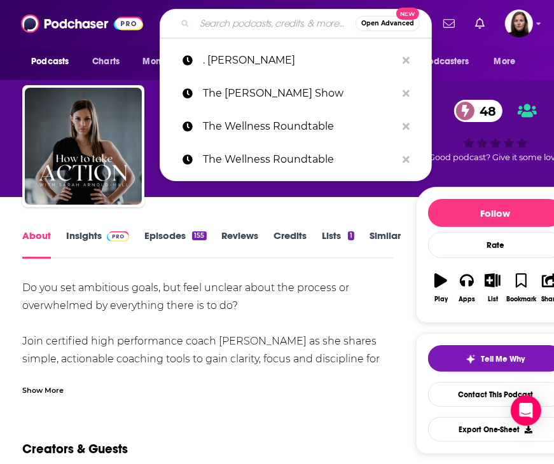
paste input "[PERSON_NAME]"
type input "[PERSON_NAME]"
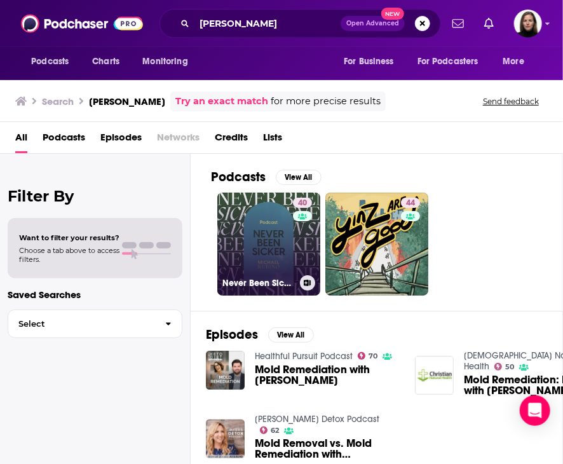
click at [264, 254] on link "40 Never Been Sicker" at bounding box center [268, 244] width 103 height 103
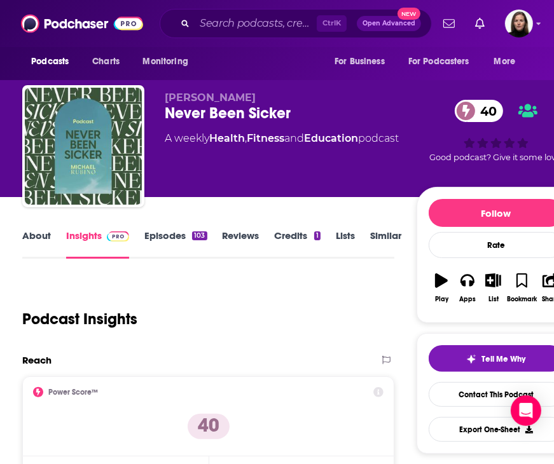
click at [390, 241] on link "Similar" at bounding box center [385, 243] width 31 height 29
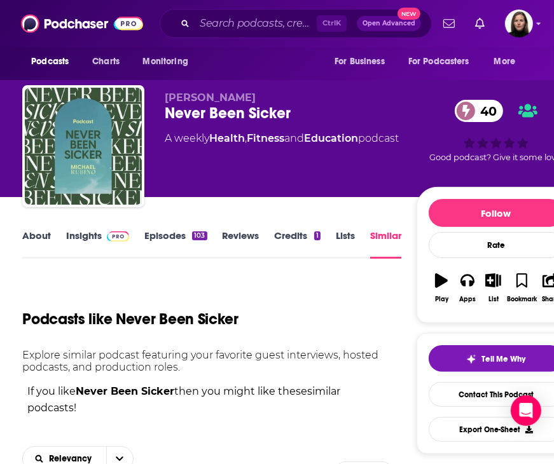
scroll to position [254, 0]
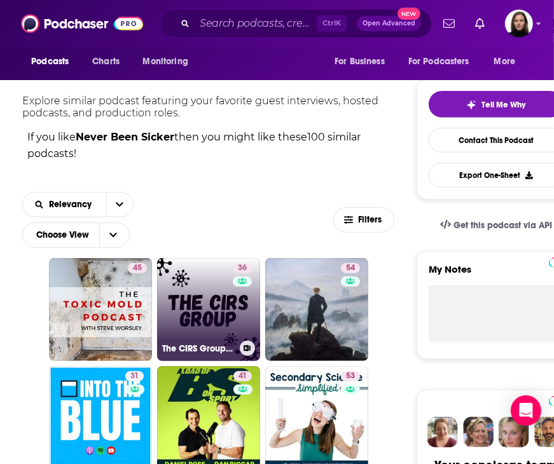
click at [209, 301] on link "36 The CIRS Group Podcast" at bounding box center [208, 309] width 103 height 103
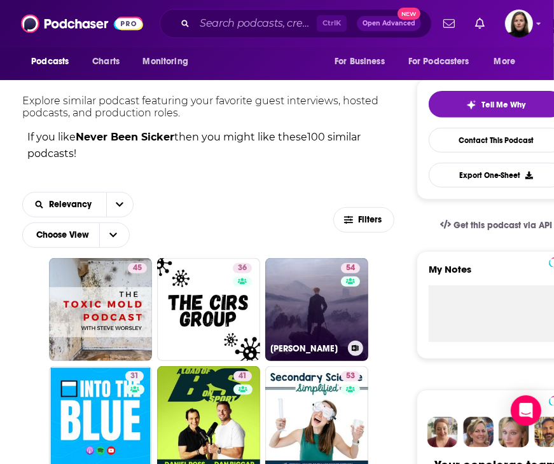
scroll to position [318, 0]
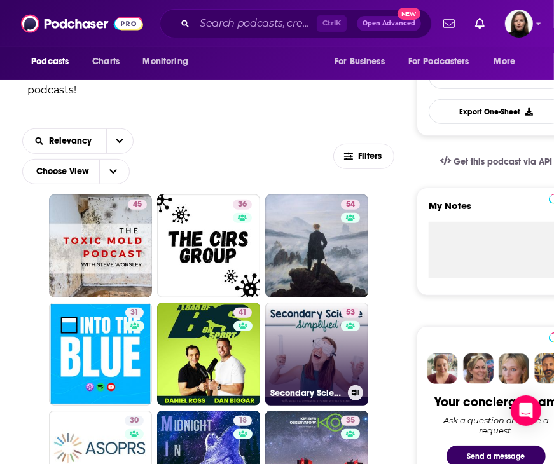
click at [296, 344] on link "53 Secondary Science Simplified™" at bounding box center [316, 354] width 103 height 103
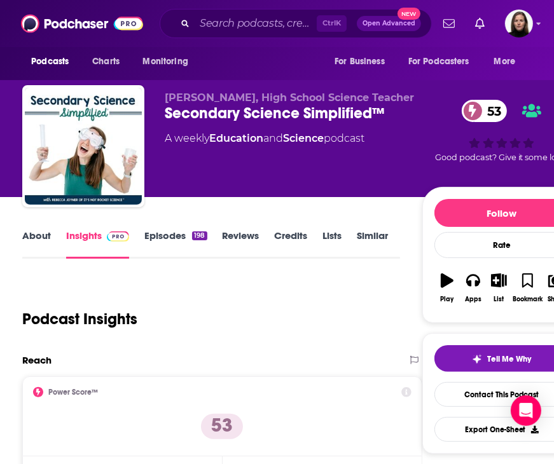
click at [33, 241] on link "About" at bounding box center [36, 243] width 29 height 29
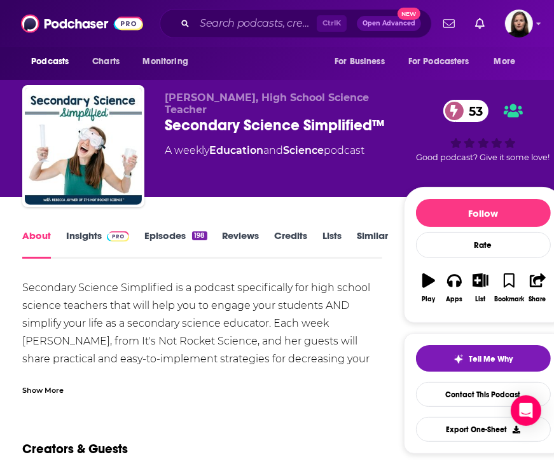
click at [53, 389] on div "Show More" at bounding box center [42, 389] width 41 height 12
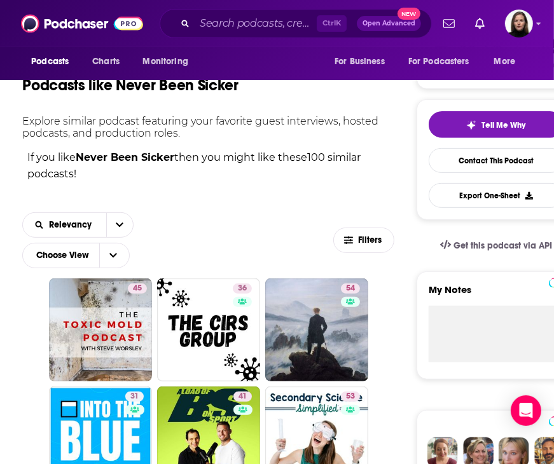
scroll to position [254, 0]
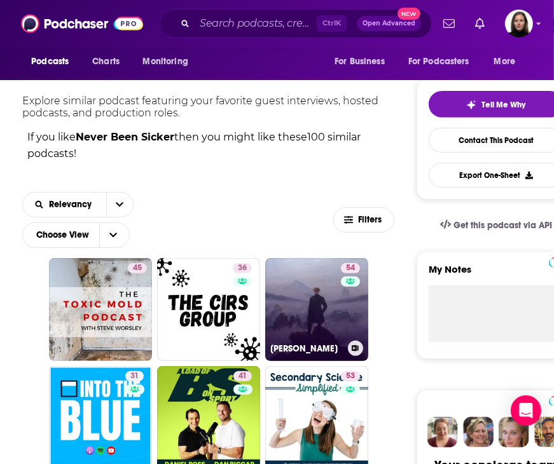
click at [337, 309] on link "54 [PERSON_NAME]" at bounding box center [316, 309] width 103 height 103
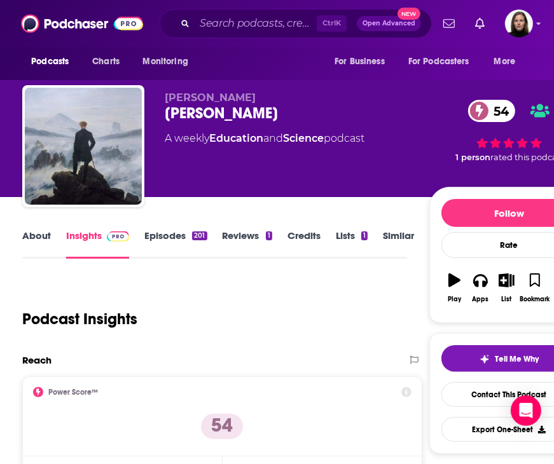
click at [37, 237] on link "About" at bounding box center [36, 243] width 29 height 29
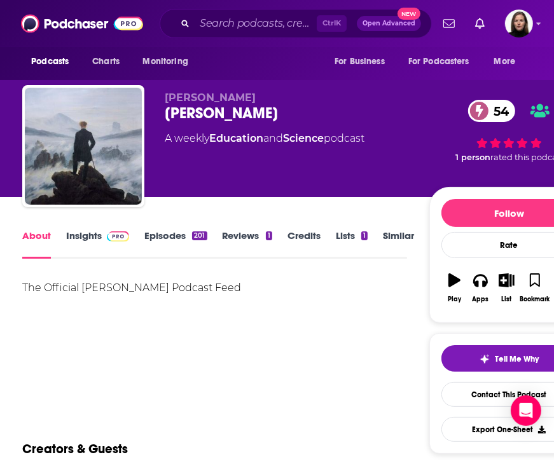
click at [71, 238] on link "Insights" at bounding box center [97, 243] width 63 height 29
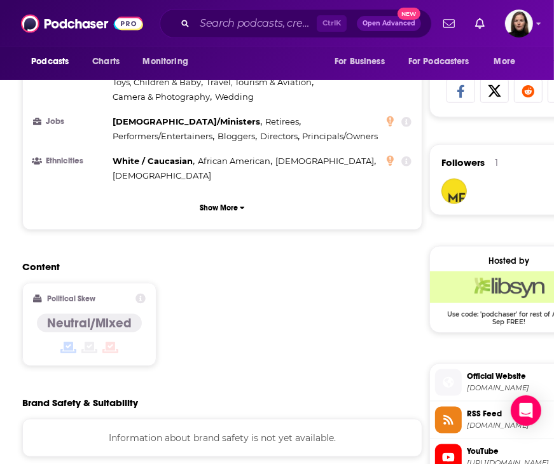
scroll to position [953, 0]
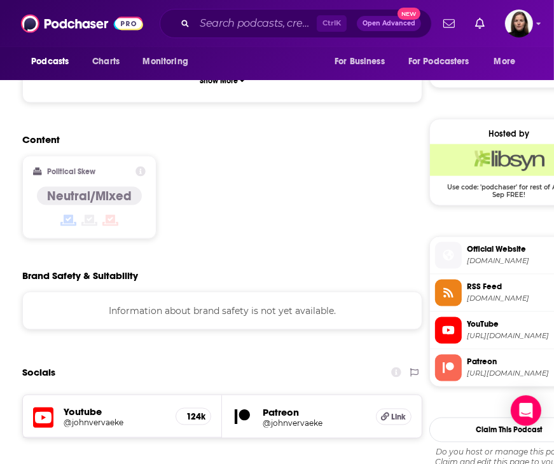
click at [493, 324] on span "YouTube" at bounding box center [525, 323] width 116 height 11
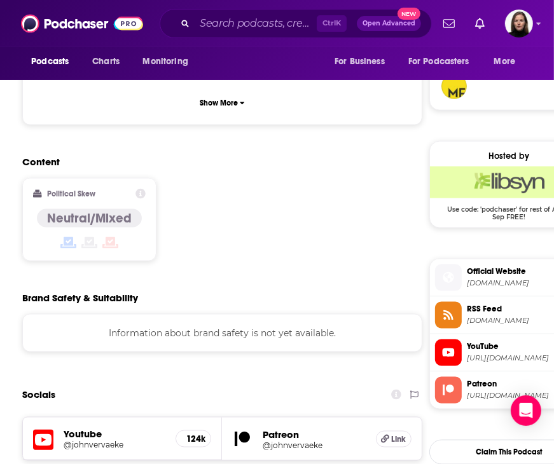
scroll to position [1080, 0]
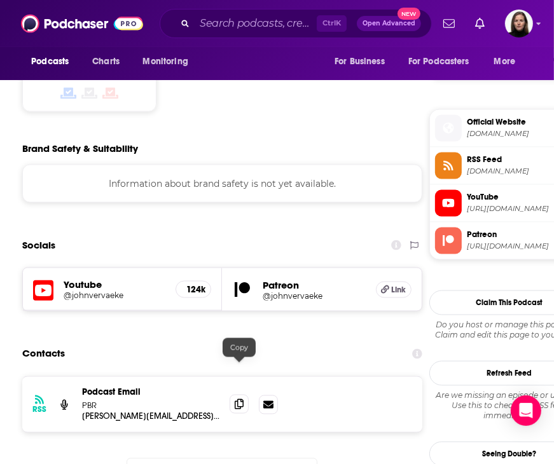
click at [244, 395] on span at bounding box center [238, 404] width 19 height 19
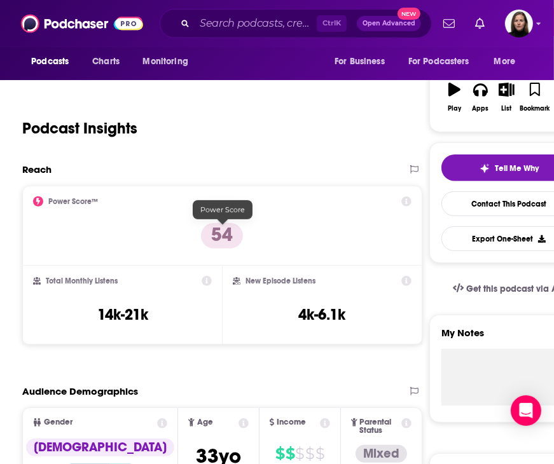
scroll to position [0, 0]
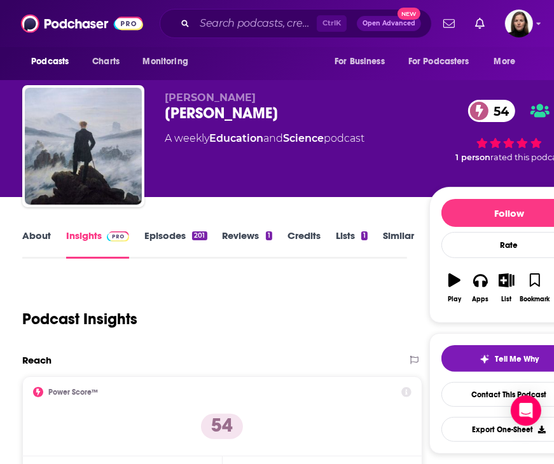
drag, startPoint x: 287, startPoint y: 113, endPoint x: 170, endPoint y: 114, distance: 116.9
click at [165, 116] on div "[PERSON_NAME] 54" at bounding box center [297, 113] width 264 height 19
copy h2 "[PERSON_NAME]"
click at [386, 237] on link "Similar" at bounding box center [398, 243] width 31 height 29
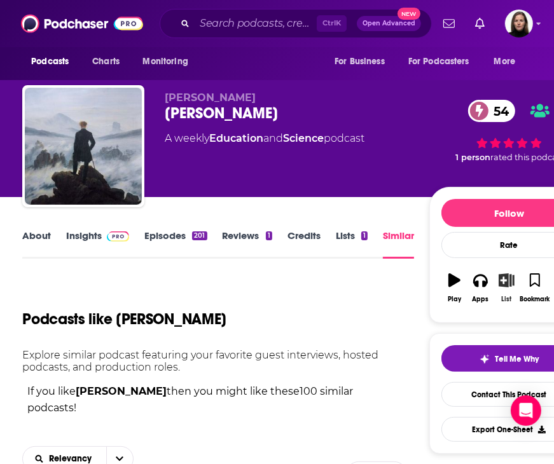
click at [503, 280] on icon "button" at bounding box center [506, 280] width 16 height 14
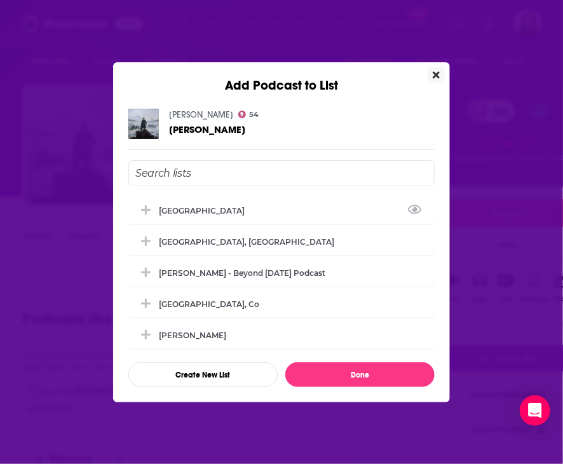
click at [438, 79] on icon "Close" at bounding box center [436, 75] width 7 height 10
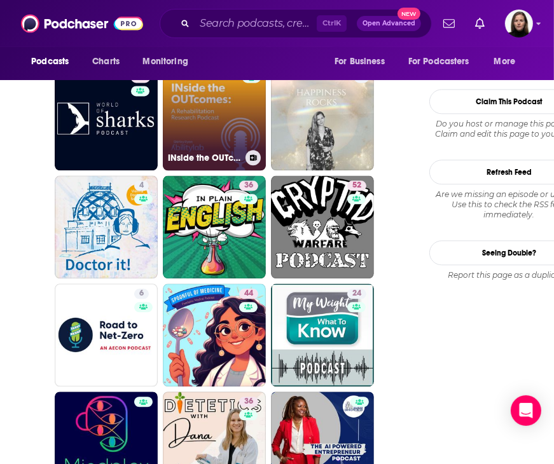
scroll to position [1653, 0]
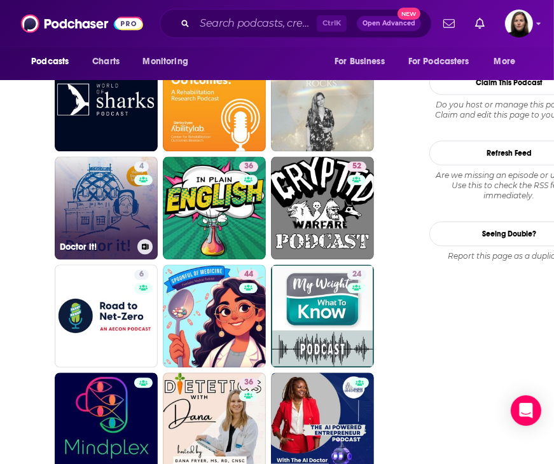
click at [106, 221] on link "4 Doctor it!" at bounding box center [106, 207] width 103 height 103
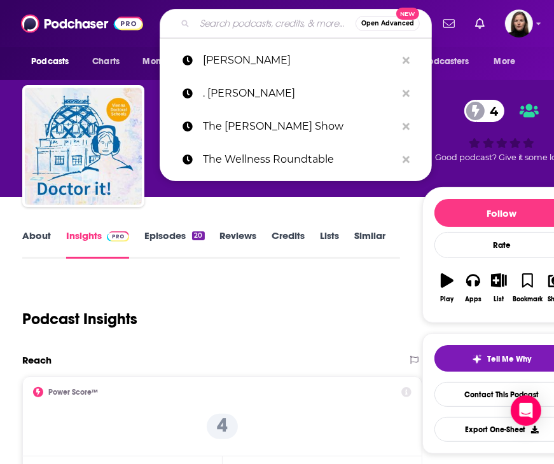
click at [247, 25] on input "Search podcasts, credits, & more..." at bounding box center [274, 23] width 161 height 20
paste input "Hope and Will: A Parenting Podcast"
type input "Hope and Will: A Parenting Podcast"
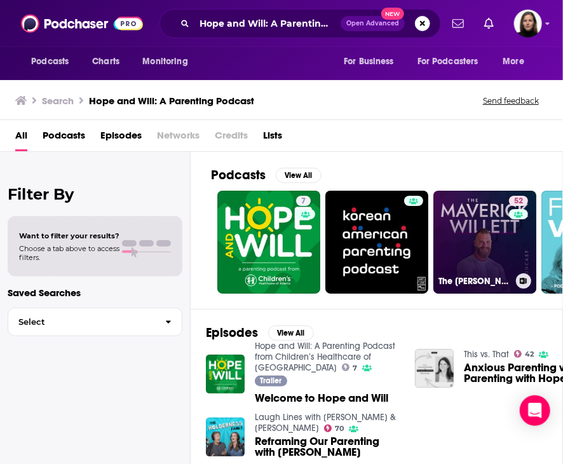
click at [494, 231] on link "52 The [PERSON_NAME] Podcast" at bounding box center [484, 242] width 103 height 103
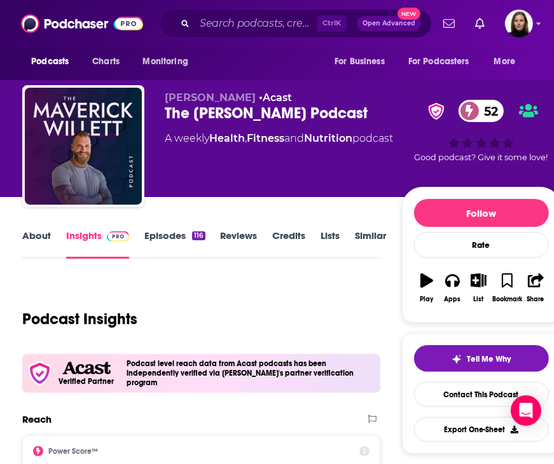
click at [45, 236] on link "About" at bounding box center [36, 243] width 29 height 29
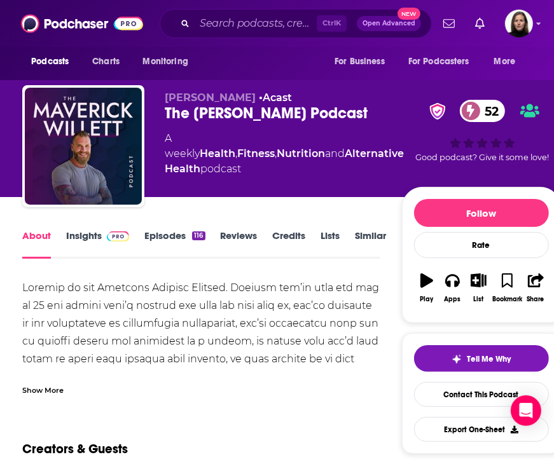
click at [55, 386] on div "Show More" at bounding box center [42, 389] width 41 height 12
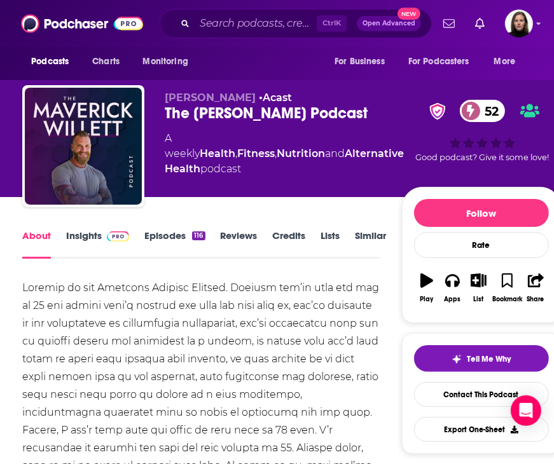
click at [364, 237] on link "Similar" at bounding box center [370, 243] width 31 height 29
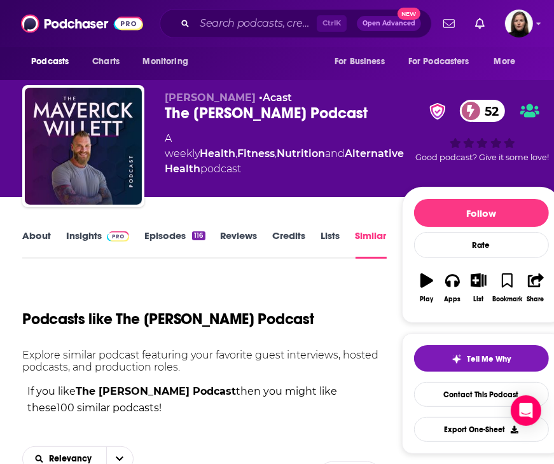
click at [84, 239] on link "Insights" at bounding box center [97, 243] width 63 height 29
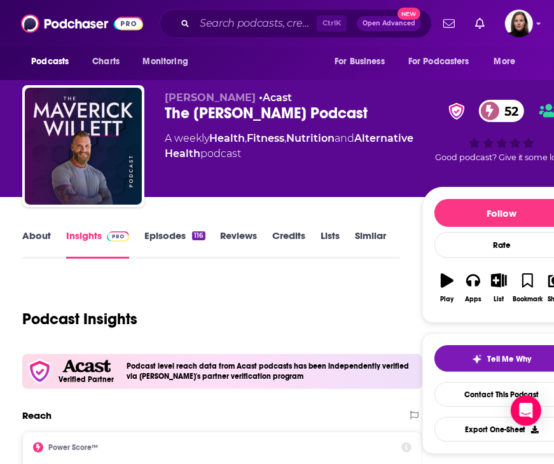
drag, startPoint x: 372, startPoint y: 109, endPoint x: 165, endPoint y: 114, distance: 207.2
click at [165, 114] on div "The [PERSON_NAME] Podcast 52" at bounding box center [293, 113] width 257 height 19
copy h2 "The [PERSON_NAME] Podcast"
